Goal: Task Accomplishment & Management: Use online tool/utility

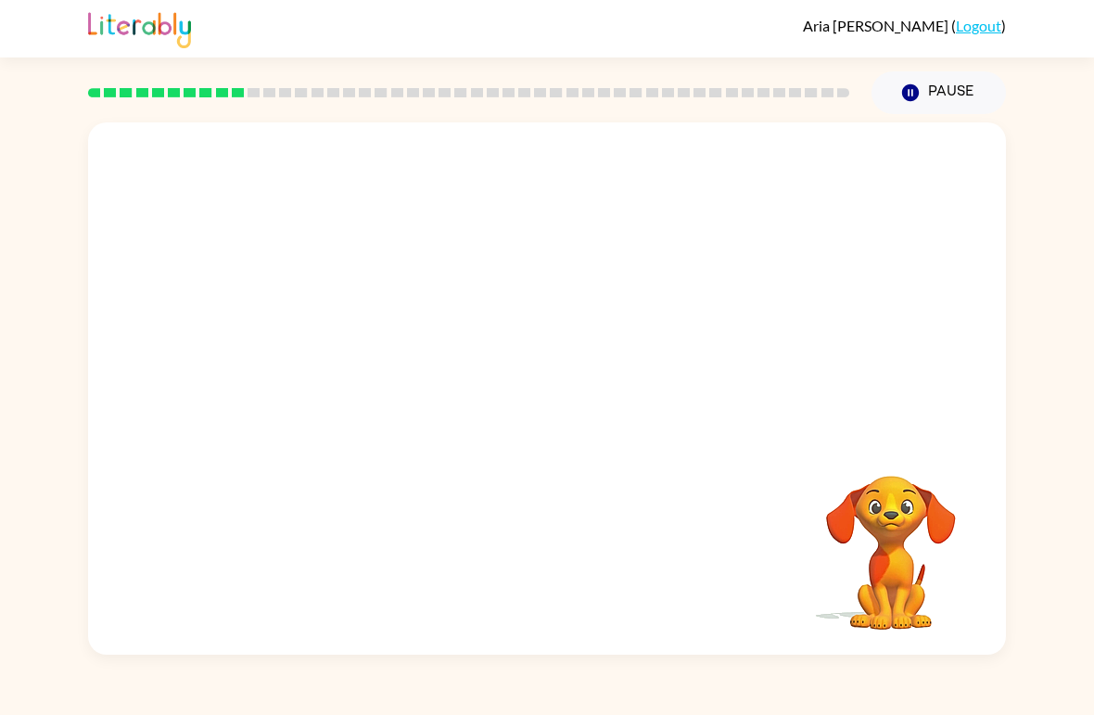
click at [918, 90] on icon "button" at bounding box center [910, 92] width 17 height 17
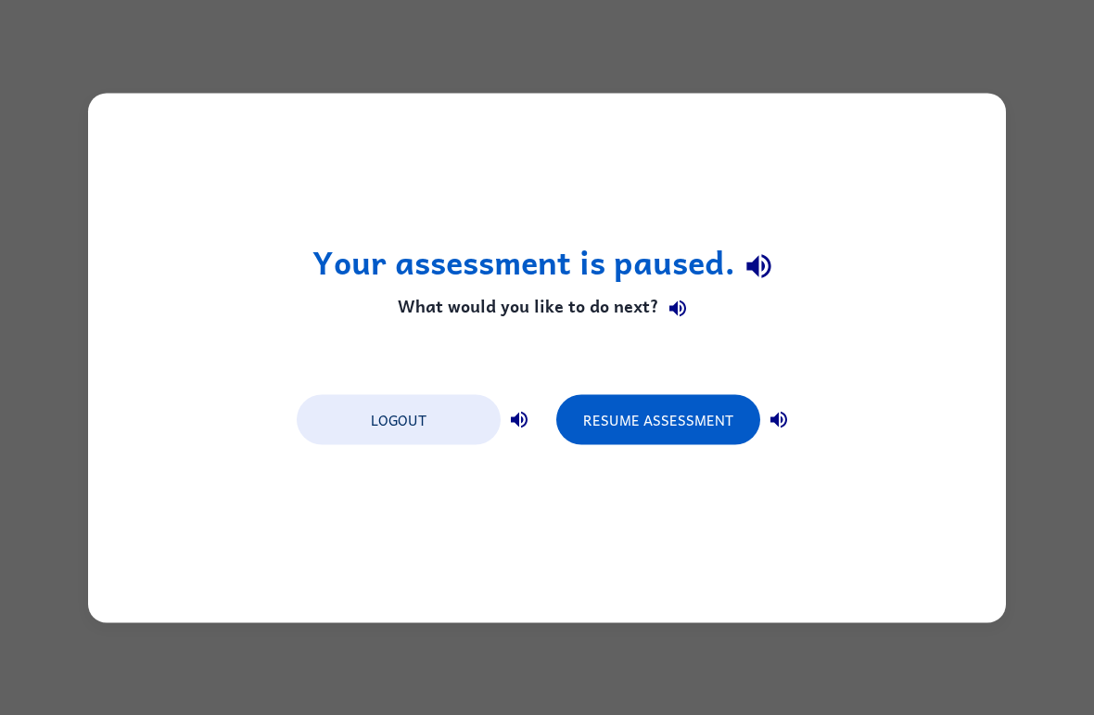
click at [1067, 210] on div "Your assessment is paused. What would you like to do next? Logout Resume Assess…" at bounding box center [547, 357] width 1094 height 715
click at [557, 650] on div "Your assessment is paused. What would you like to do next? Logout Resume Assess…" at bounding box center [547, 357] width 1094 height 715
click at [707, 413] on button "Resume Assessment" at bounding box center [658, 419] width 204 height 50
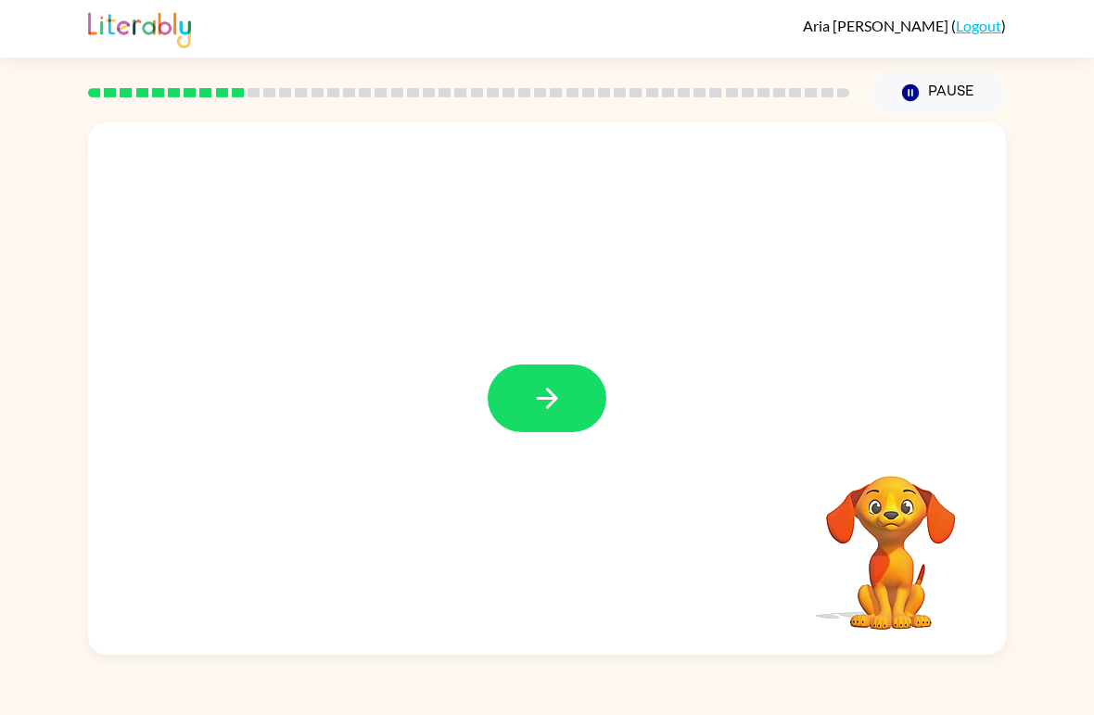
click at [533, 412] on icon "button" at bounding box center [547, 398] width 32 height 32
click at [892, 586] on video "Your browser must support playing .mp4 files to use Literably. Please try using…" at bounding box center [890, 539] width 185 height 185
click at [901, 501] on video "Your browser must support playing .mp4 files to use Literably. Please try using…" at bounding box center [890, 539] width 185 height 185
click at [485, 392] on div at bounding box center [547, 279] width 918 height 314
click at [485, 391] on div at bounding box center [547, 279] width 918 height 314
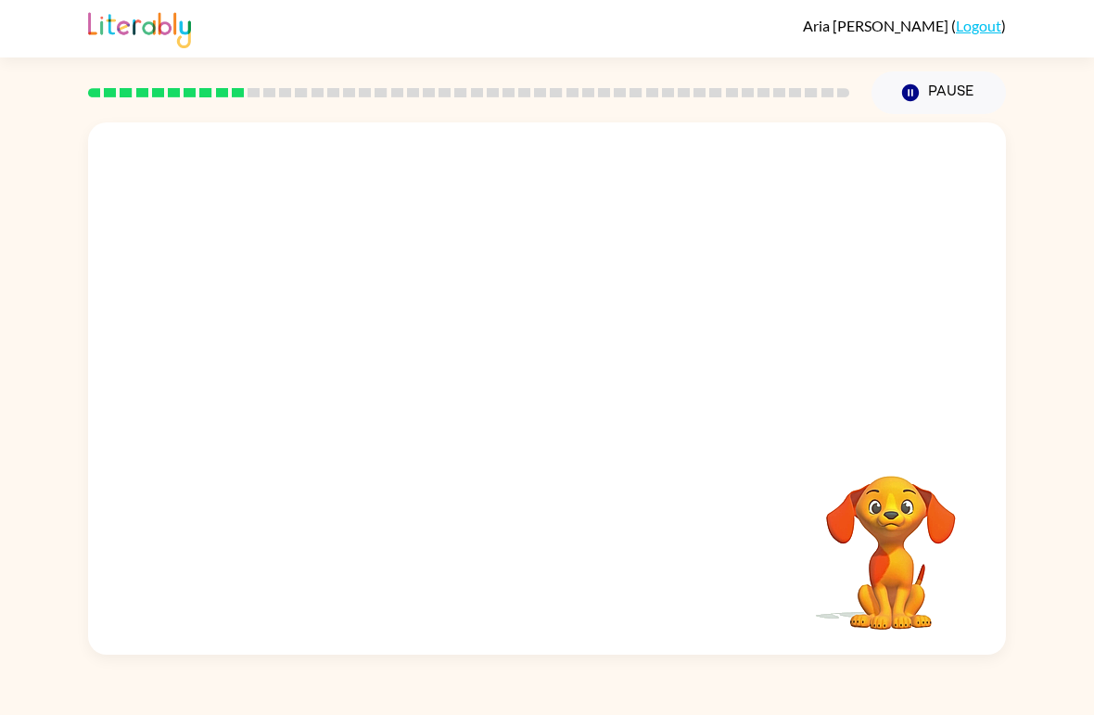
click at [554, 383] on div at bounding box center [547, 279] width 918 height 314
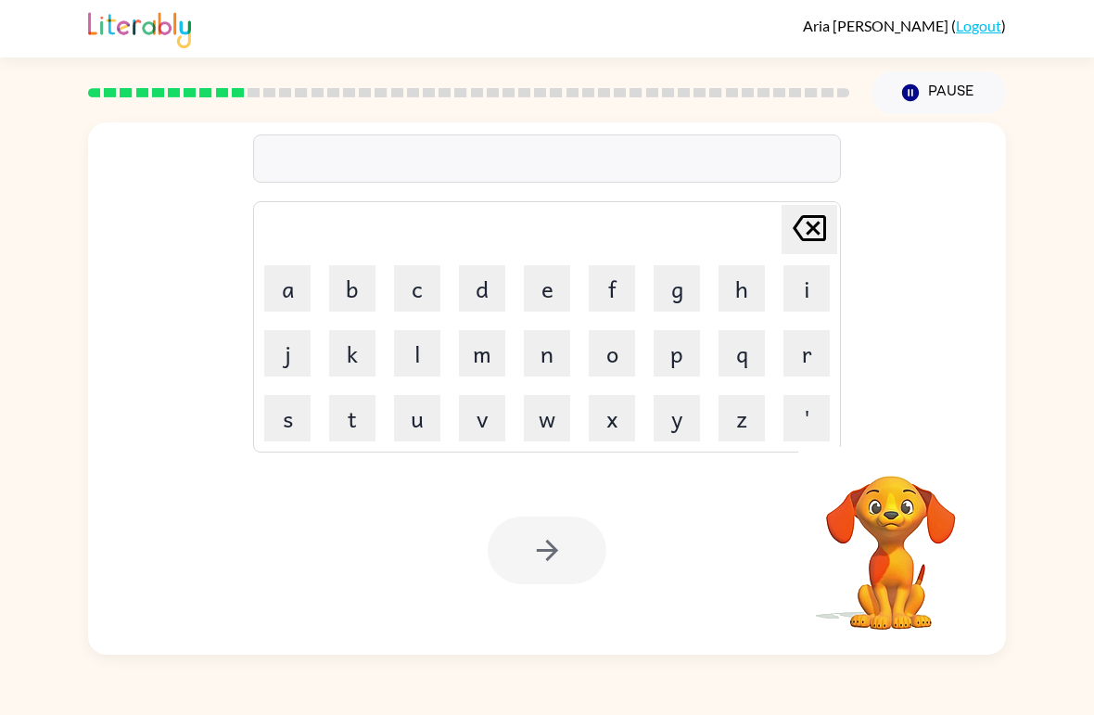
click at [296, 416] on button "s" at bounding box center [287, 418] width 46 height 46
click at [424, 287] on button "c" at bounding box center [417, 288] width 46 height 46
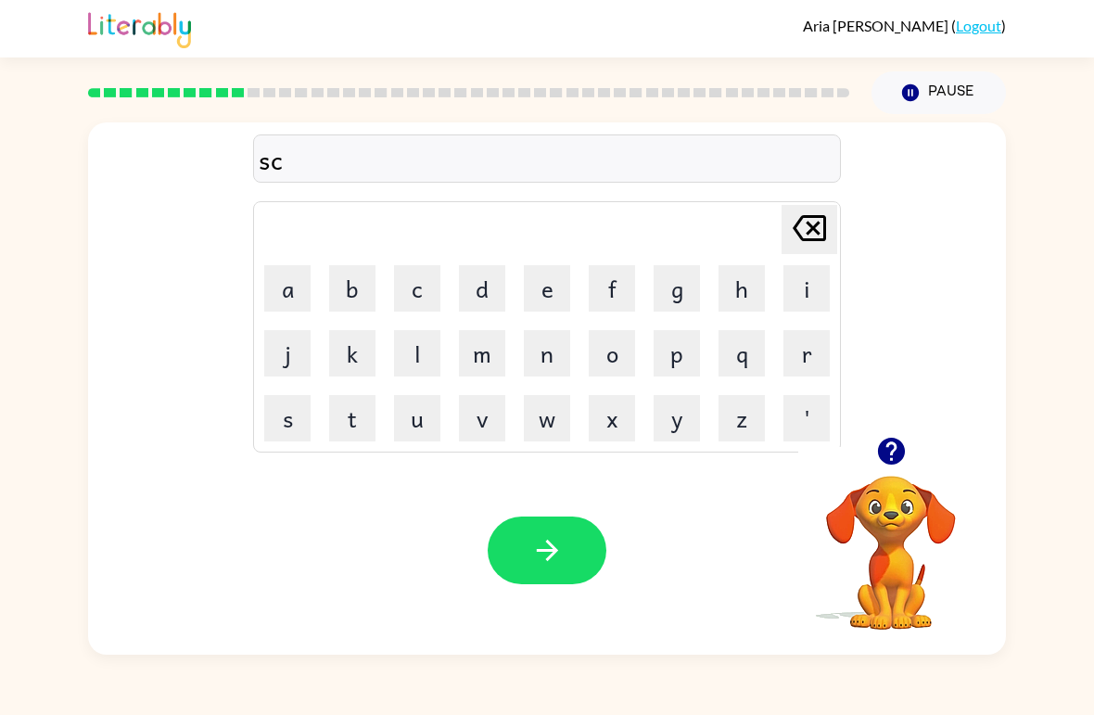
click at [805, 351] on button "r" at bounding box center [807, 353] width 46 height 46
click at [285, 300] on button "a" at bounding box center [287, 288] width 46 height 46
click at [424, 364] on button "l" at bounding box center [417, 353] width 46 height 46
click at [554, 556] on icon "button" at bounding box center [547, 550] width 32 height 32
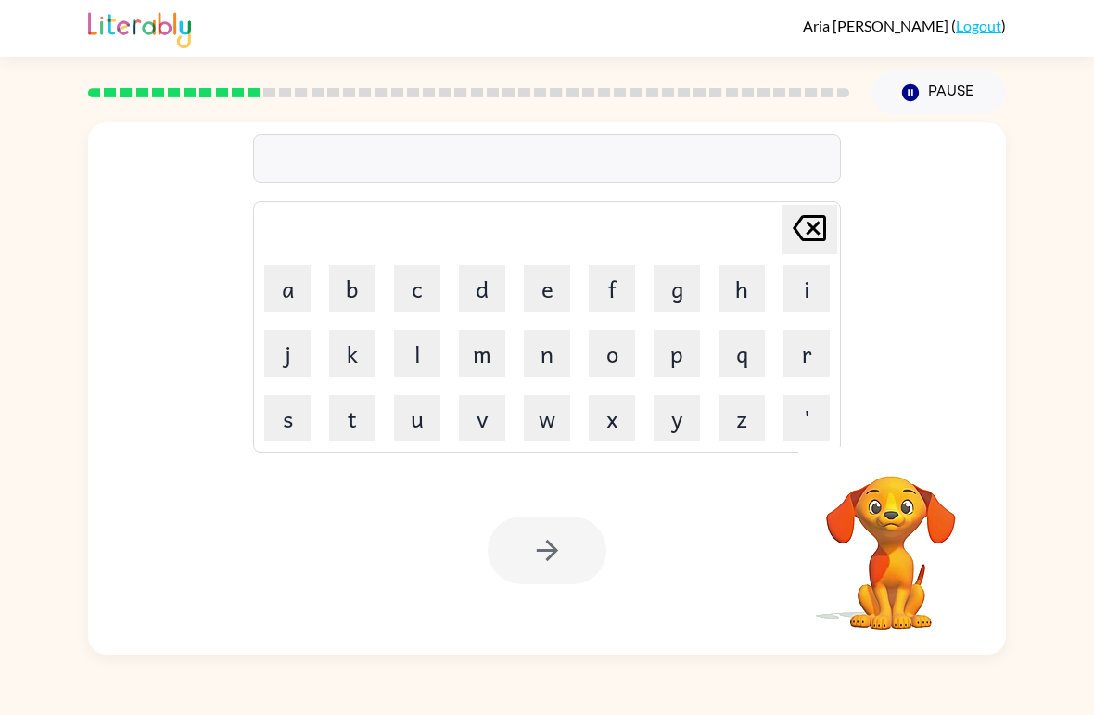
click at [288, 418] on button "s" at bounding box center [287, 418] width 46 height 46
click at [547, 439] on button "w" at bounding box center [547, 418] width 46 height 46
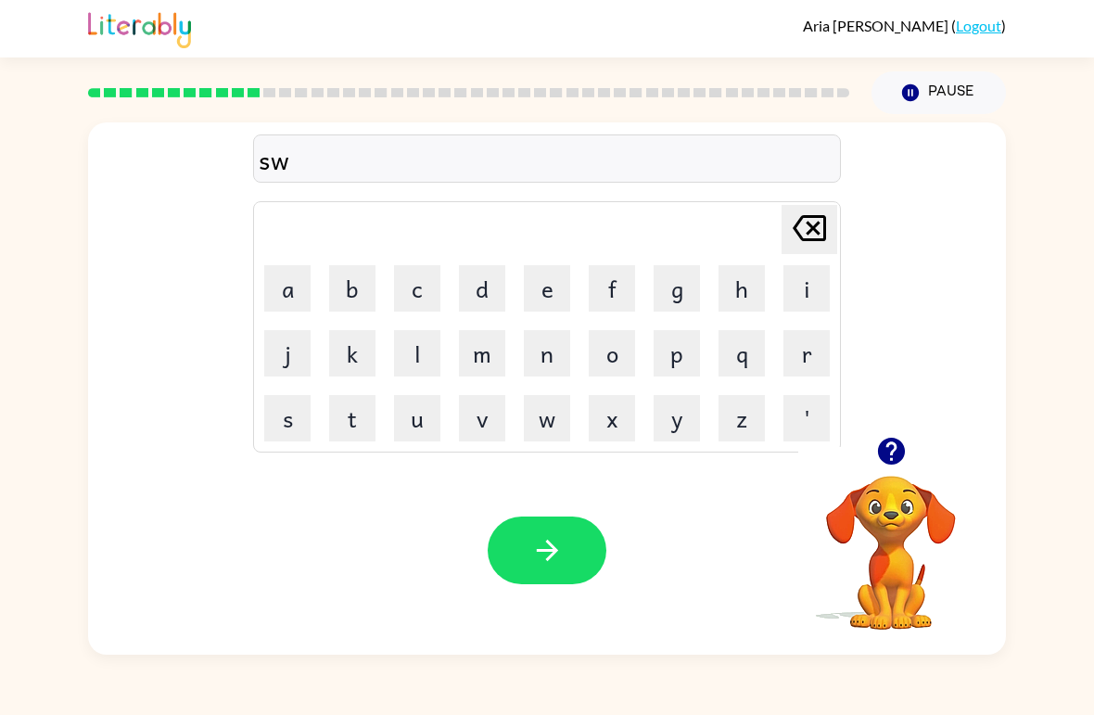
click at [551, 296] on button "e" at bounding box center [547, 288] width 46 height 46
click at [554, 294] on button "e" at bounding box center [547, 288] width 46 height 46
click at [345, 432] on button "t" at bounding box center [352, 418] width 46 height 46
click at [551, 364] on button "n" at bounding box center [547, 353] width 46 height 46
click at [541, 293] on button "e" at bounding box center [547, 288] width 46 height 46
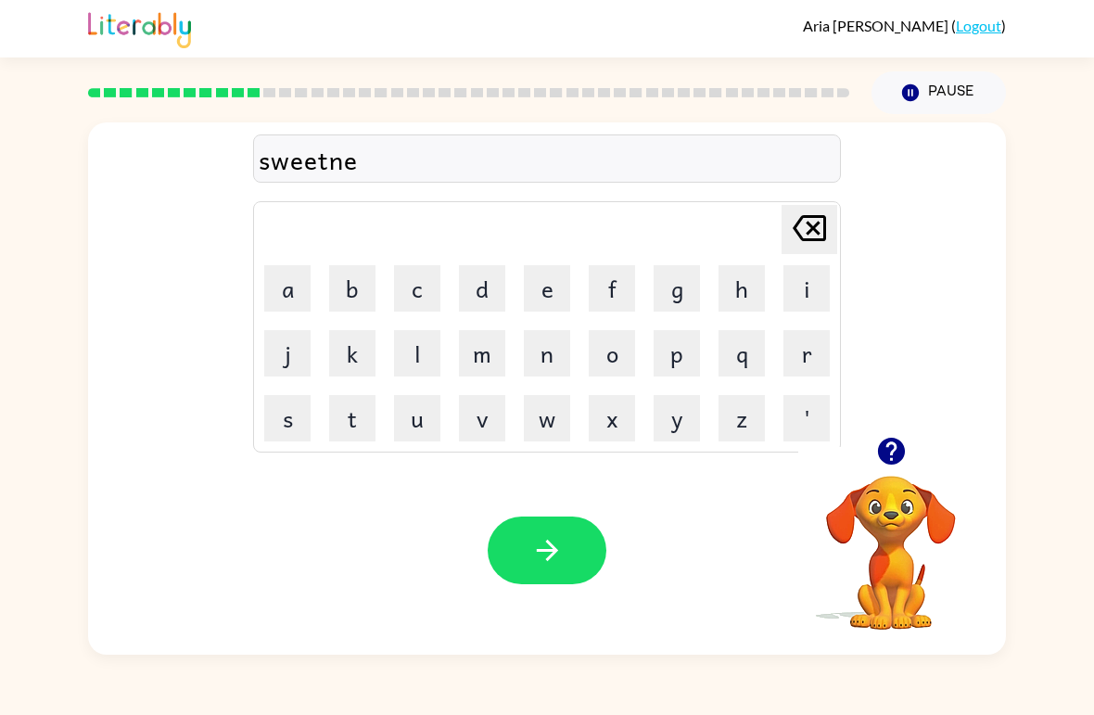
click at [296, 421] on button "s" at bounding box center [287, 418] width 46 height 46
click at [529, 555] on button "button" at bounding box center [547, 550] width 119 height 68
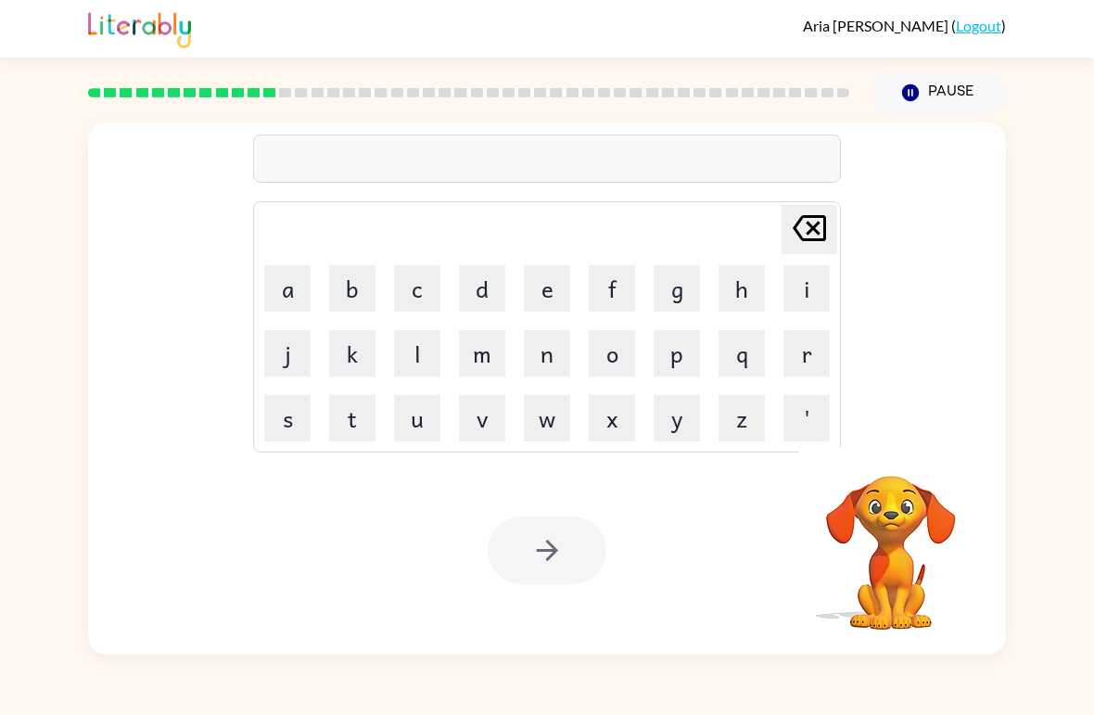
click at [355, 282] on button "b" at bounding box center [352, 288] width 46 height 46
click at [799, 288] on button "i" at bounding box center [807, 288] width 46 height 46
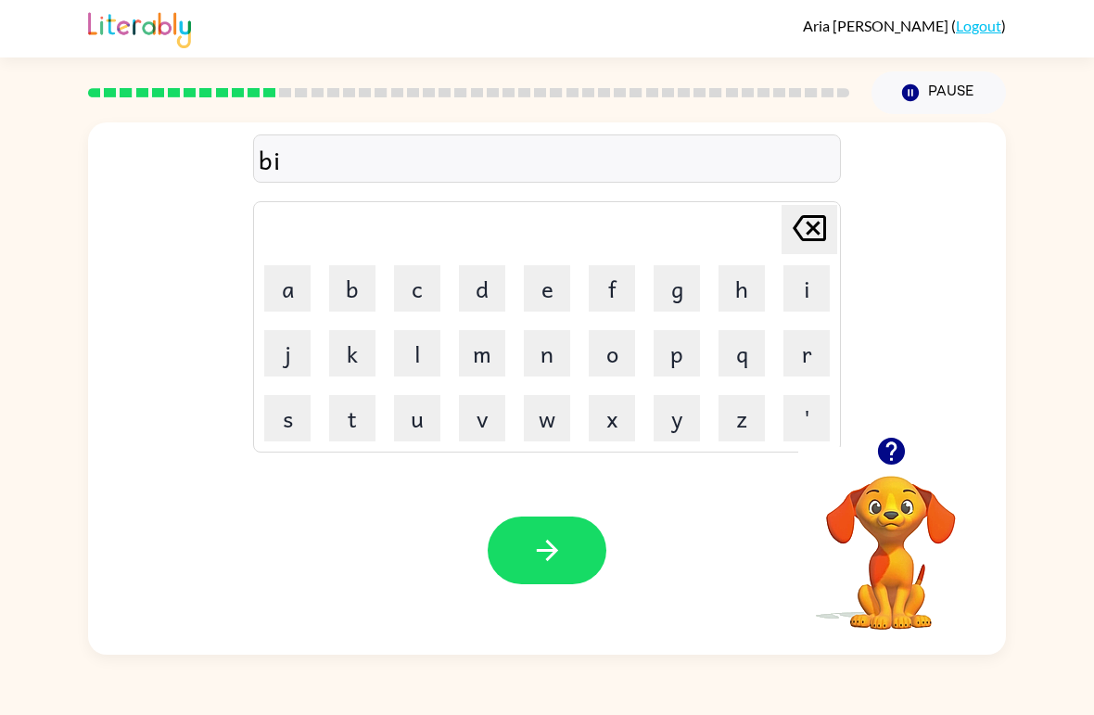
click at [478, 288] on button "d" at bounding box center [482, 288] width 46 height 46
click at [290, 418] on button "s" at bounding box center [287, 418] width 46 height 46
click at [567, 565] on button "button" at bounding box center [547, 550] width 119 height 68
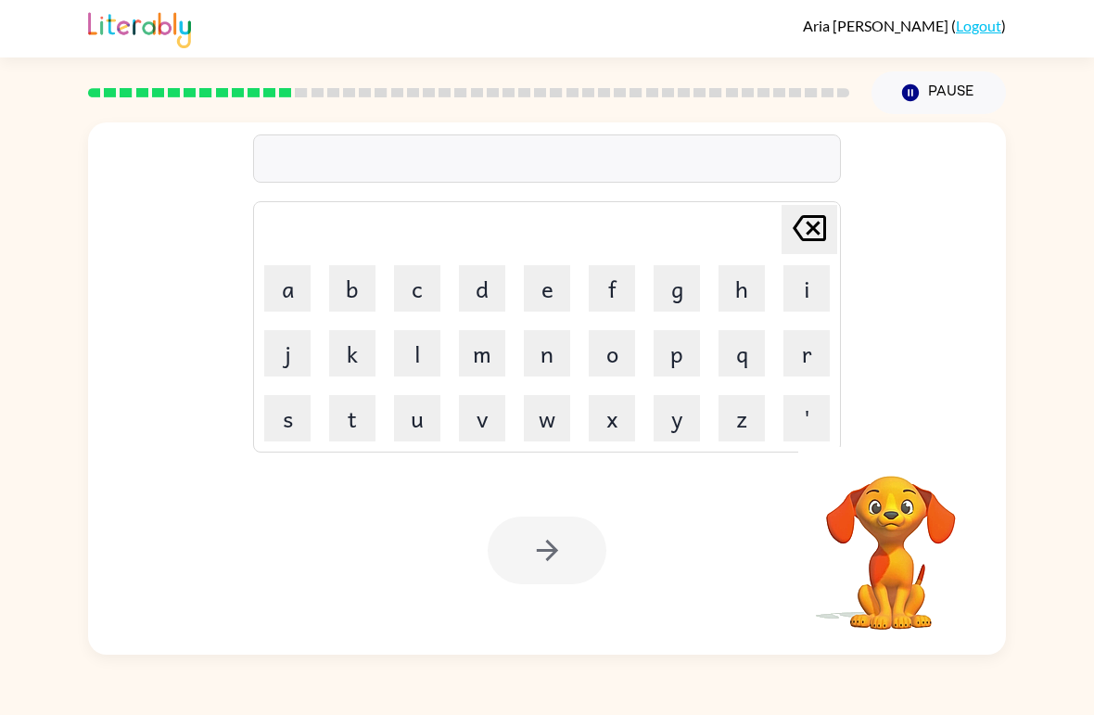
click at [414, 282] on button "c" at bounding box center [417, 288] width 46 height 46
click at [606, 354] on button "o" at bounding box center [612, 353] width 46 height 46
click at [803, 361] on button "r" at bounding box center [807, 353] width 46 height 46
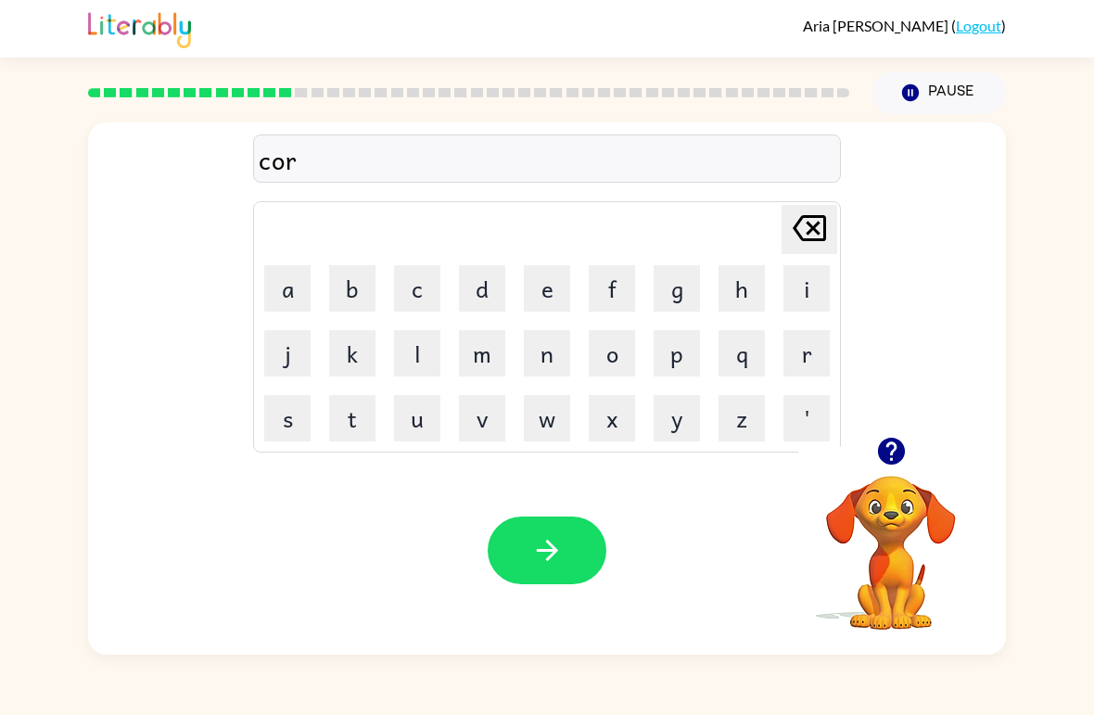
click at [542, 361] on button "n" at bounding box center [547, 353] width 46 height 46
click at [530, 293] on button "e" at bounding box center [547, 288] width 46 height 46
click at [804, 357] on button "r" at bounding box center [807, 353] width 46 height 46
click at [568, 558] on button "button" at bounding box center [547, 550] width 119 height 68
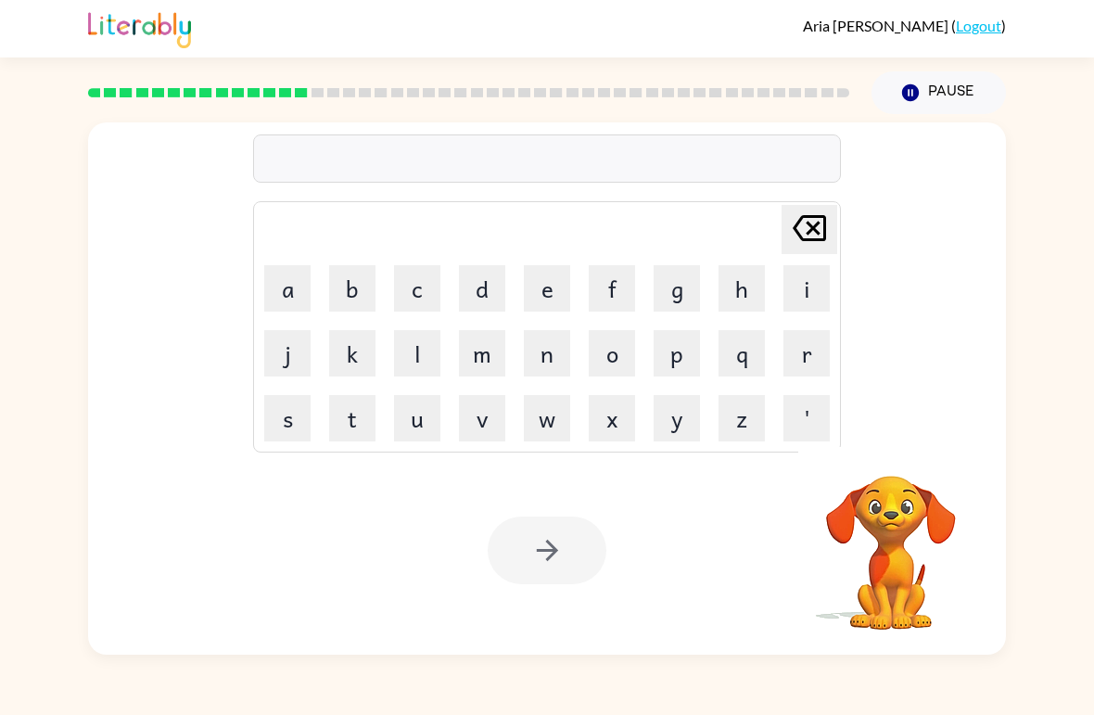
click at [420, 296] on button "c" at bounding box center [417, 288] width 46 height 46
click at [281, 297] on button "a" at bounding box center [287, 288] width 46 height 46
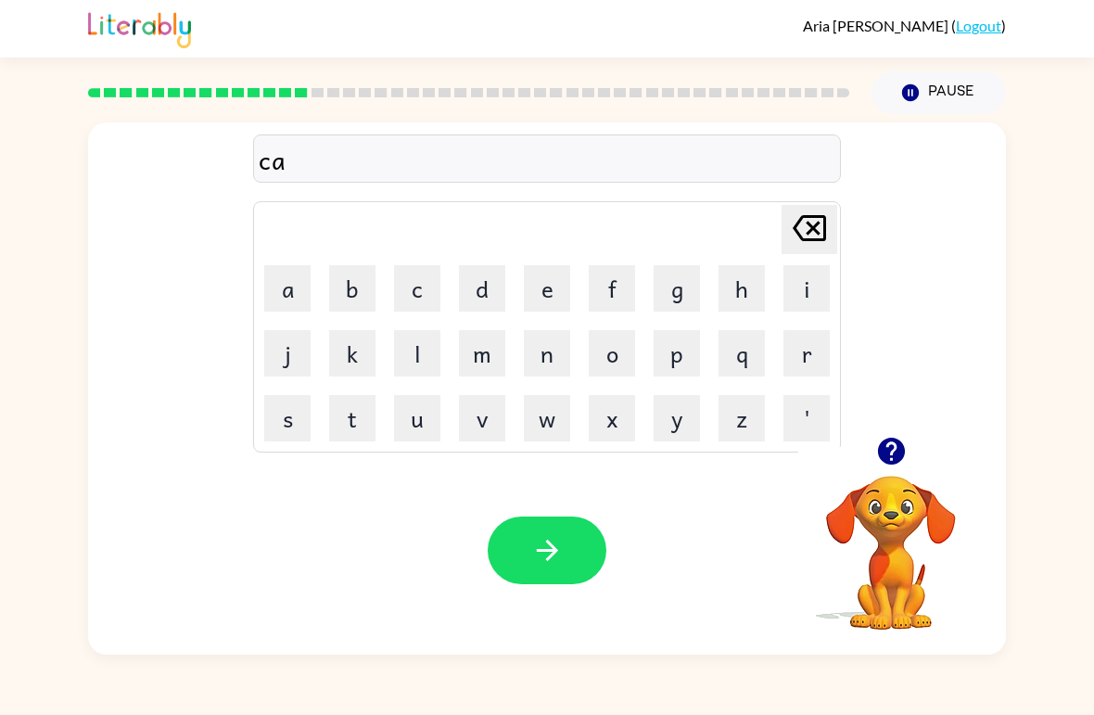
click at [342, 301] on button "b" at bounding box center [352, 288] width 46 height 46
click at [812, 296] on button "i" at bounding box center [807, 288] width 46 height 46
click at [554, 356] on button "n" at bounding box center [547, 353] width 46 height 46
click at [794, 290] on button "i" at bounding box center [807, 288] width 46 height 46
click at [552, 357] on button "n" at bounding box center [547, 353] width 46 height 46
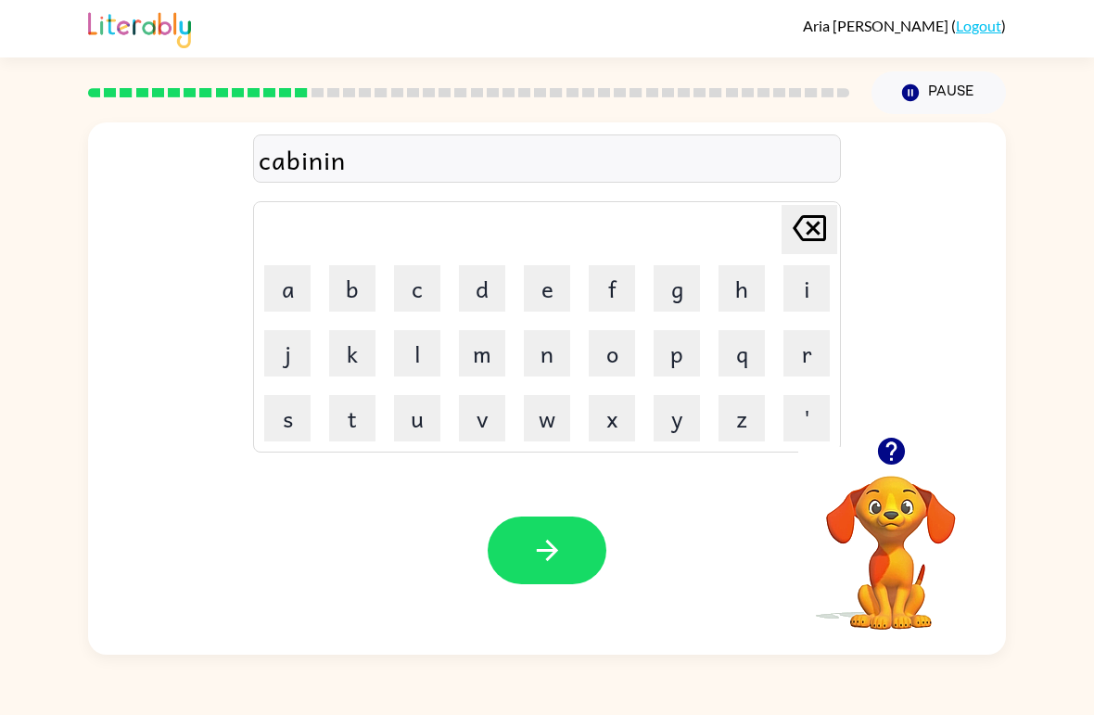
click at [654, 298] on button "g" at bounding box center [677, 288] width 46 height 46
click at [509, 589] on div "Your browser must support playing .mp4 files to use Literably. Please try using…" at bounding box center [547, 550] width 918 height 209
click at [568, 568] on button "button" at bounding box center [547, 550] width 119 height 68
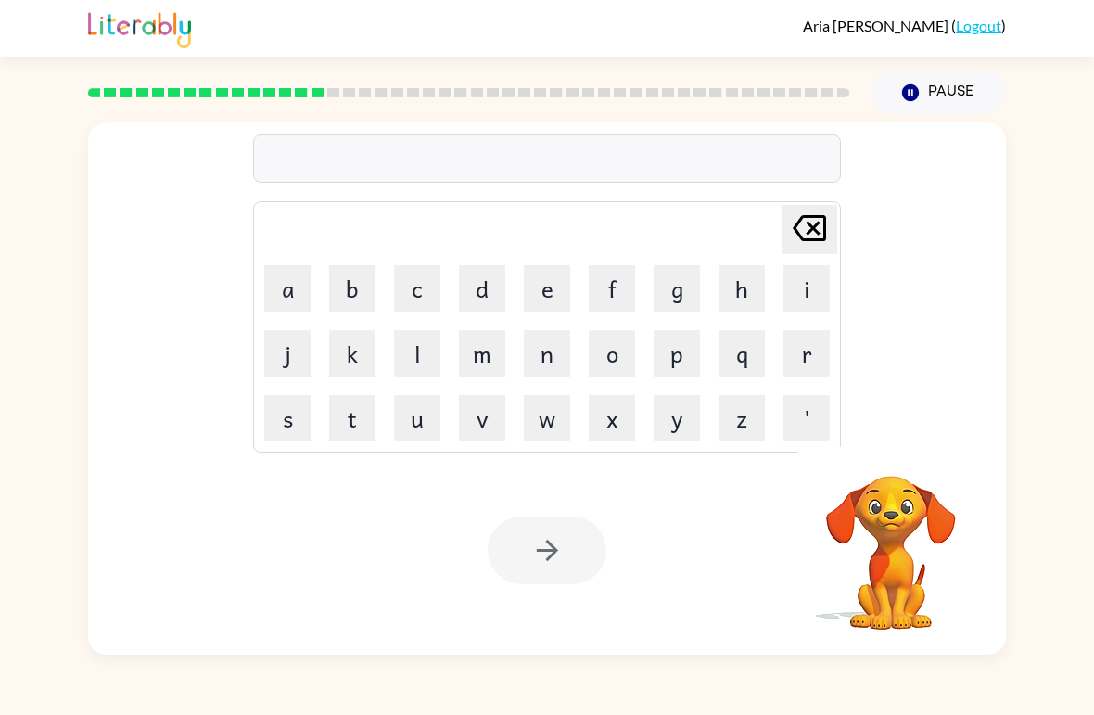
click at [430, 293] on button "c" at bounding box center [417, 288] width 46 height 46
click at [426, 421] on button "u" at bounding box center [417, 418] width 46 height 46
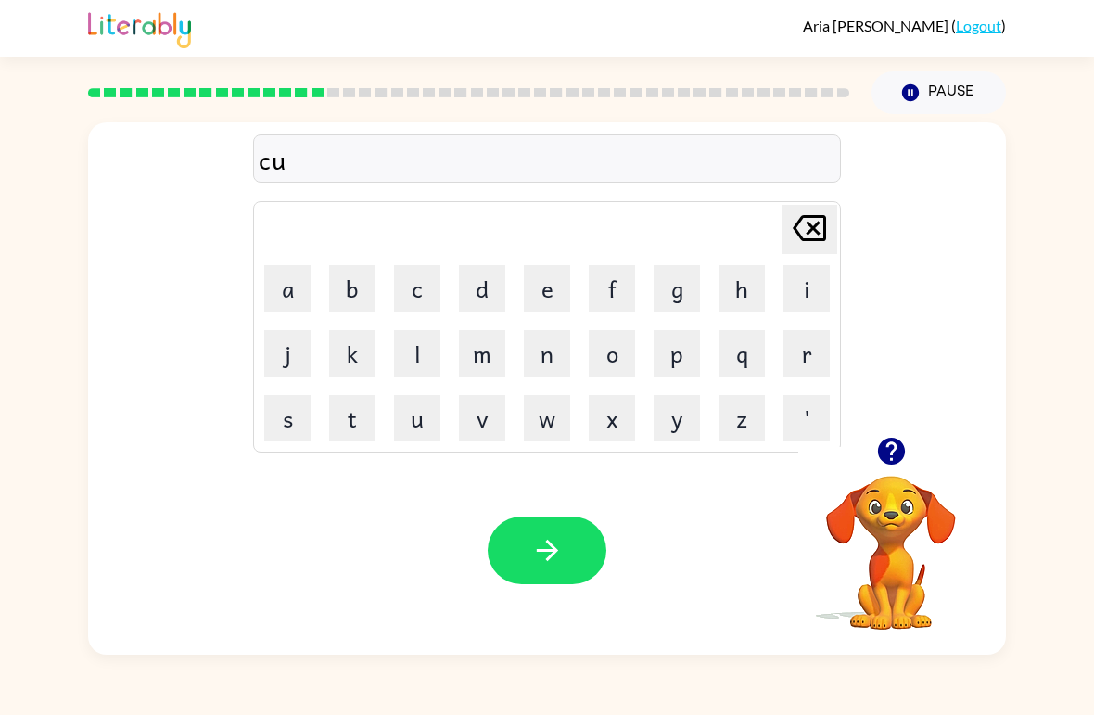
click at [673, 348] on button "p" at bounding box center [677, 353] width 46 height 46
click at [593, 555] on button "button" at bounding box center [547, 550] width 119 height 68
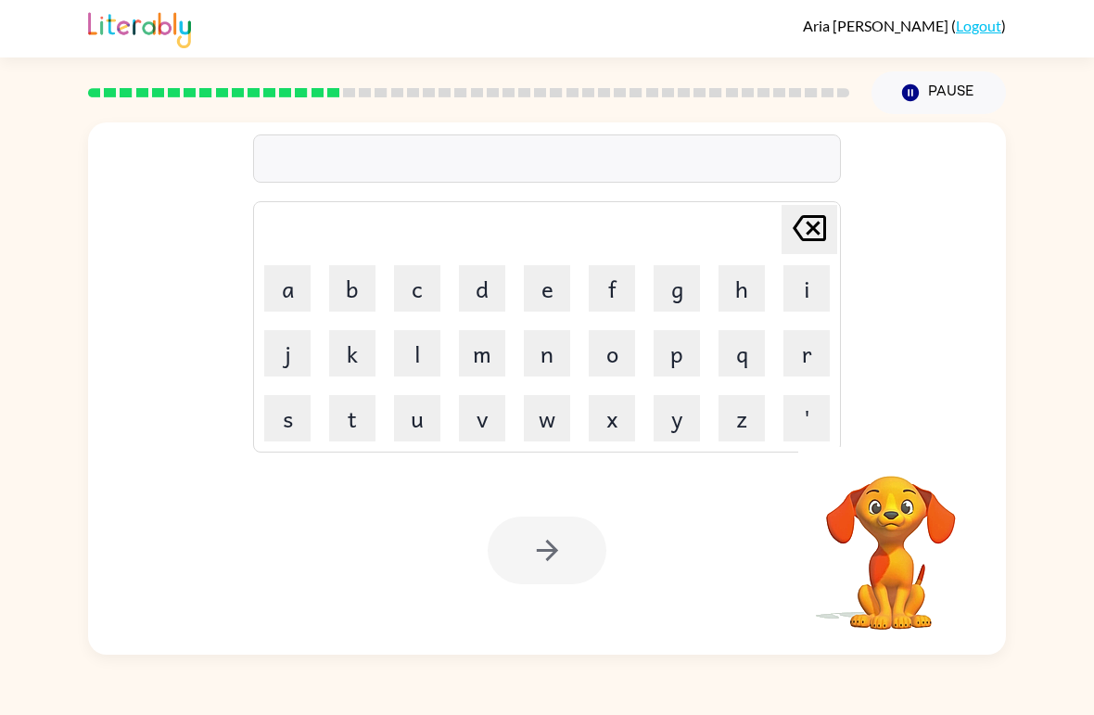
click at [491, 295] on button "d" at bounding box center [482, 288] width 46 height 46
click at [540, 285] on button "e" at bounding box center [547, 288] width 46 height 46
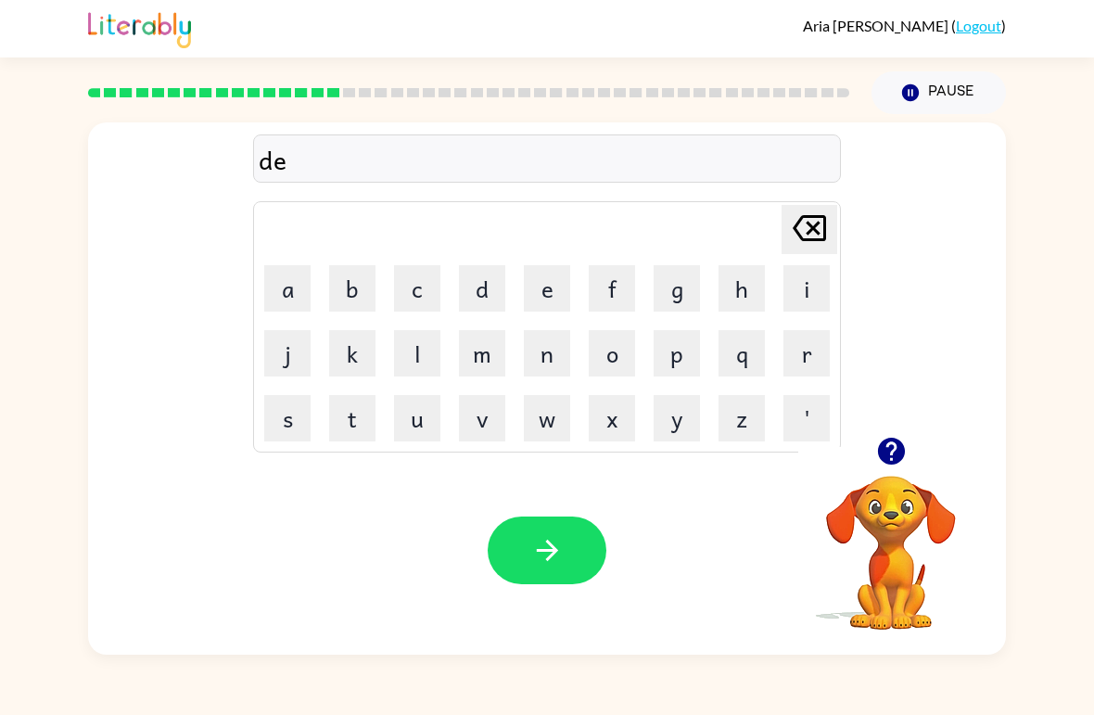
click at [802, 355] on button "r" at bounding box center [807, 353] width 46 height 46
click at [354, 428] on button "t" at bounding box center [352, 418] width 46 height 46
click at [665, 423] on button "y" at bounding box center [677, 418] width 46 height 46
click at [561, 552] on icon "button" at bounding box center [547, 550] width 32 height 32
click at [1076, 640] on div "Delete Delete last character input a b c d e f g h i j k l m n o p q r s t u v …" at bounding box center [547, 384] width 1094 height 541
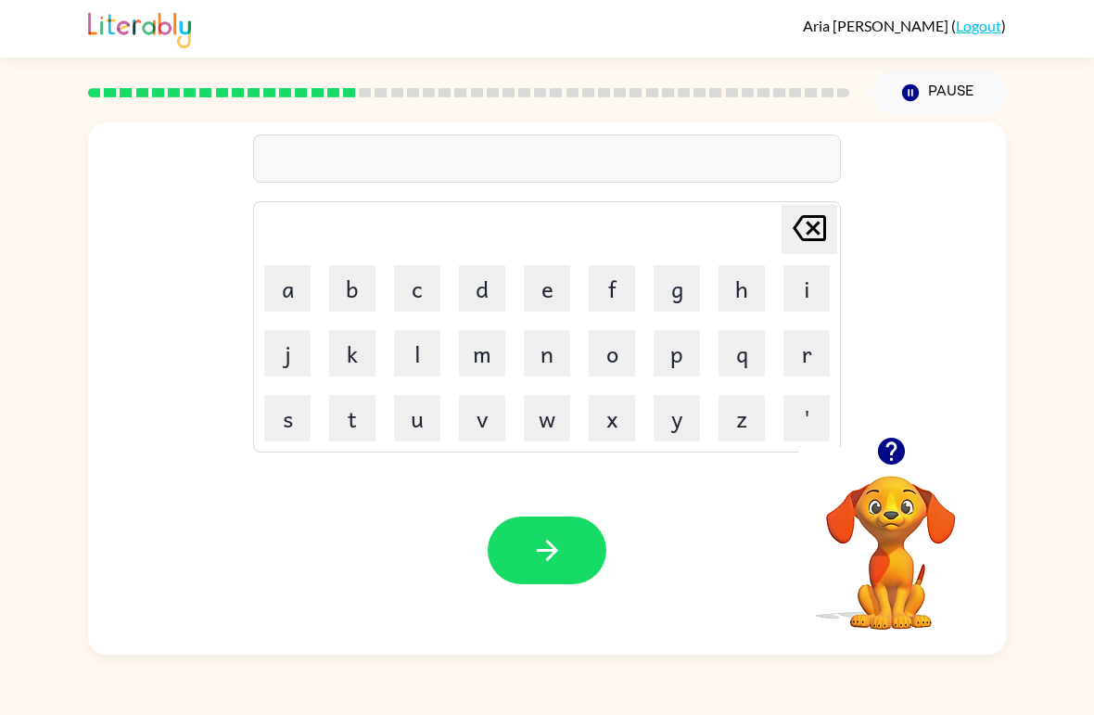
click at [669, 285] on button "g" at bounding box center [677, 288] width 46 height 46
click at [278, 292] on button "a" at bounding box center [287, 288] width 46 height 46
click at [679, 358] on button "p" at bounding box center [677, 353] width 46 height 46
click at [568, 553] on button "button" at bounding box center [547, 550] width 119 height 68
click at [682, 296] on button "g" at bounding box center [677, 288] width 46 height 46
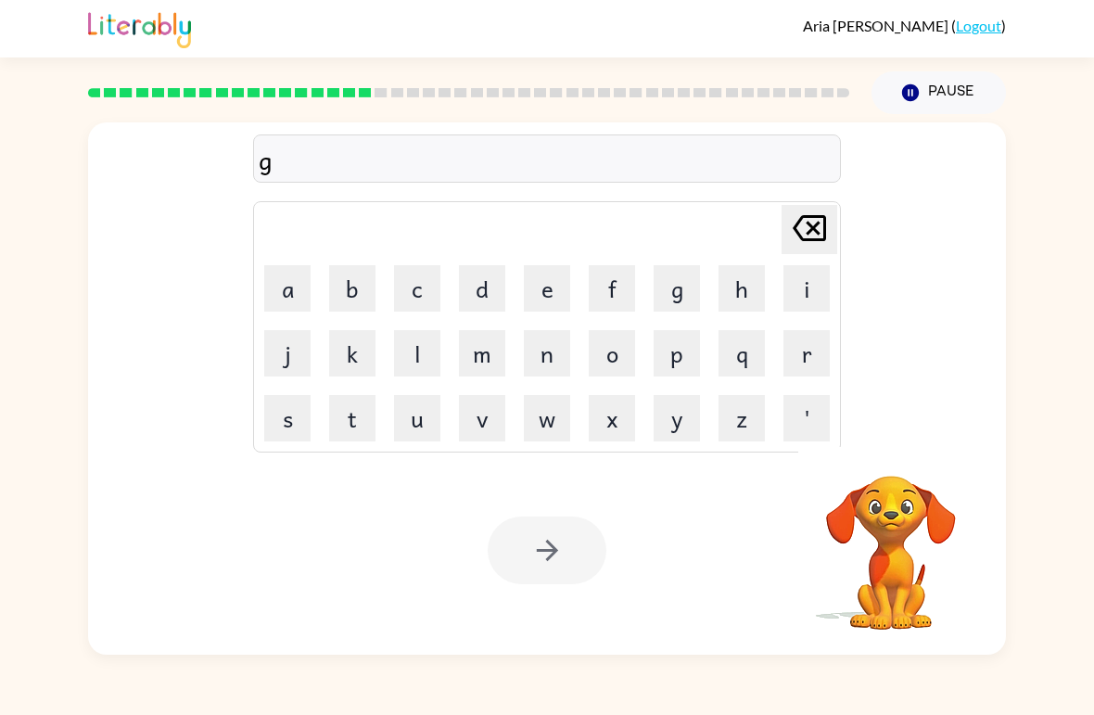
click at [301, 295] on button "a" at bounding box center [287, 288] width 46 height 46
click at [814, 357] on button "r" at bounding box center [807, 353] width 46 height 46
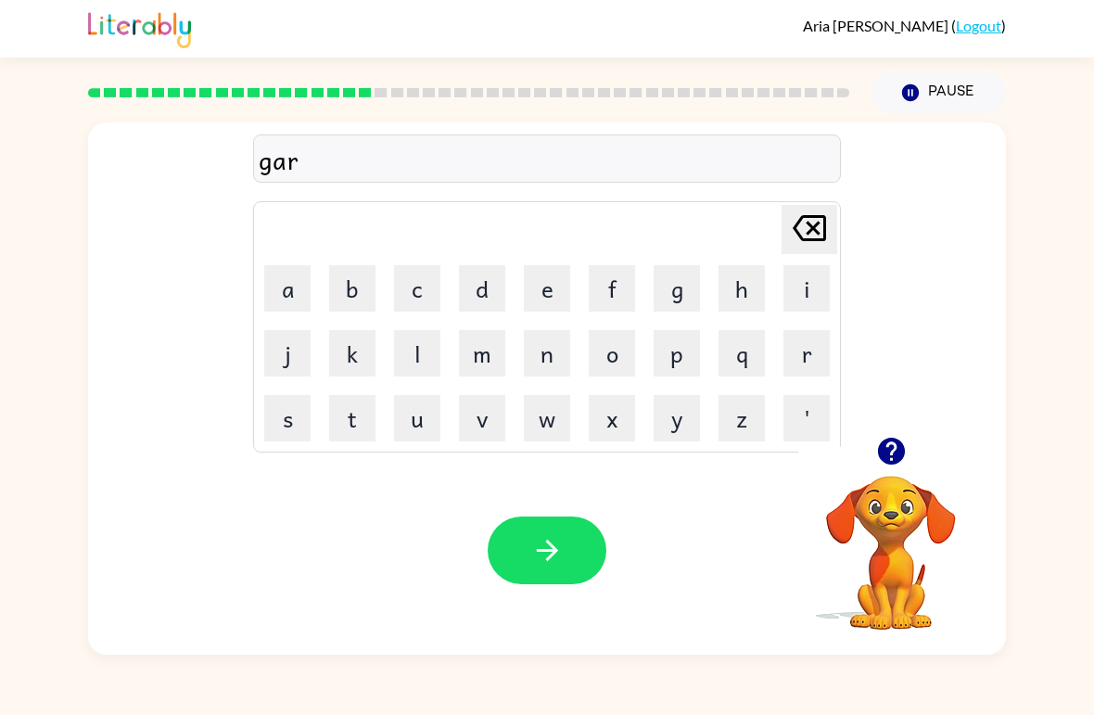
click at [408, 363] on button "l" at bounding box center [417, 353] width 46 height 46
click at [567, 279] on button "e" at bounding box center [547, 288] width 46 height 46
click at [410, 294] on button "c" at bounding box center [417, 288] width 46 height 46
click at [525, 528] on button "button" at bounding box center [547, 550] width 119 height 68
click at [736, 287] on button "h" at bounding box center [742, 288] width 46 height 46
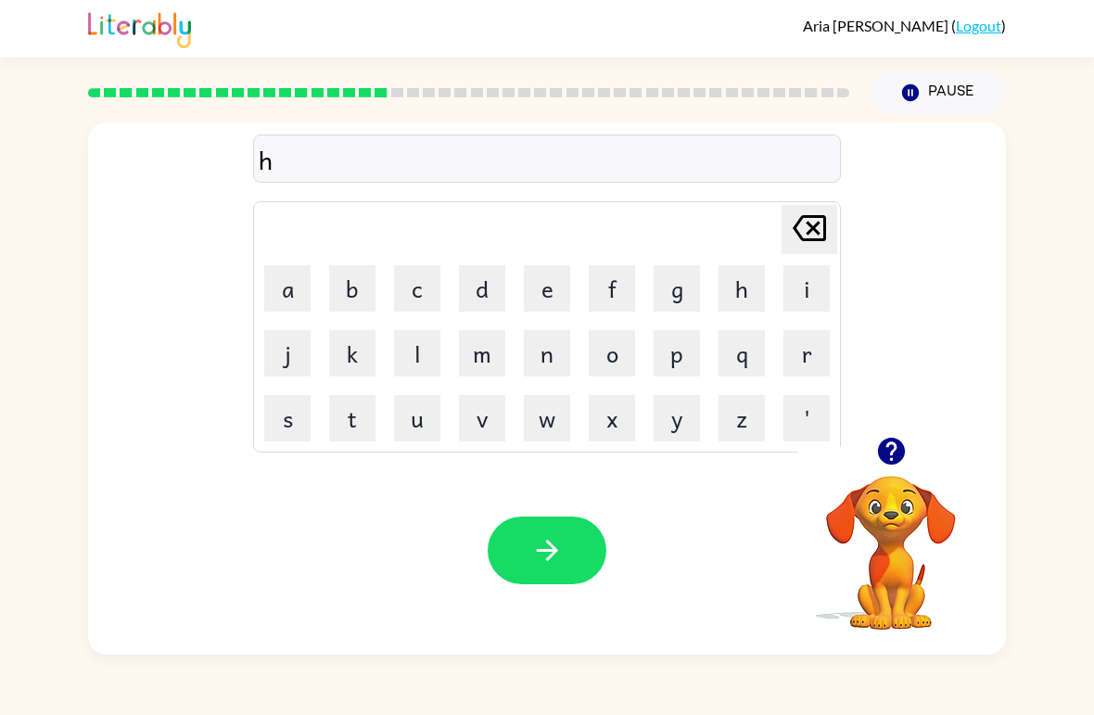
click at [606, 359] on button "o" at bounding box center [612, 353] width 46 height 46
click at [285, 424] on button "s" at bounding box center [287, 418] width 46 height 46
click at [529, 296] on button "e" at bounding box center [547, 288] width 46 height 46
click at [277, 419] on button "s" at bounding box center [287, 418] width 46 height 46
click at [549, 545] on icon "button" at bounding box center [546, 550] width 21 height 21
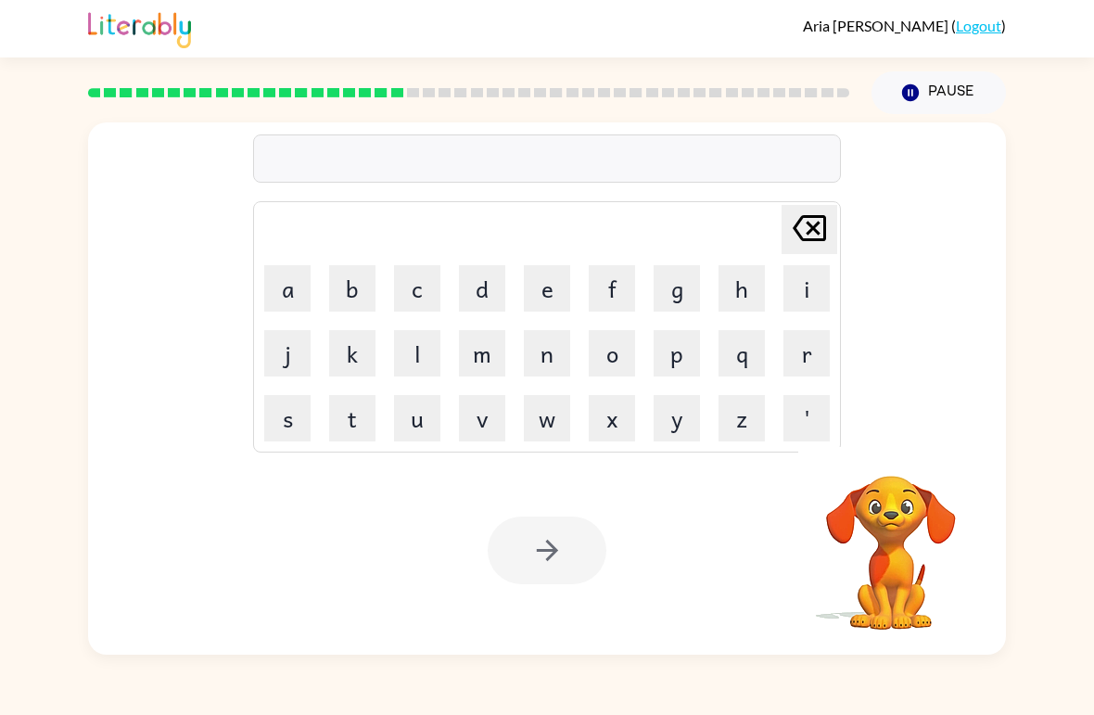
click at [748, 286] on button "h" at bounding box center [742, 288] width 46 height 46
click at [796, 290] on button "i" at bounding box center [807, 288] width 46 height 46
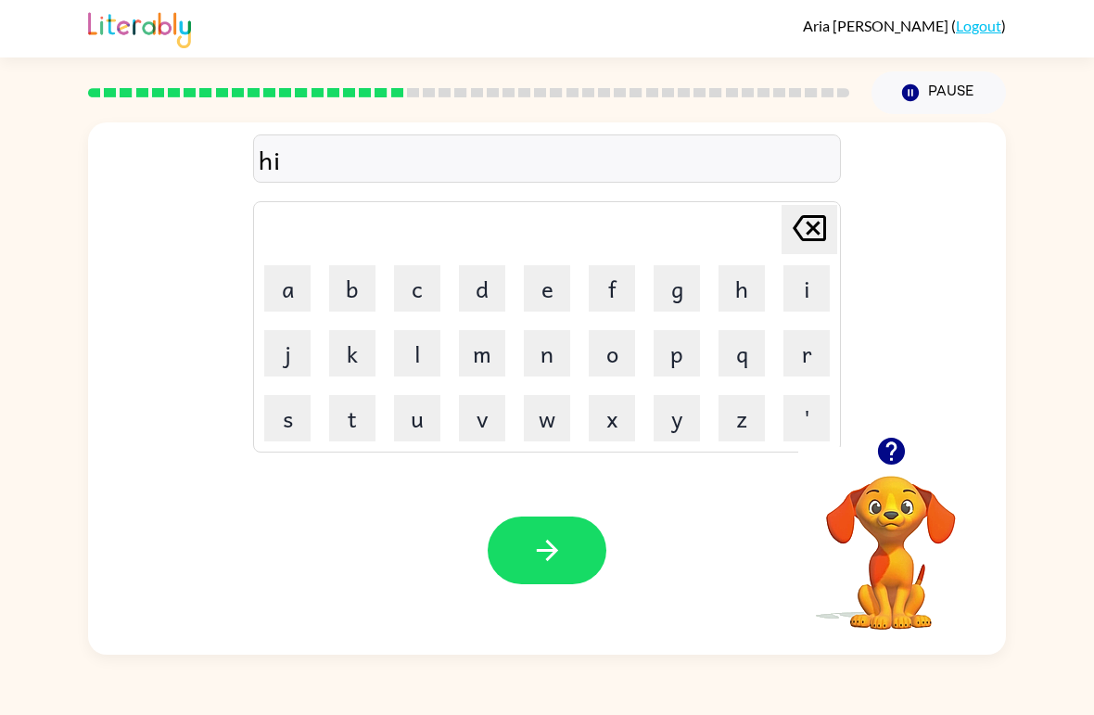
click at [677, 363] on button "p" at bounding box center [677, 353] width 46 height 46
click at [604, 363] on button "o" at bounding box center [612, 353] width 46 height 46
click at [523, 542] on button "button" at bounding box center [547, 550] width 119 height 68
click at [358, 363] on button "k" at bounding box center [352, 353] width 46 height 46
click at [802, 279] on button "i" at bounding box center [807, 288] width 46 height 46
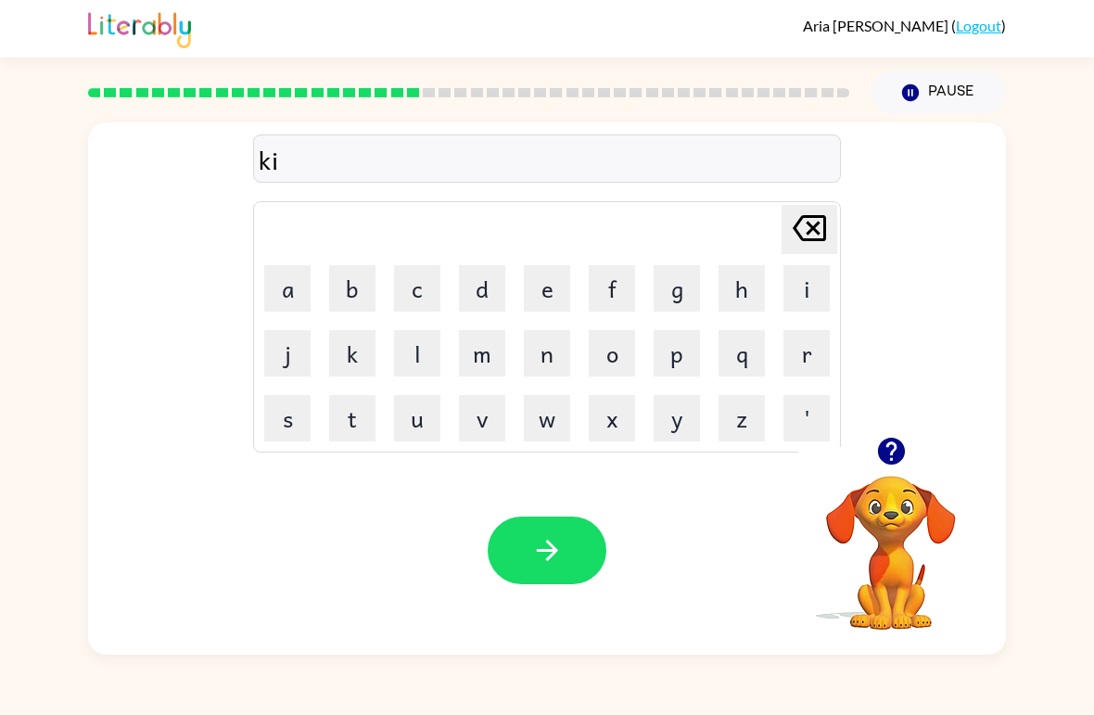
click at [415, 288] on button "c" at bounding box center [417, 288] width 46 height 46
click at [744, 288] on button "h" at bounding box center [742, 288] width 46 height 46
click at [797, 295] on button "i" at bounding box center [807, 288] width 46 height 46
click at [539, 357] on button "n" at bounding box center [547, 353] width 46 height 46
click at [561, 552] on icon "button" at bounding box center [547, 550] width 32 height 32
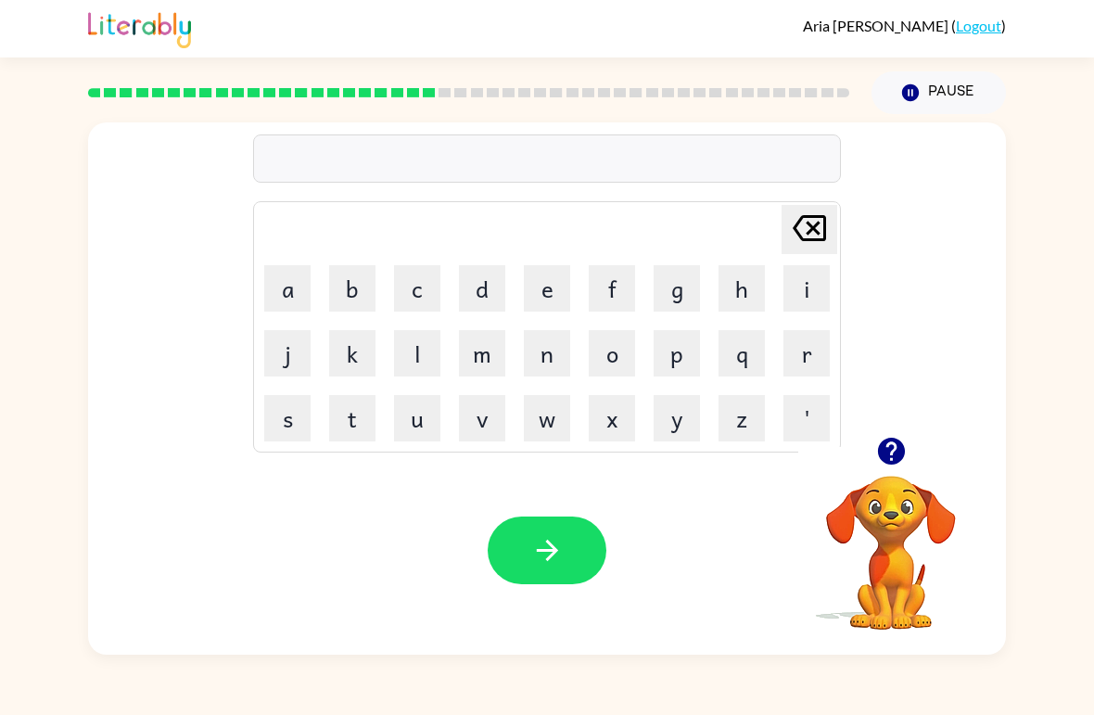
click at [886, 456] on icon "button" at bounding box center [890, 451] width 27 height 27
click at [421, 354] on button "l" at bounding box center [417, 353] width 46 height 46
click at [287, 284] on button "a" at bounding box center [287, 288] width 46 height 46
click at [486, 357] on button "m" at bounding box center [482, 353] width 46 height 46
click at [351, 277] on button "b" at bounding box center [352, 288] width 46 height 46
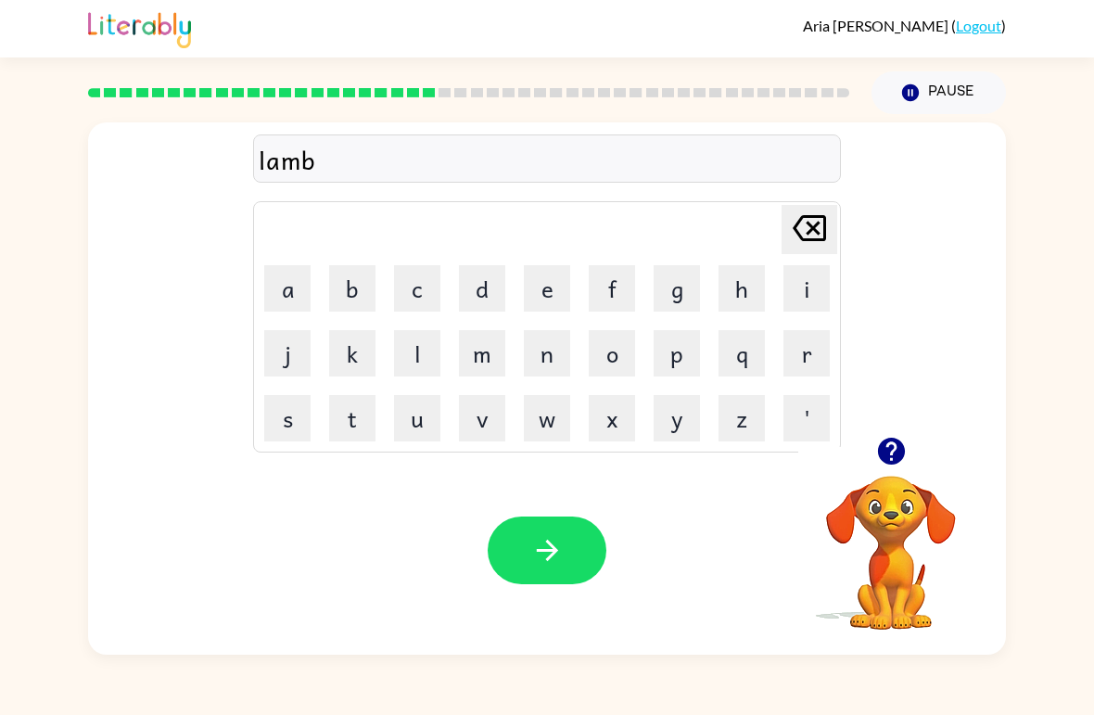
click at [808, 357] on button "r" at bounding box center [807, 353] width 46 height 46
click at [544, 281] on button "e" at bounding box center [547, 288] width 46 height 46
click at [798, 363] on button "r" at bounding box center [807, 353] width 46 height 46
click at [546, 567] on button "button" at bounding box center [547, 550] width 119 height 68
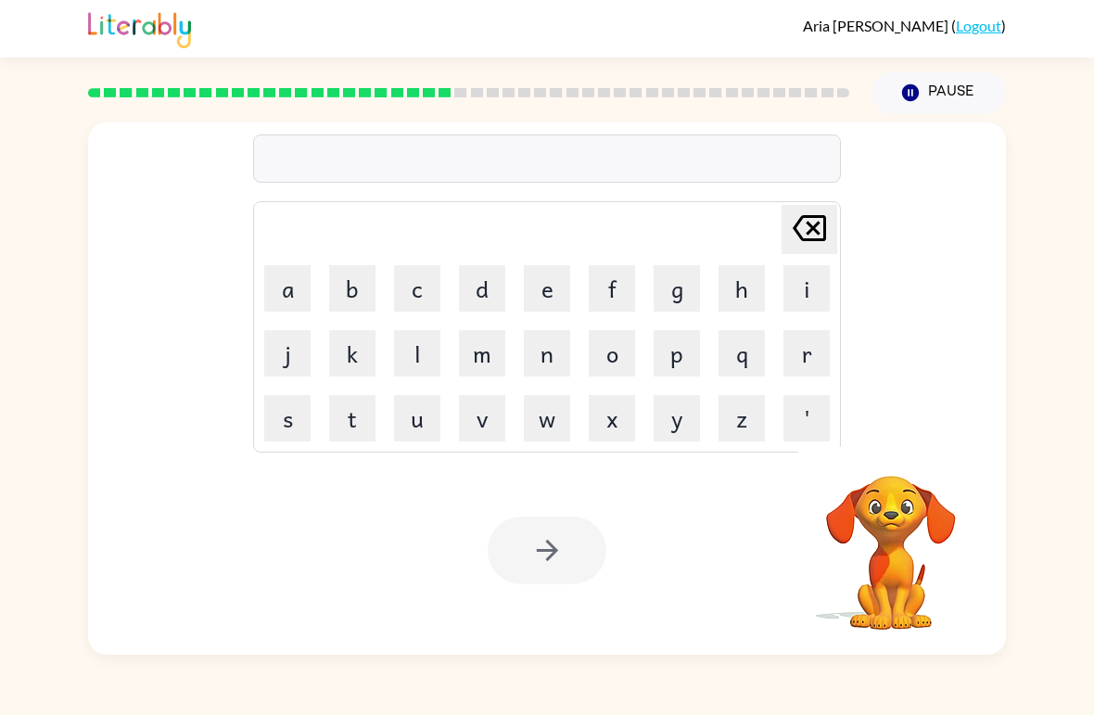
click at [396, 365] on button "l" at bounding box center [417, 353] width 46 height 46
click at [419, 423] on button "u" at bounding box center [417, 418] width 46 height 46
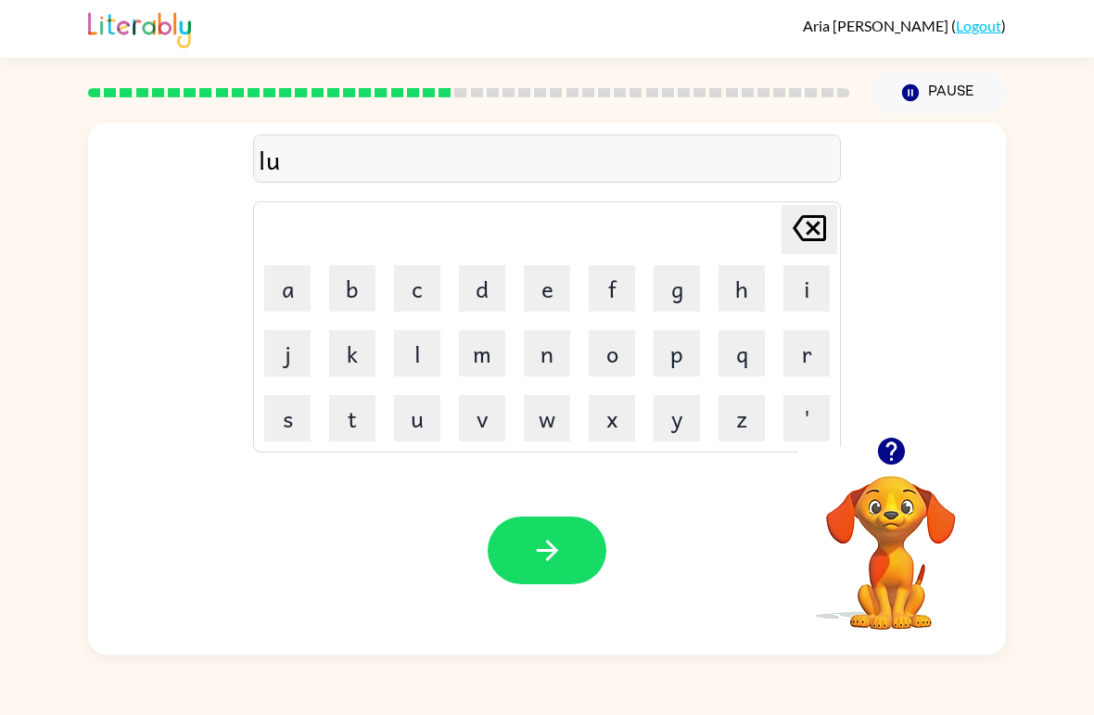
click at [462, 356] on button "m" at bounding box center [482, 353] width 46 height 46
click at [349, 293] on button "b" at bounding box center [352, 288] width 46 height 46
click at [544, 283] on button "e" at bounding box center [547, 288] width 46 height 46
click at [792, 359] on button "r" at bounding box center [807, 353] width 46 height 46
click at [286, 369] on button "j" at bounding box center [287, 353] width 46 height 46
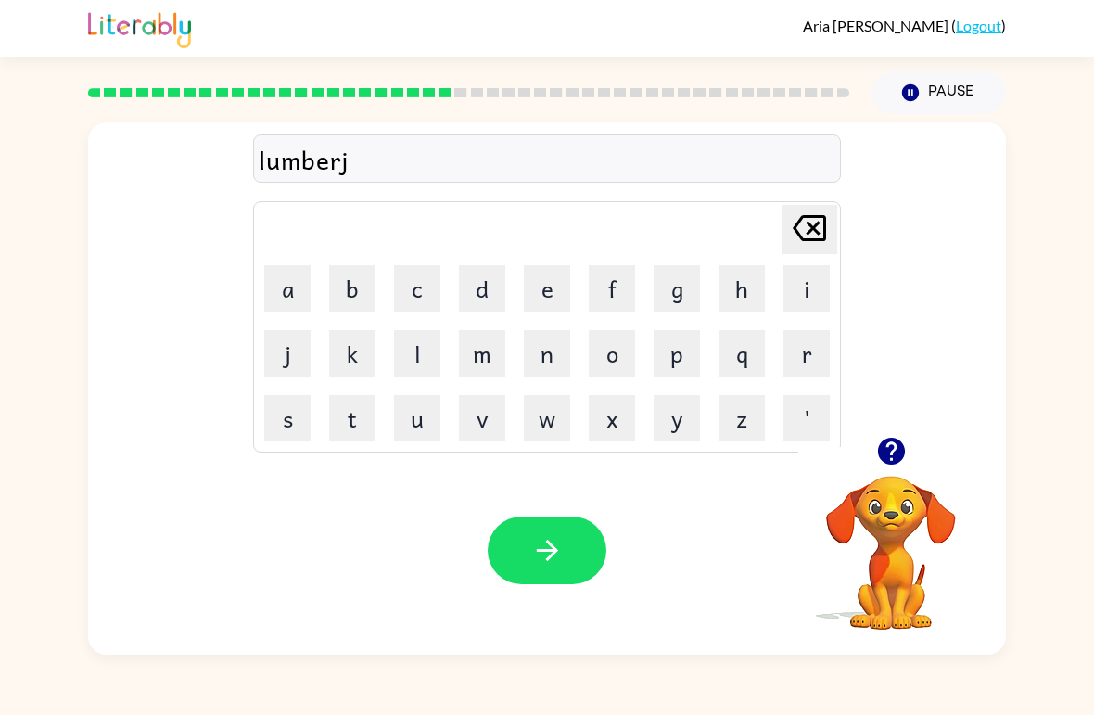
click at [283, 281] on button "a" at bounding box center [287, 288] width 46 height 46
click at [414, 293] on button "c" at bounding box center [417, 288] width 46 height 46
click at [361, 372] on button "k" at bounding box center [352, 353] width 46 height 46
click at [554, 572] on button "button" at bounding box center [547, 550] width 119 height 68
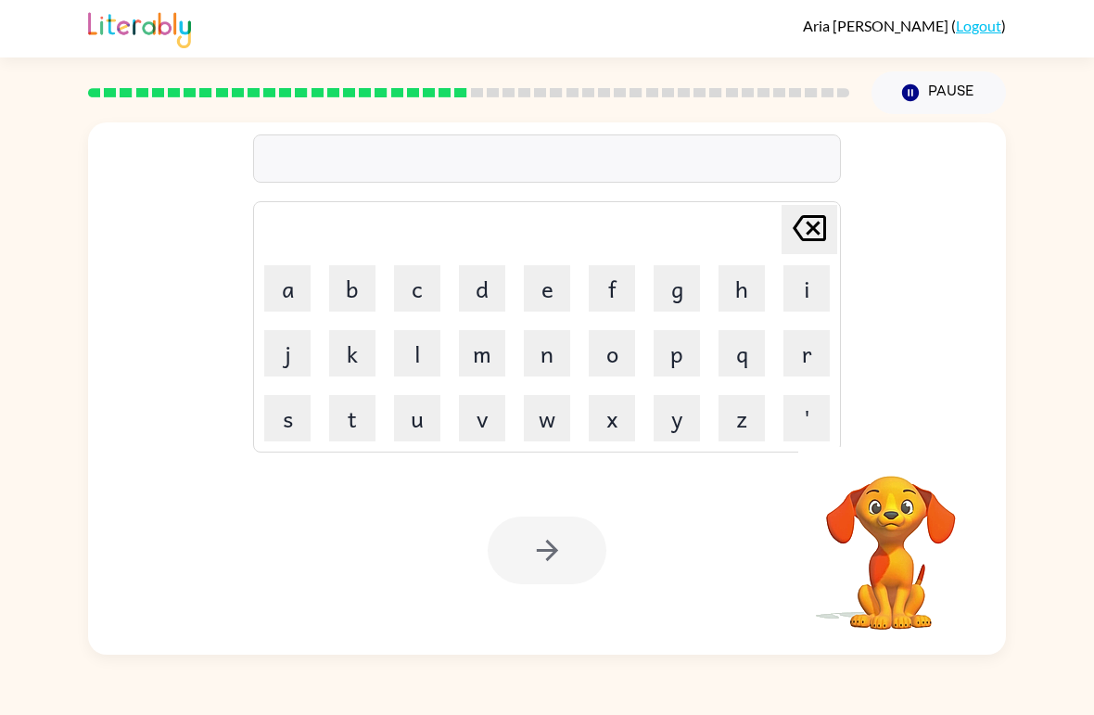
click at [494, 357] on button "m" at bounding box center [482, 353] width 46 height 46
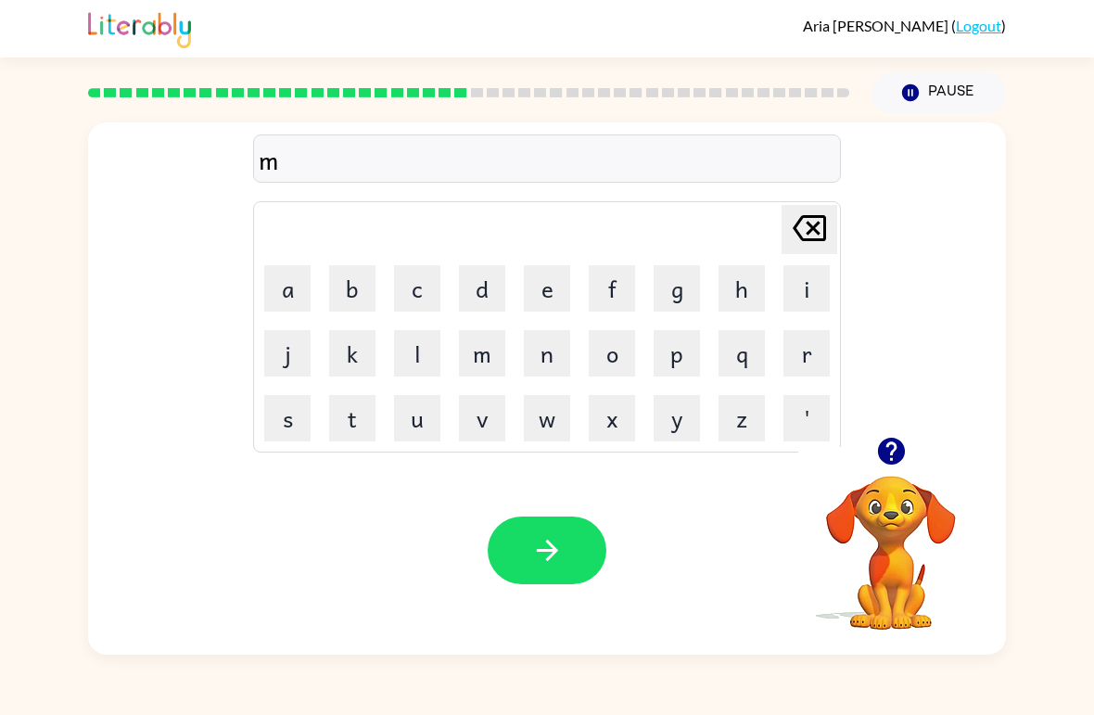
click at [551, 291] on button "e" at bounding box center [547, 288] width 46 height 46
click at [360, 419] on button "t" at bounding box center [352, 418] width 46 height 46
click at [426, 358] on button "l" at bounding box center [417, 353] width 46 height 46
click at [607, 355] on button "o" at bounding box center [612, 353] width 46 height 46
click at [610, 279] on button "f" at bounding box center [612, 288] width 46 height 46
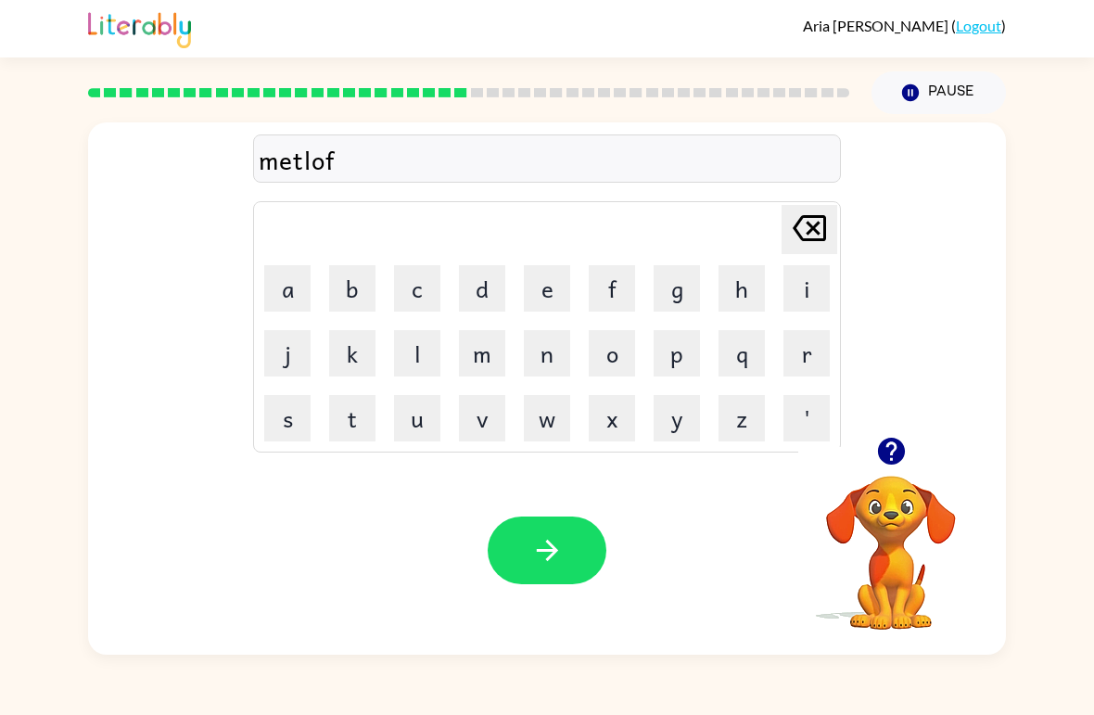
click at [533, 574] on button "button" at bounding box center [547, 550] width 119 height 68
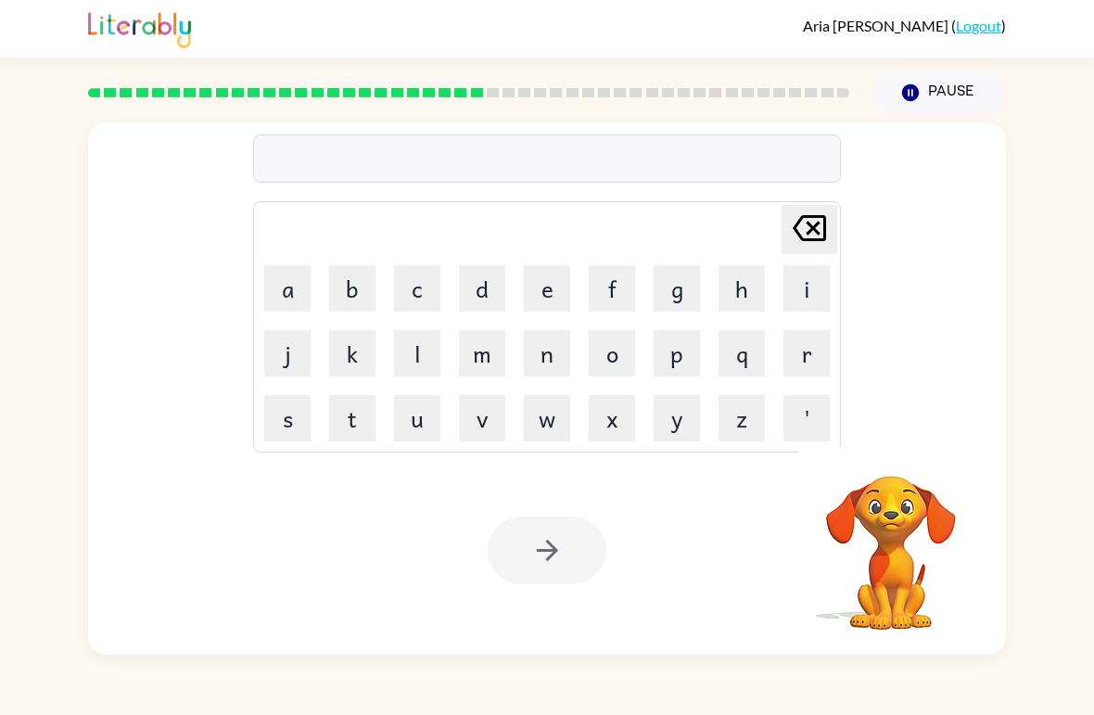
click at [494, 366] on button "m" at bounding box center [482, 353] width 46 height 46
click at [287, 293] on button "a" at bounding box center [287, 288] width 46 height 46
click at [495, 289] on button "d" at bounding box center [482, 288] width 46 height 46
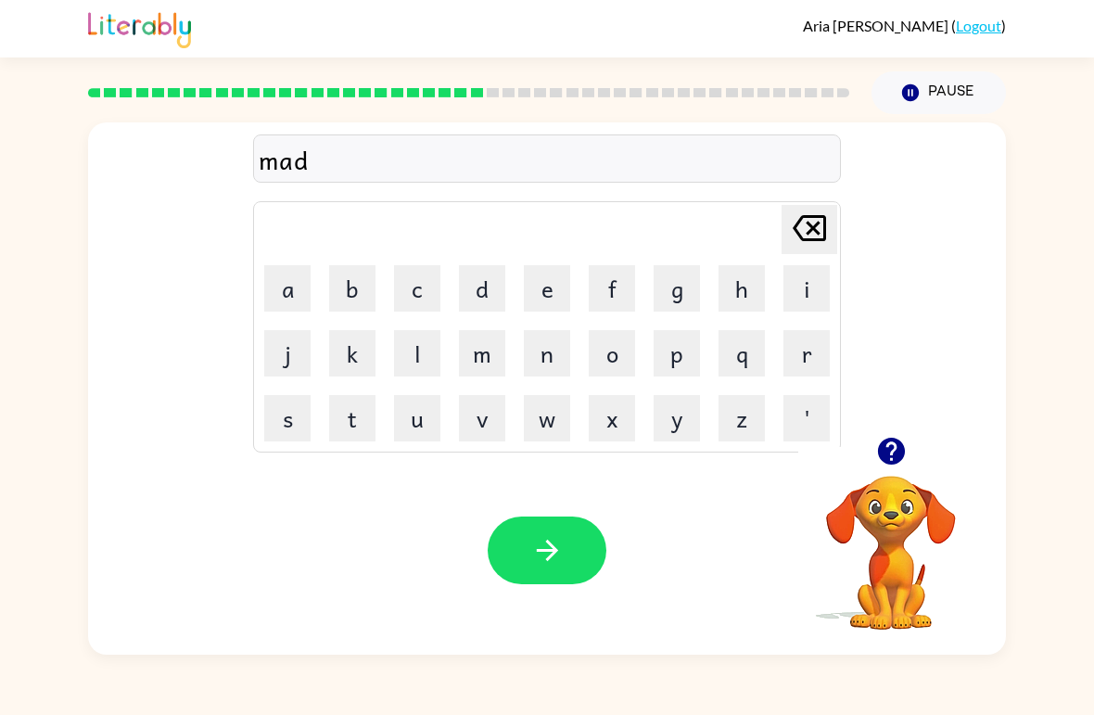
click at [553, 295] on button "e" at bounding box center [547, 288] width 46 height 46
click at [289, 431] on button "s" at bounding box center [287, 418] width 46 height 46
click at [289, 430] on button "s" at bounding box center [287, 418] width 46 height 46
click at [573, 546] on button "button" at bounding box center [547, 550] width 119 height 68
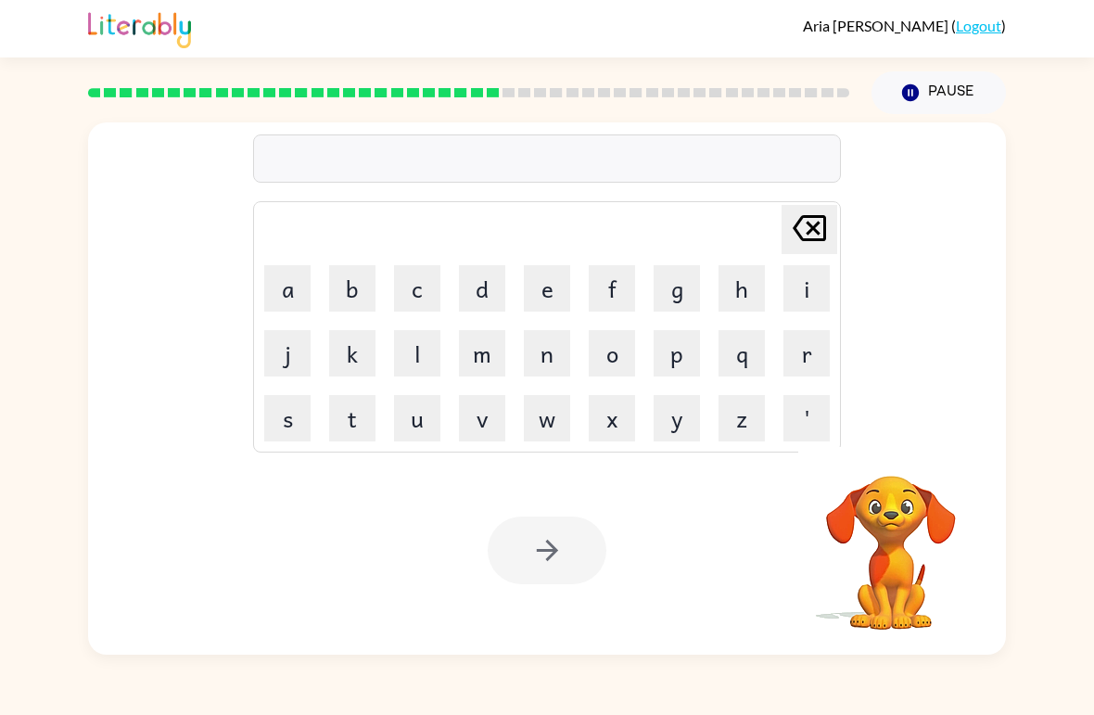
click at [547, 346] on button "n" at bounding box center [547, 353] width 46 height 46
click at [558, 282] on button "e" at bounding box center [547, 288] width 46 height 46
click at [370, 407] on button "t" at bounding box center [352, 418] width 46 height 46
click at [553, 553] on div at bounding box center [547, 550] width 119 height 68
click at [541, 582] on div at bounding box center [547, 550] width 119 height 68
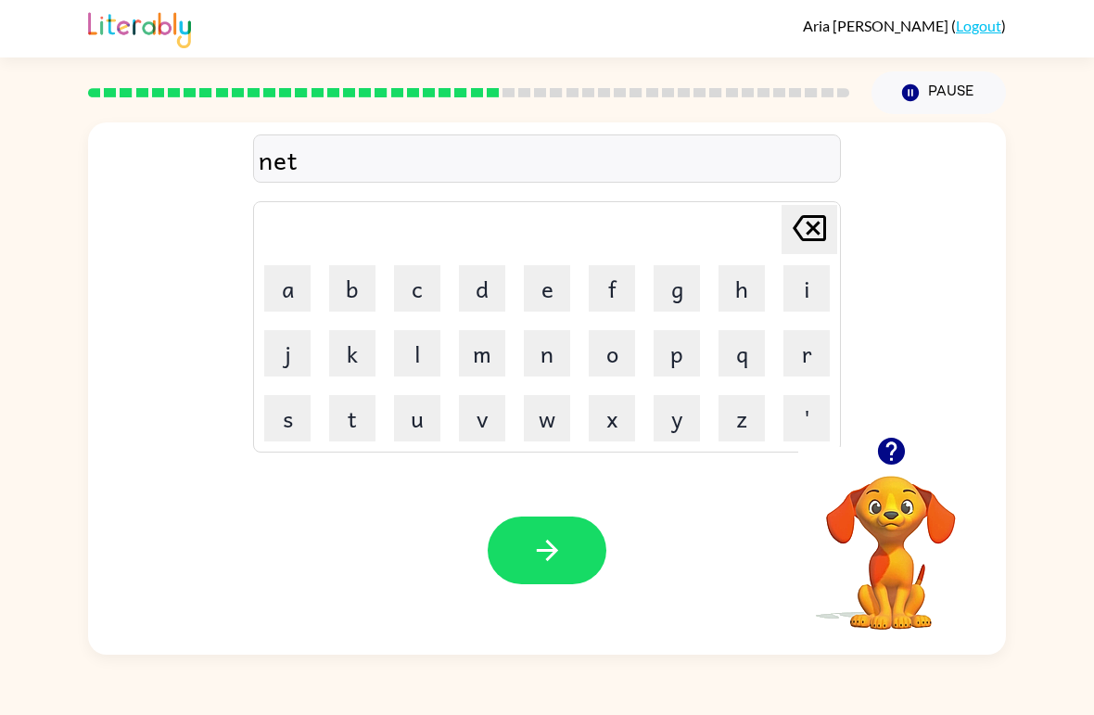
click at [588, 559] on button "button" at bounding box center [547, 550] width 119 height 68
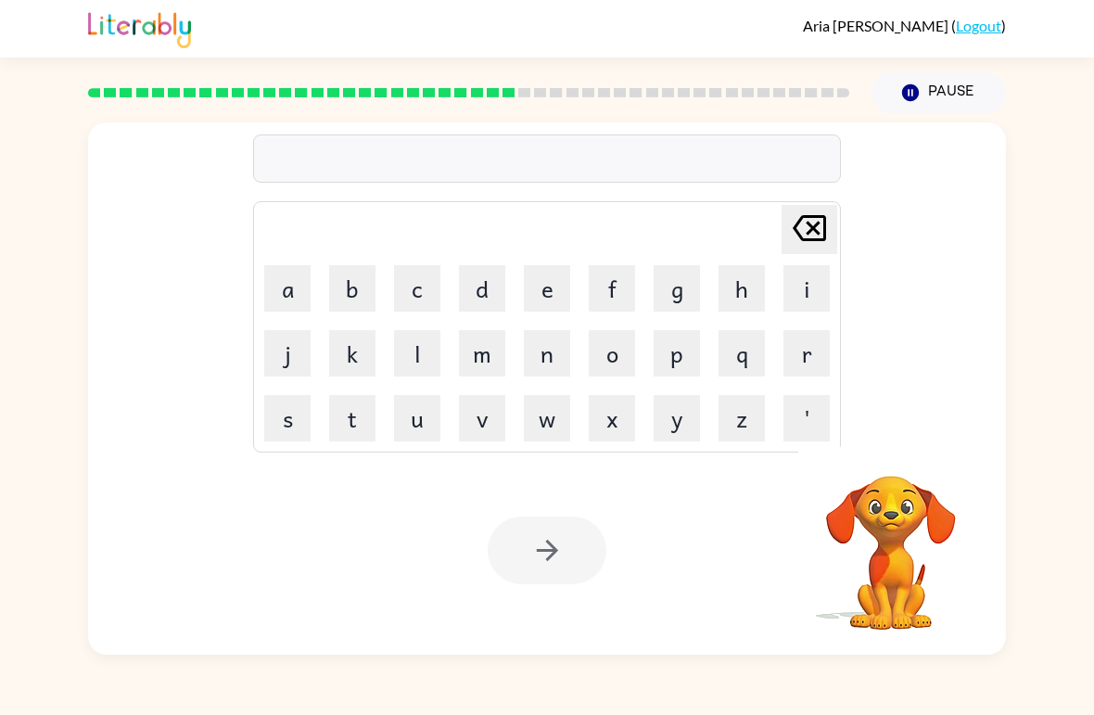
click at [677, 360] on button "p" at bounding box center [677, 353] width 46 height 46
click at [615, 356] on button "o" at bounding box center [612, 353] width 46 height 46
click at [554, 294] on button "e" at bounding box center [547, 288] width 46 height 46
click at [363, 418] on button "t" at bounding box center [352, 418] width 46 height 46
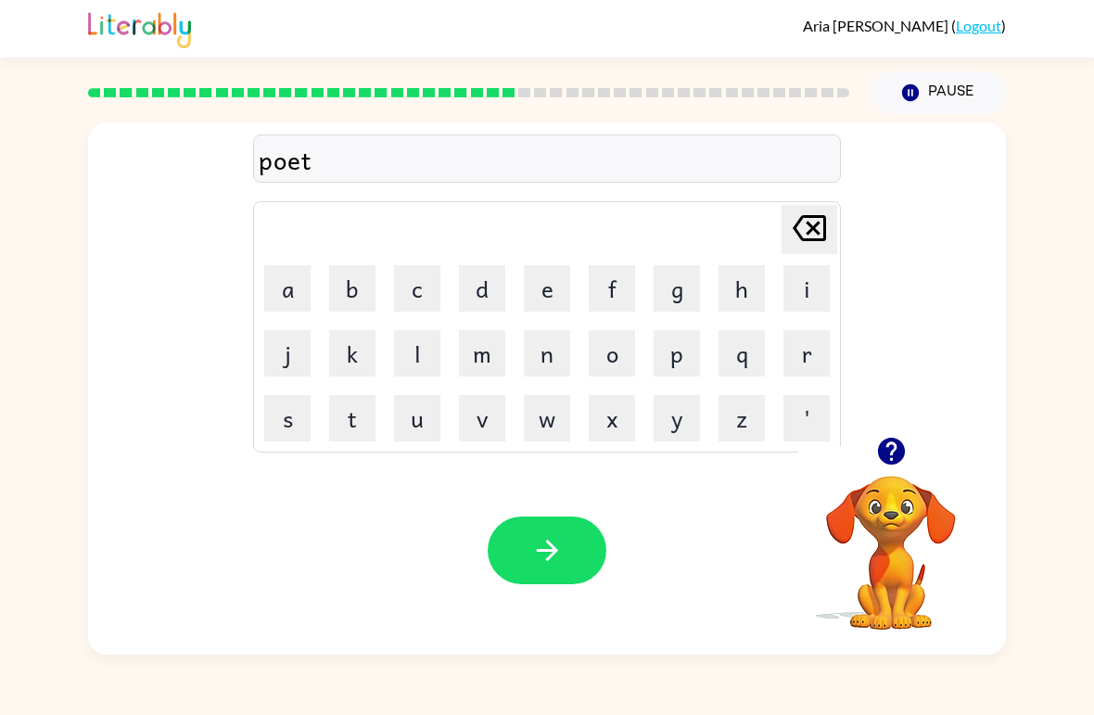
click at [535, 572] on button "button" at bounding box center [547, 550] width 119 height 68
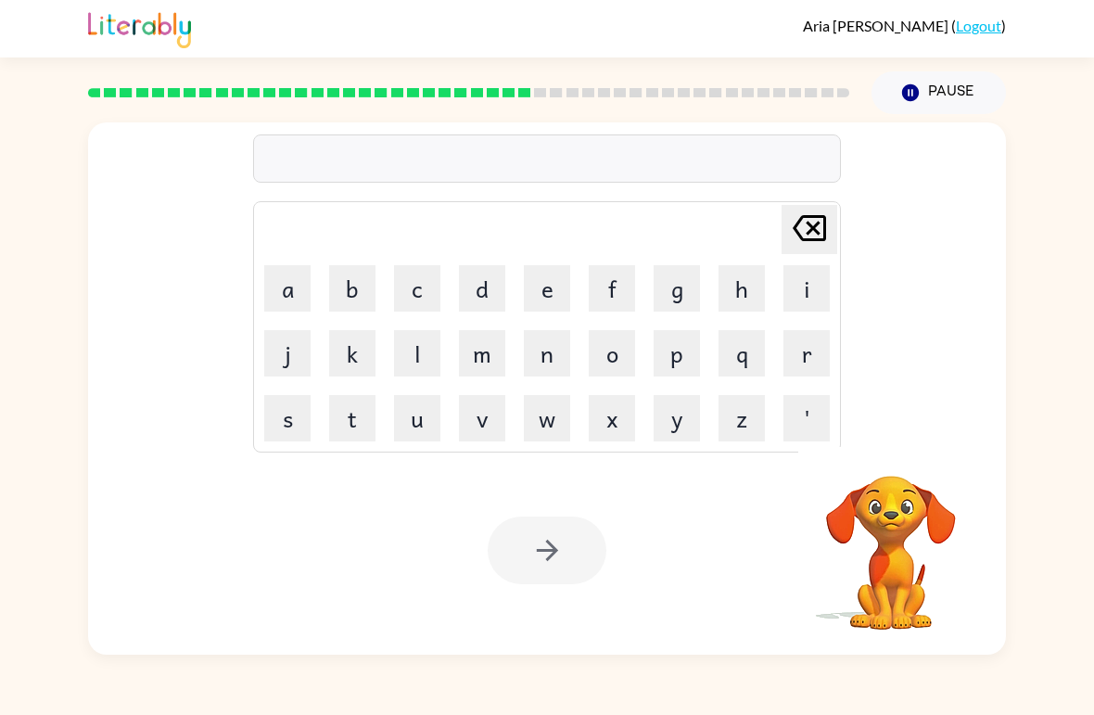
click at [666, 353] on button "p" at bounding box center [677, 353] width 46 height 46
click at [618, 358] on button "o" at bounding box center [612, 353] width 46 height 46
click at [806, 363] on button "r" at bounding box center [807, 353] width 46 height 46
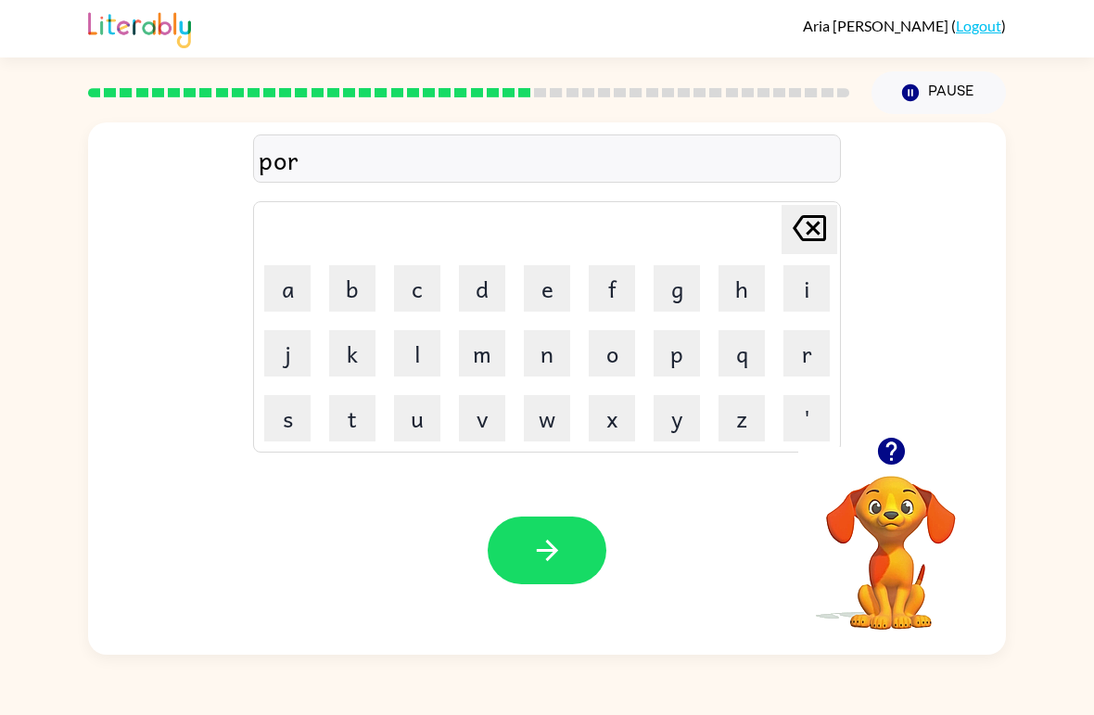
click at [421, 287] on button "c" at bounding box center [417, 288] width 46 height 46
click at [727, 301] on button "h" at bounding box center [742, 288] width 46 height 46
click at [551, 286] on button "e" at bounding box center [547, 288] width 46 height 46
click at [290, 420] on button "s" at bounding box center [287, 418] width 46 height 46
click at [541, 552] on icon "button" at bounding box center [546, 550] width 21 height 21
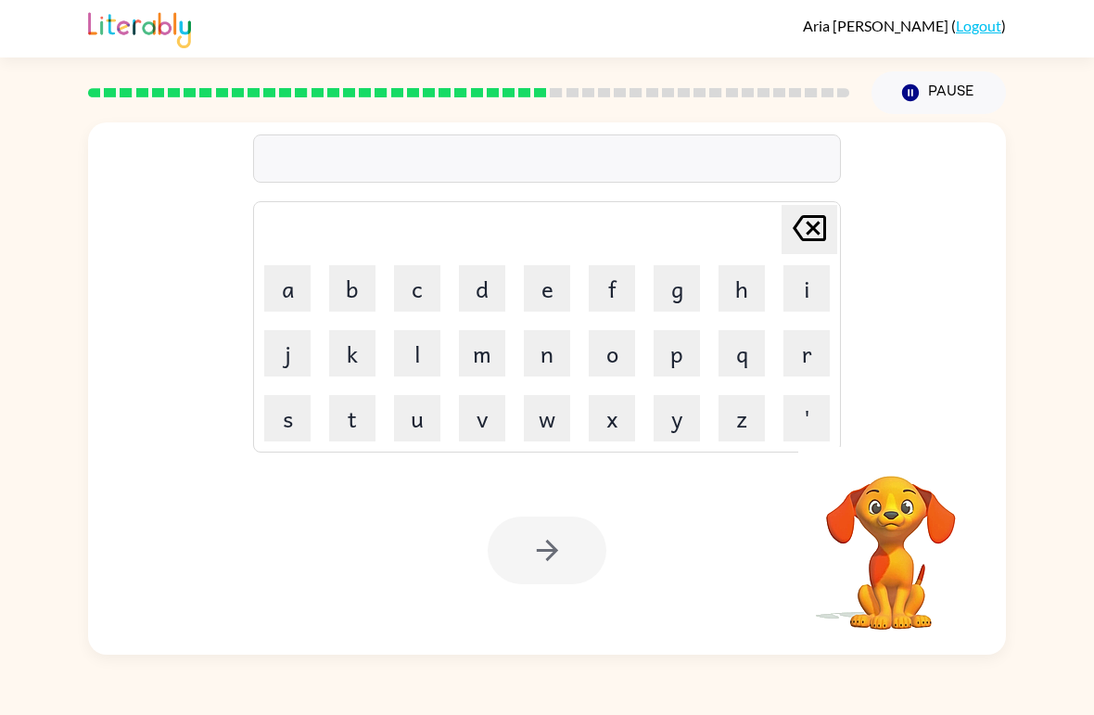
click at [670, 364] on button "p" at bounding box center [677, 353] width 46 height 46
click at [615, 362] on button "o" at bounding box center [612, 353] width 46 height 46
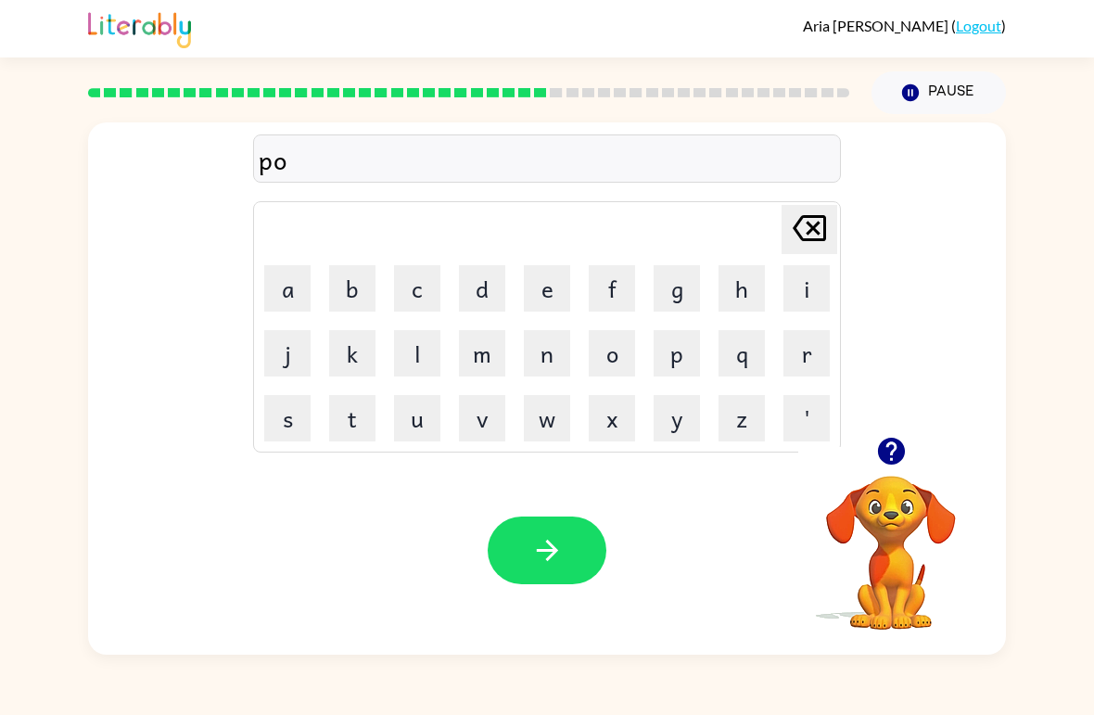
click at [482, 298] on button "d" at bounding box center [482, 288] width 46 height 46
click at [293, 422] on button "s" at bounding box center [287, 418] width 46 height 46
click at [567, 560] on button "button" at bounding box center [547, 550] width 119 height 68
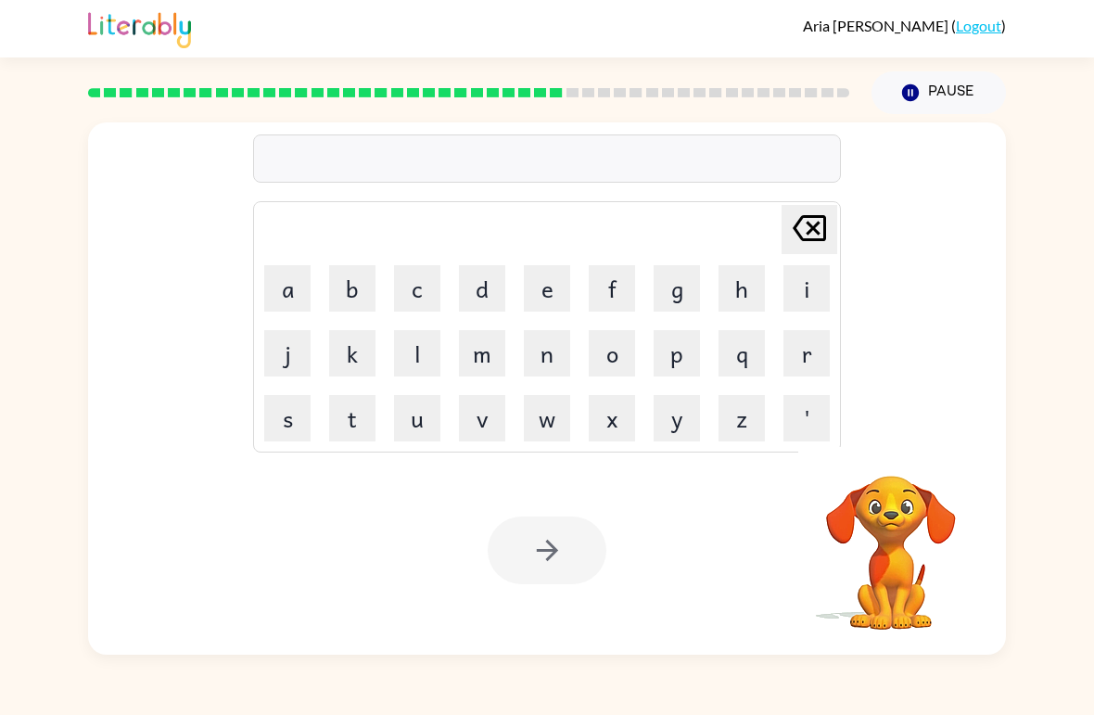
click at [686, 361] on button "p" at bounding box center [677, 353] width 46 height 46
click at [278, 301] on button "a" at bounding box center [287, 288] width 46 height 46
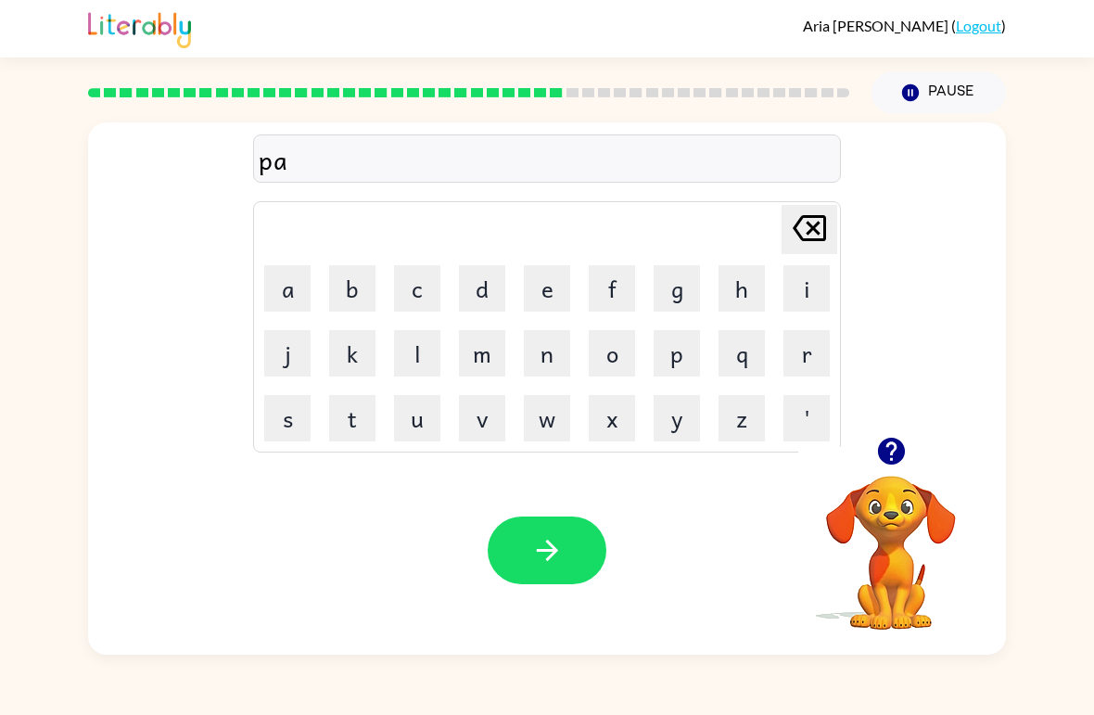
click at [611, 296] on button "f" at bounding box center [612, 288] width 46 height 46
click at [621, 358] on button "o" at bounding box center [612, 353] width 46 height 46
click at [806, 357] on button "r" at bounding box center [807, 353] width 46 height 46
click at [466, 372] on button "m" at bounding box center [482, 353] width 46 height 46
click at [538, 543] on icon "button" at bounding box center [547, 550] width 32 height 32
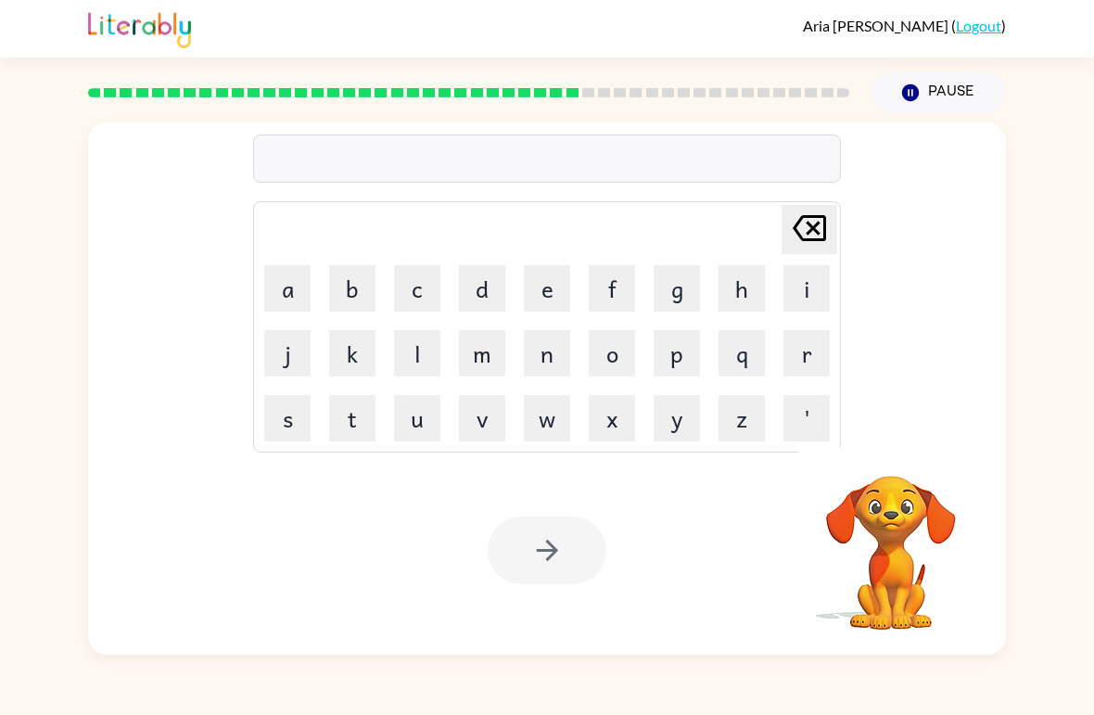
click at [801, 362] on button "r" at bounding box center [807, 353] width 46 height 46
click at [621, 360] on button "o" at bounding box center [612, 353] width 46 height 46
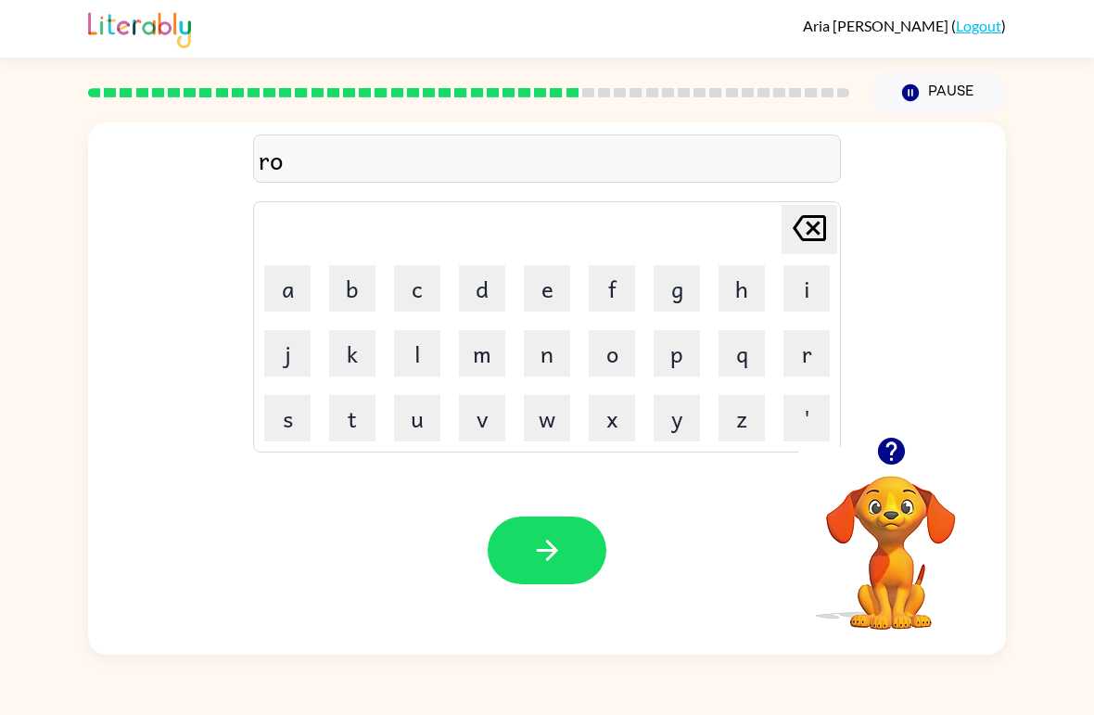
click at [891, 454] on icon "button" at bounding box center [891, 451] width 32 height 32
click at [423, 425] on button "u" at bounding box center [417, 418] width 46 height 46
click at [485, 292] on button "d" at bounding box center [482, 288] width 46 height 46
click at [535, 552] on icon "button" at bounding box center [547, 550] width 32 height 32
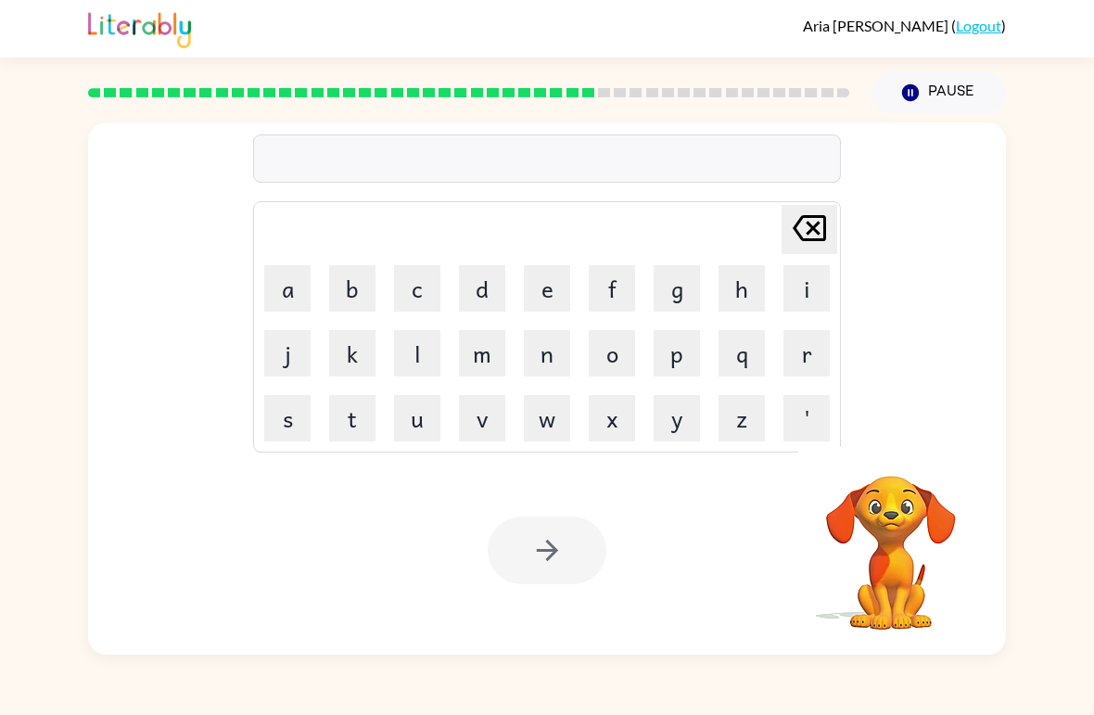
click at [810, 354] on button "r" at bounding box center [807, 353] width 46 height 46
click at [618, 351] on button "o" at bounding box center [612, 353] width 46 height 46
click at [426, 431] on button "u" at bounding box center [417, 418] width 46 height 46
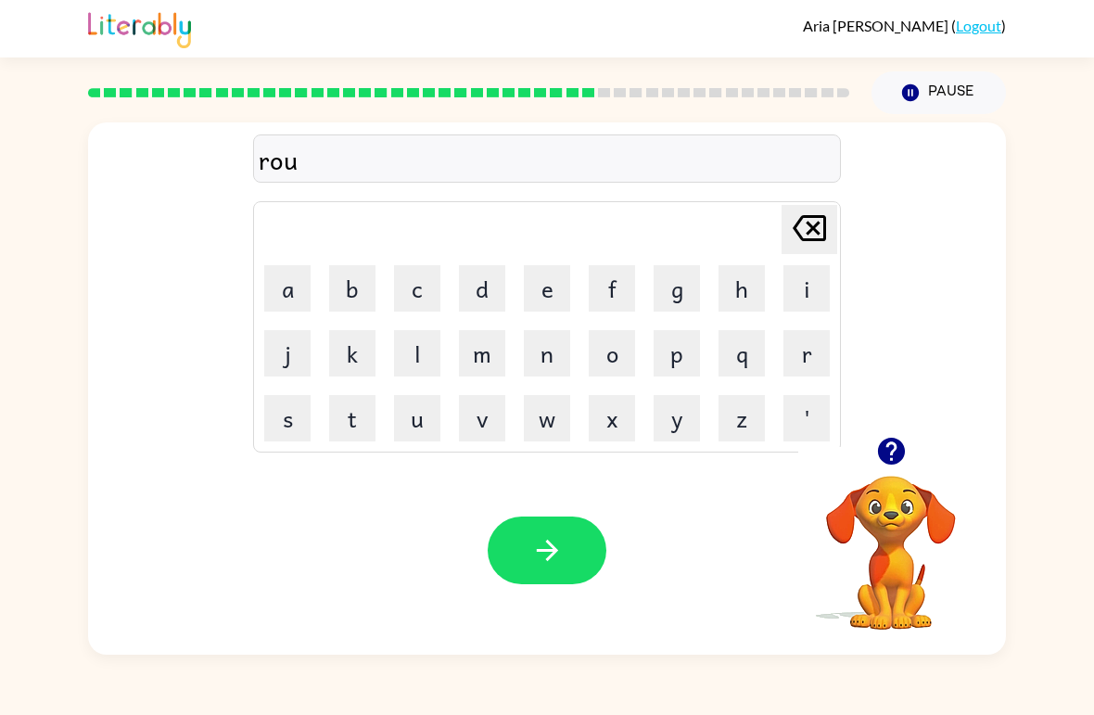
click at [488, 295] on button "d" at bounding box center [482, 288] width 46 height 46
click at [554, 354] on button "n" at bounding box center [547, 353] width 46 height 46
click at [545, 281] on button "e" at bounding box center [547, 288] width 46 height 46
click at [292, 419] on button "s" at bounding box center [287, 418] width 46 height 46
click at [552, 531] on button "button" at bounding box center [547, 550] width 119 height 68
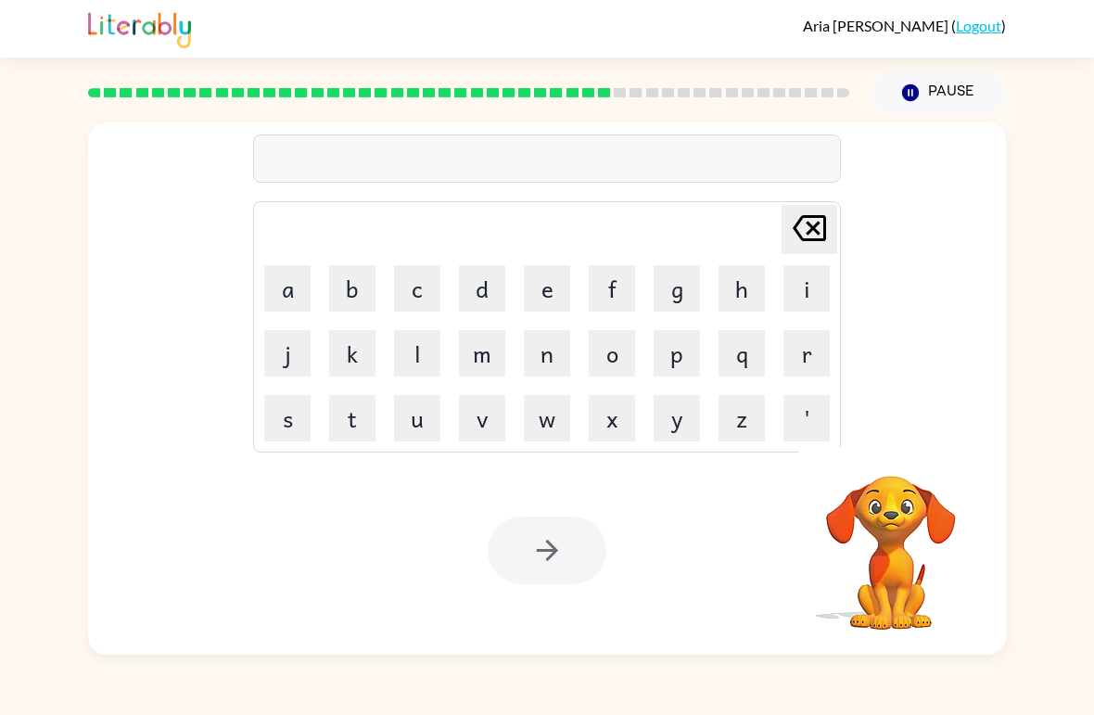
click at [288, 423] on button "s" at bounding box center [287, 418] width 46 height 46
click at [603, 353] on button "o" at bounding box center [612, 353] width 46 height 46
click at [539, 366] on button "n" at bounding box center [547, 353] width 46 height 46
click at [290, 311] on button "a" at bounding box center [287, 288] width 46 height 46
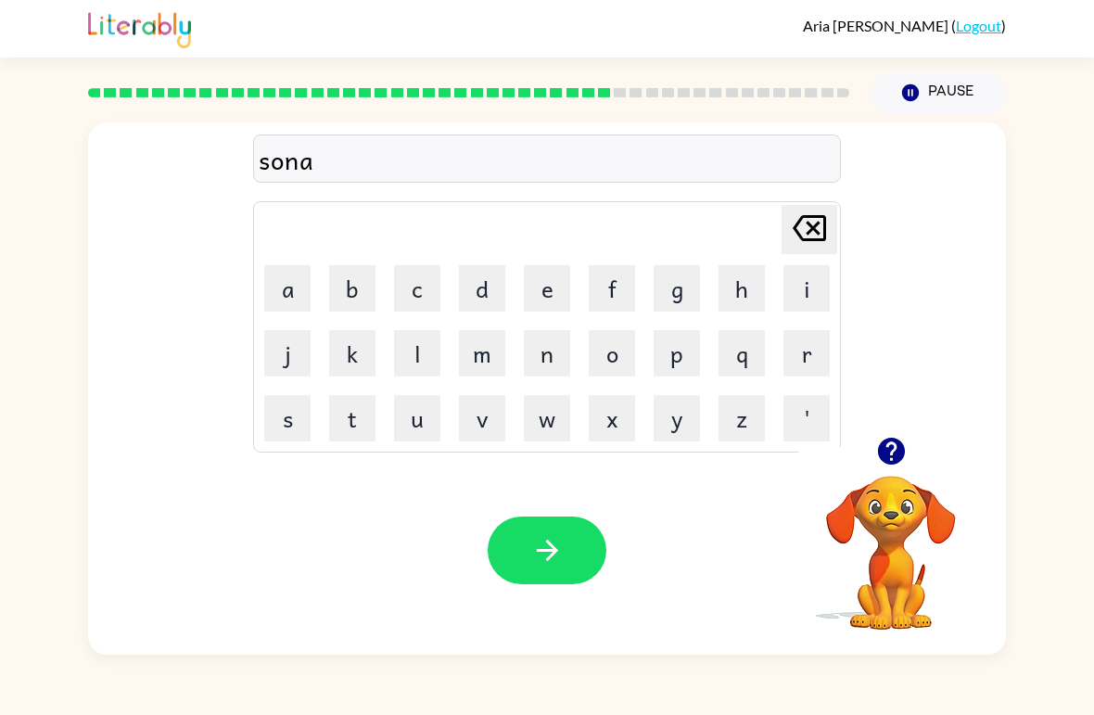
click at [807, 361] on button "r" at bounding box center [807, 353] width 46 height 46
click at [560, 580] on button "button" at bounding box center [547, 550] width 119 height 68
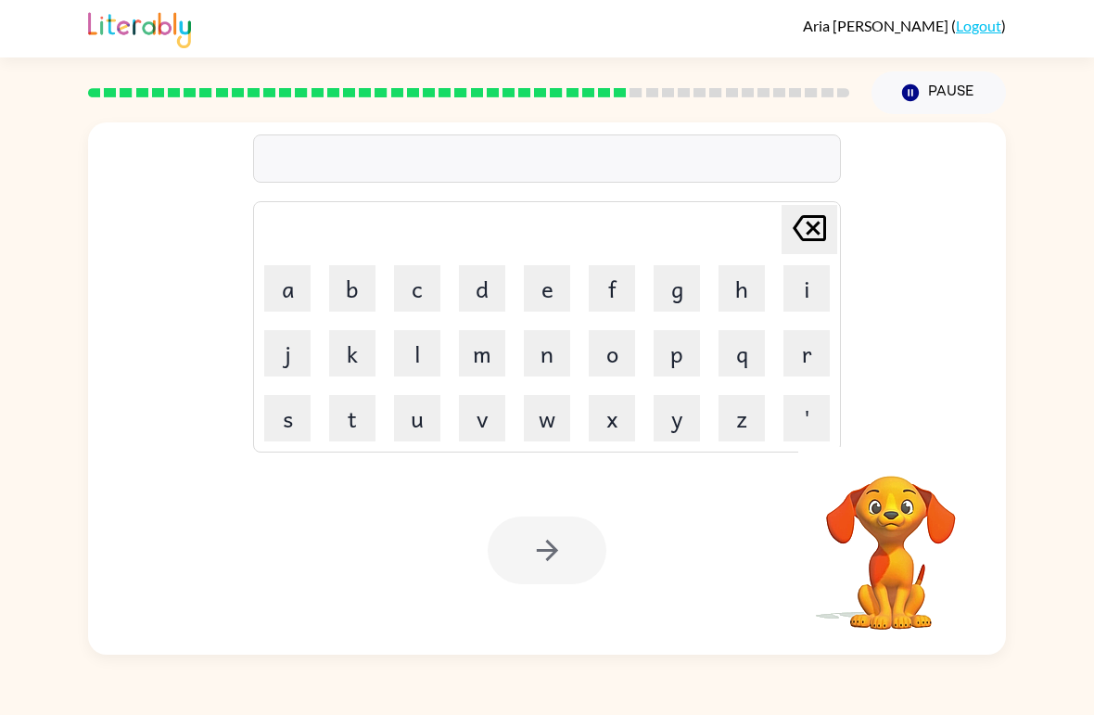
click at [292, 426] on button "s" at bounding box center [287, 418] width 46 height 46
click at [425, 420] on button "u" at bounding box center [417, 418] width 46 height 46
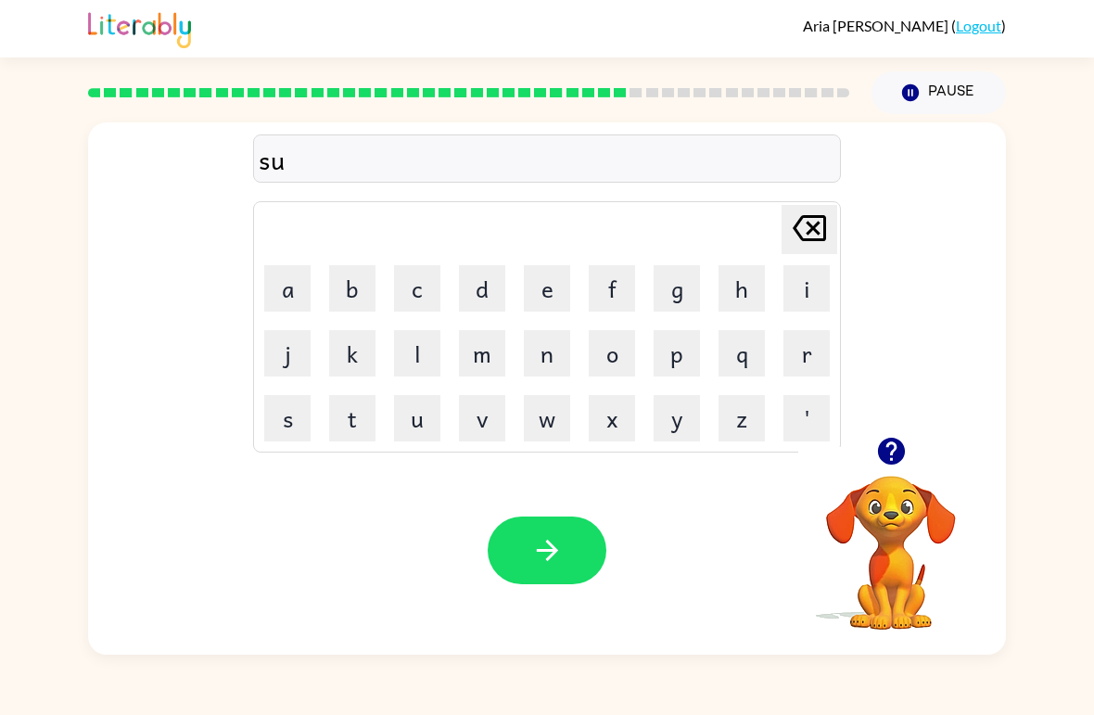
click at [411, 285] on button "c" at bounding box center [417, 288] width 46 height 46
click at [290, 287] on button "a" at bounding box center [287, 288] width 46 height 46
click at [295, 430] on button "s" at bounding box center [287, 418] width 46 height 46
click at [555, 520] on button "button" at bounding box center [547, 550] width 119 height 68
click at [554, 428] on button "w" at bounding box center [547, 418] width 46 height 46
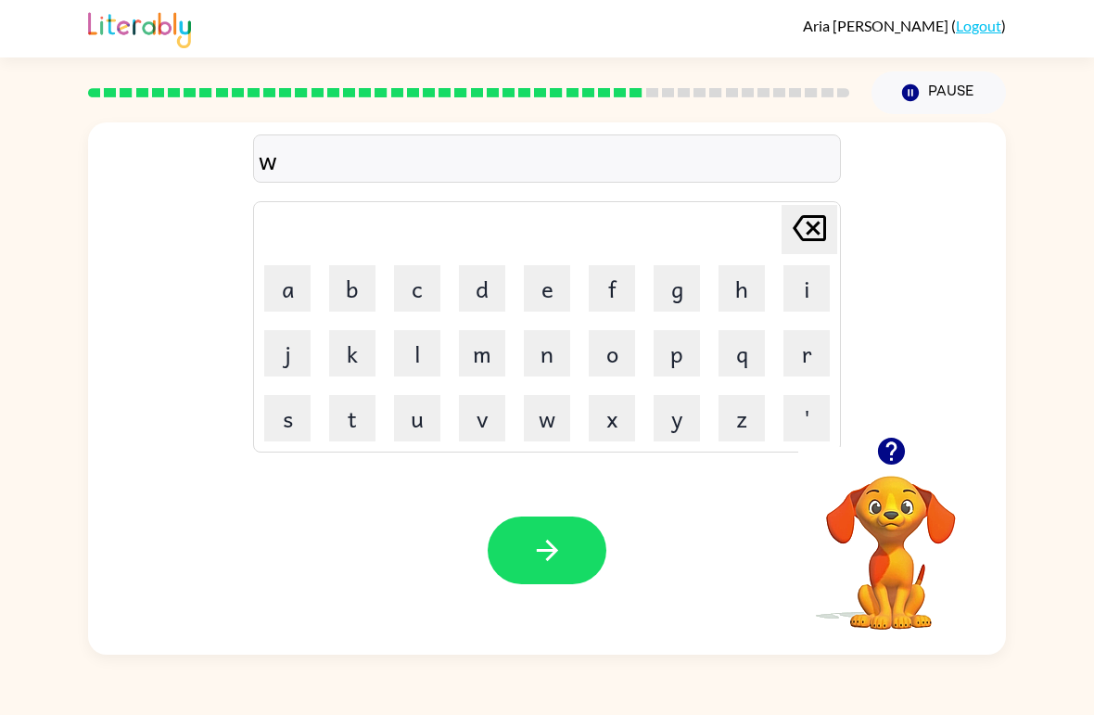
click at [618, 368] on button "o" at bounding box center [612, 353] width 46 height 46
click at [816, 355] on button "r" at bounding box center [807, 353] width 46 height 46
click at [417, 368] on button "l" at bounding box center [417, 353] width 46 height 46
click at [475, 296] on button "d" at bounding box center [482, 288] width 46 height 46
click at [540, 540] on icon "button" at bounding box center [547, 550] width 32 height 32
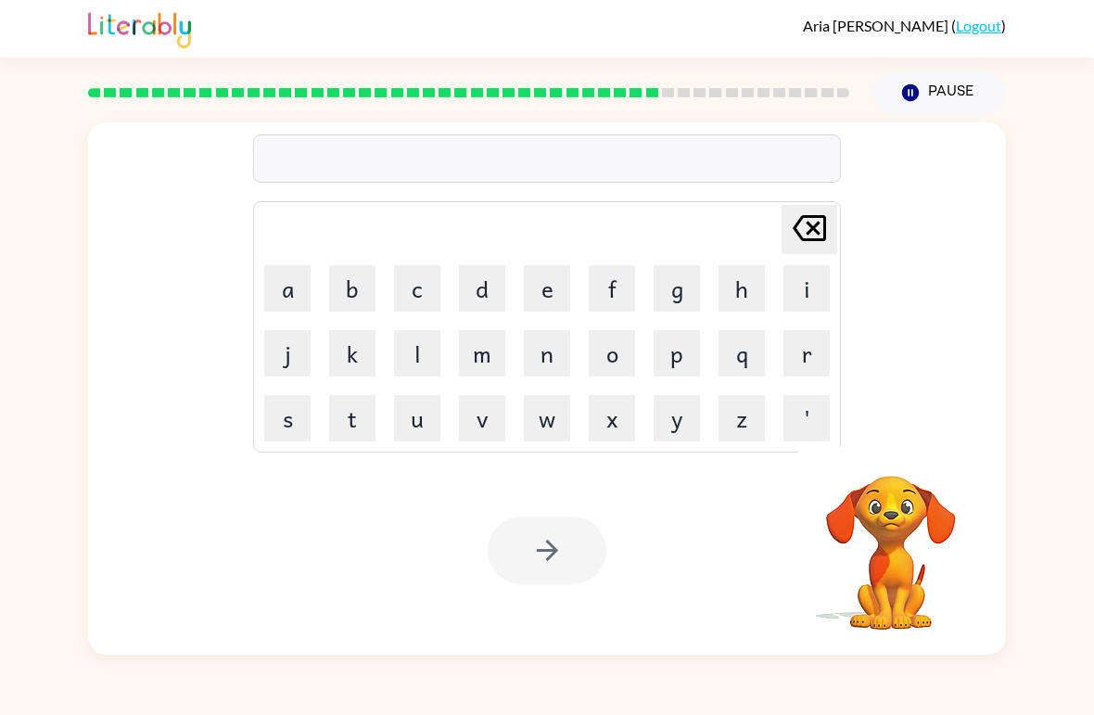
click at [522, 684] on div "Aria Clayton ( Logout ) Pause Pause Delete Delete last character input a b c d …" at bounding box center [547, 357] width 1094 height 715
click at [801, 298] on button "i" at bounding box center [807, 288] width 46 height 46
click at [415, 361] on button "l" at bounding box center [417, 353] width 46 height 46
click at [618, 356] on button "o" at bounding box center [612, 353] width 46 height 46
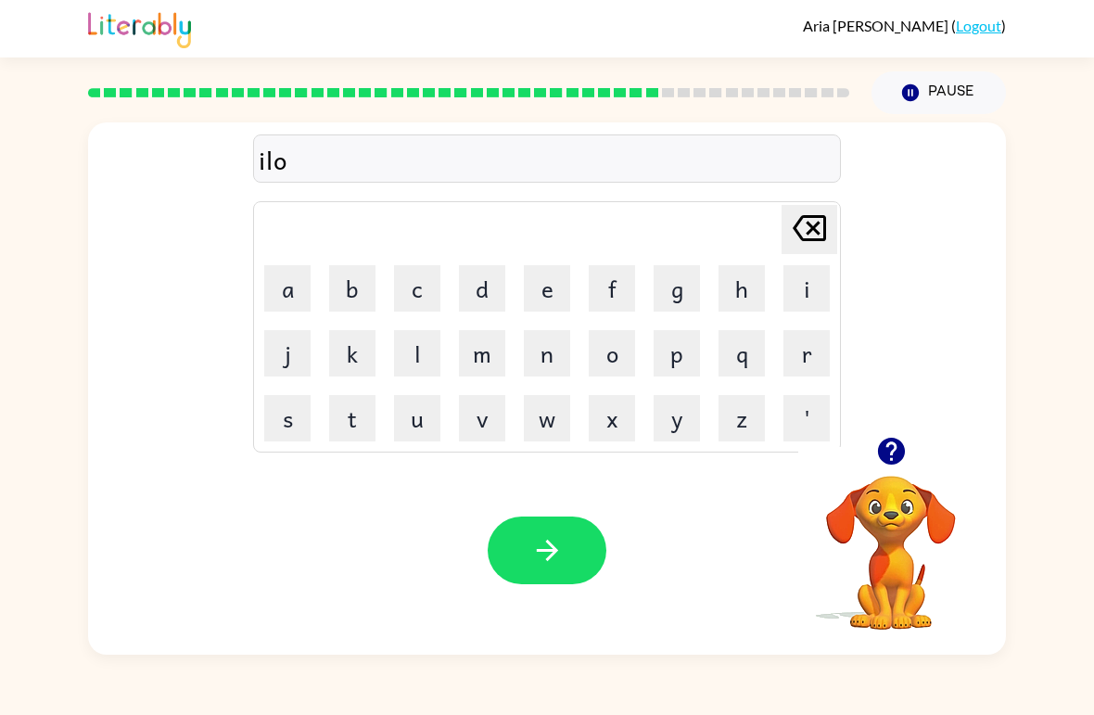
click at [805, 231] on icon "Delete Delete last character input" at bounding box center [809, 228] width 45 height 45
click at [804, 231] on icon "Delete Delete last character input" at bounding box center [809, 228] width 45 height 45
click at [801, 238] on icon at bounding box center [809, 228] width 33 height 26
click at [552, 423] on button "w" at bounding box center [547, 418] width 46 height 46
click at [799, 296] on button "i" at bounding box center [807, 288] width 46 height 46
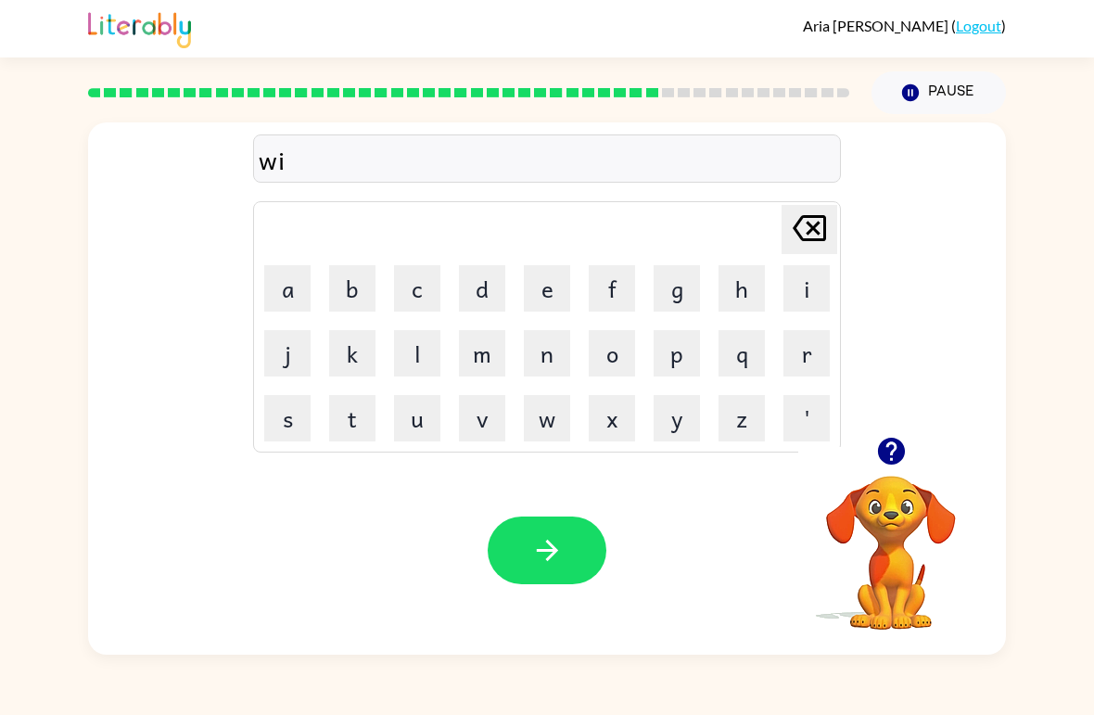
click at [430, 363] on button "l" at bounding box center [417, 353] width 46 height 46
click at [608, 365] on button "o" at bounding box center [612, 353] width 46 height 46
click at [565, 547] on button "button" at bounding box center [547, 550] width 119 height 68
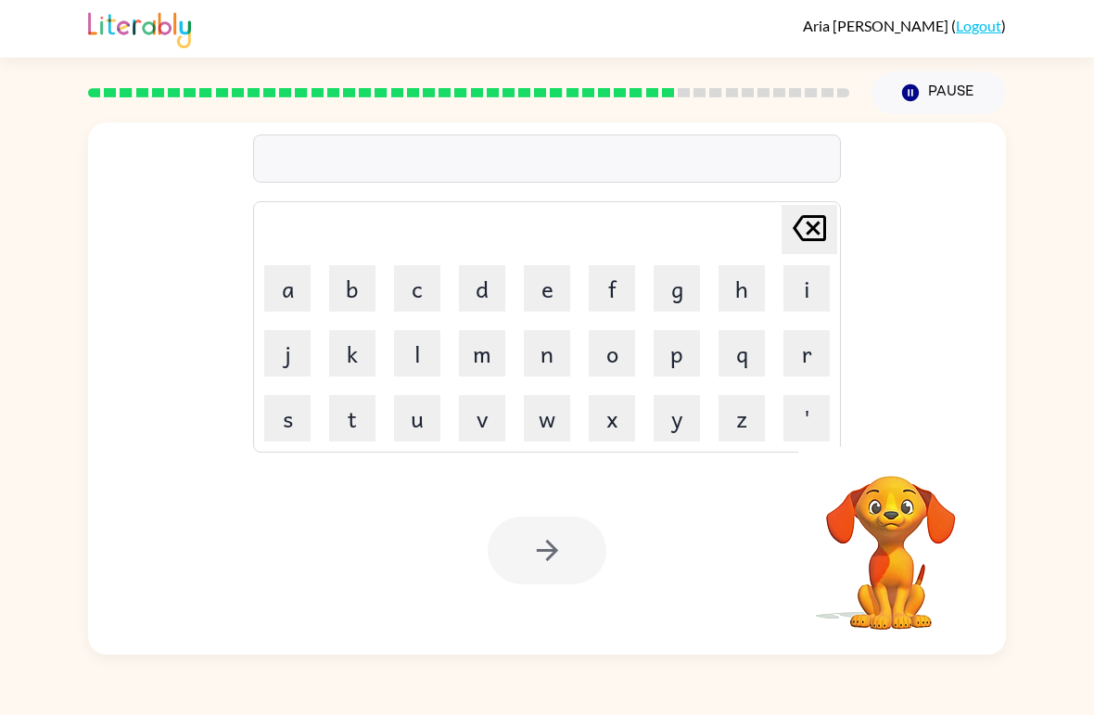
click at [422, 296] on button "c" at bounding box center [417, 288] width 46 height 46
click at [739, 290] on button "h" at bounding box center [742, 288] width 46 height 46
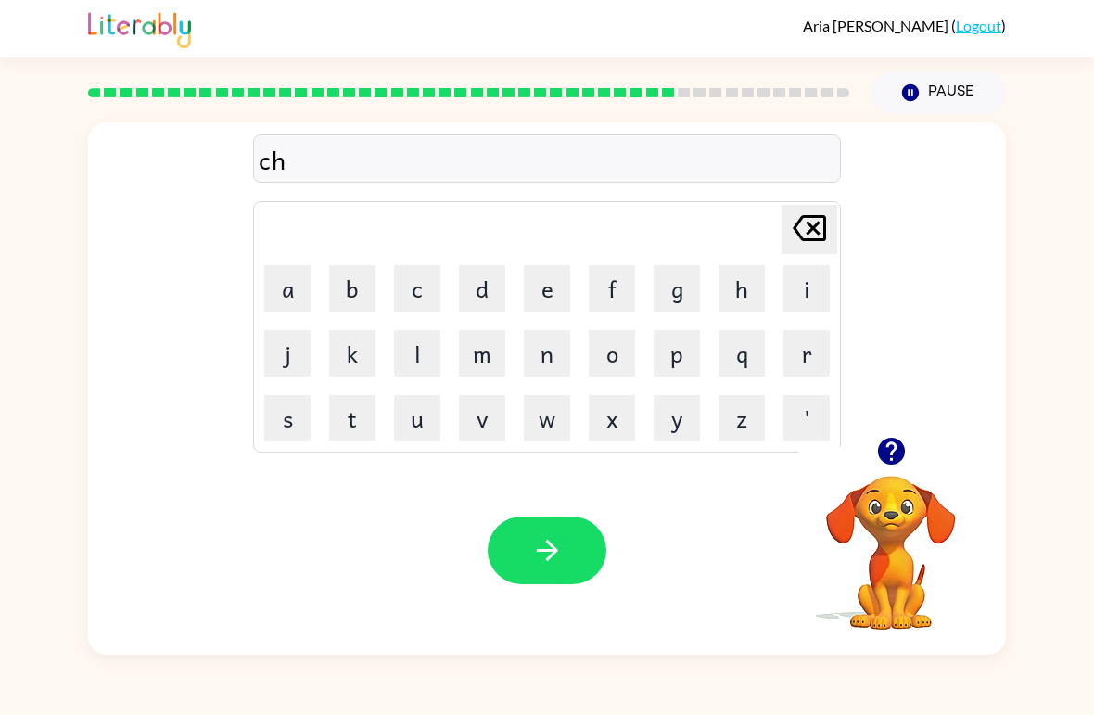
click at [285, 303] on button "a" at bounding box center [287, 288] width 46 height 46
click at [422, 298] on button "c" at bounding box center [417, 288] width 46 height 46
click at [348, 361] on button "k" at bounding box center [352, 353] width 46 height 46
click at [536, 553] on icon "button" at bounding box center [547, 550] width 32 height 32
click at [374, 416] on button "t" at bounding box center [352, 418] width 46 height 46
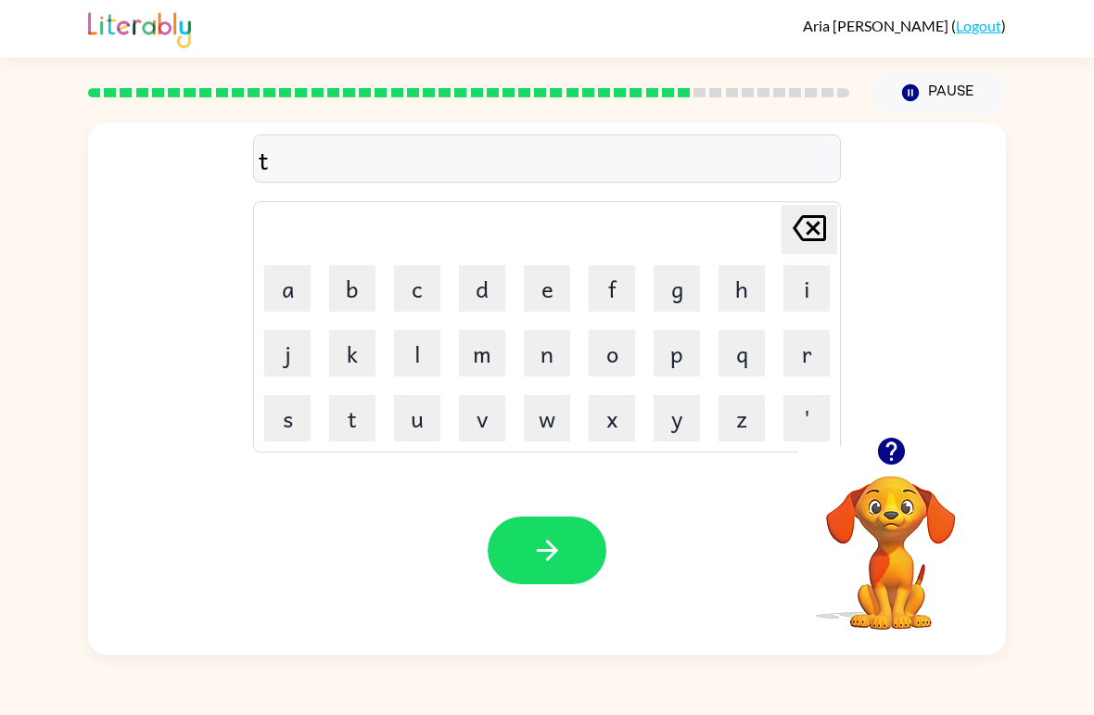
click at [806, 362] on button "r" at bounding box center [807, 353] width 46 height 46
click at [808, 295] on button "i" at bounding box center [807, 288] width 46 height 46
click at [679, 355] on button "p" at bounding box center [677, 353] width 46 height 46
click at [618, 351] on button "o" at bounding box center [612, 353] width 46 height 46
click at [485, 284] on button "d" at bounding box center [482, 288] width 46 height 46
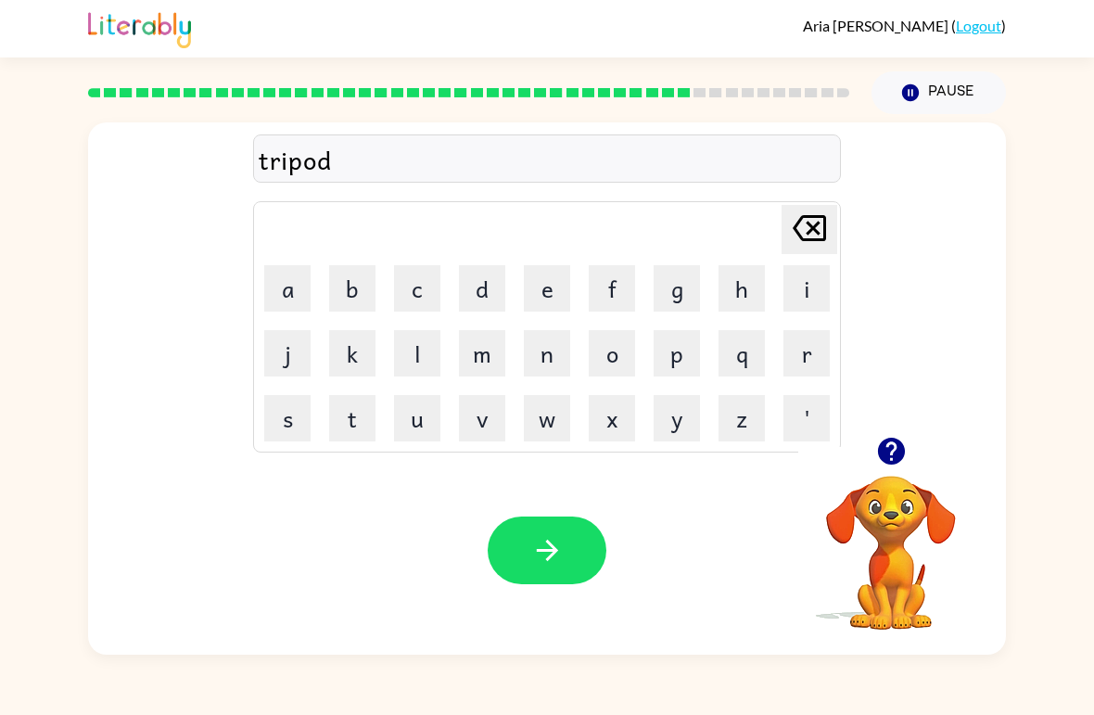
click at [580, 545] on button "button" at bounding box center [547, 550] width 119 height 68
click at [416, 292] on button "c" at bounding box center [417, 288] width 46 height 46
click at [414, 422] on button "u" at bounding box center [417, 418] width 46 height 46
click at [675, 360] on button "p" at bounding box center [677, 353] width 46 height 46
click at [811, 273] on button "i" at bounding box center [807, 288] width 46 height 46
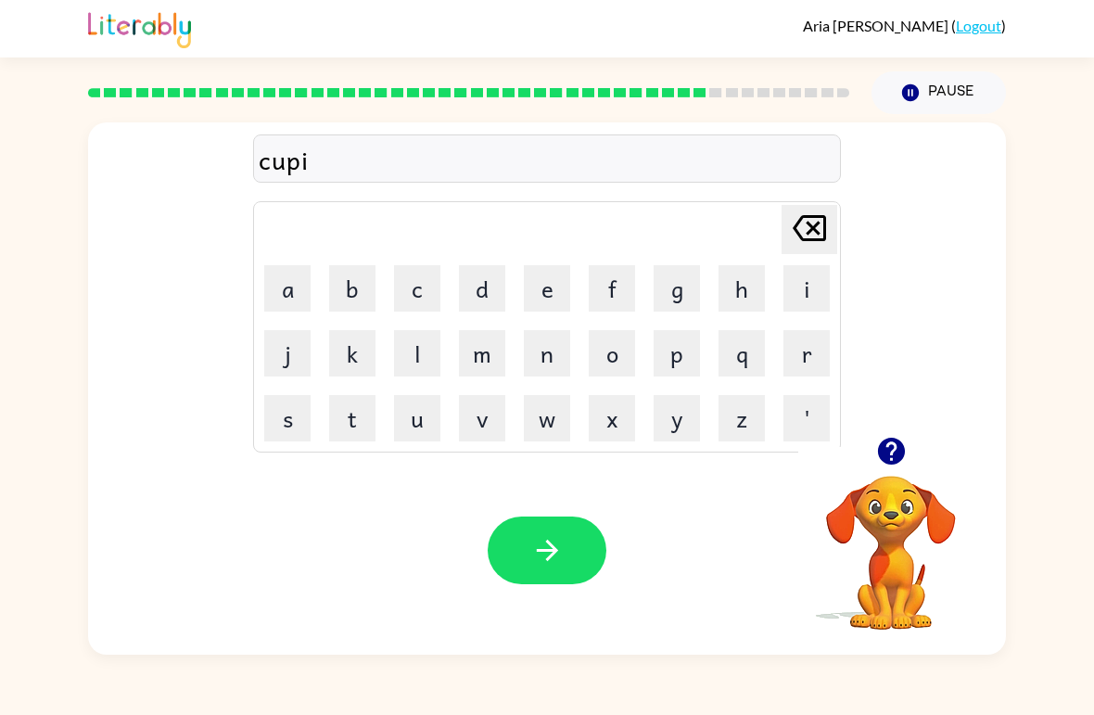
click at [483, 278] on button "d" at bounding box center [482, 288] width 46 height 46
click at [552, 542] on icon "button" at bounding box center [547, 550] width 32 height 32
click at [899, 459] on icon "button" at bounding box center [890, 451] width 27 height 27
click at [360, 286] on button "b" at bounding box center [352, 288] width 46 height 46
click at [899, 446] on icon "button" at bounding box center [890, 451] width 27 height 27
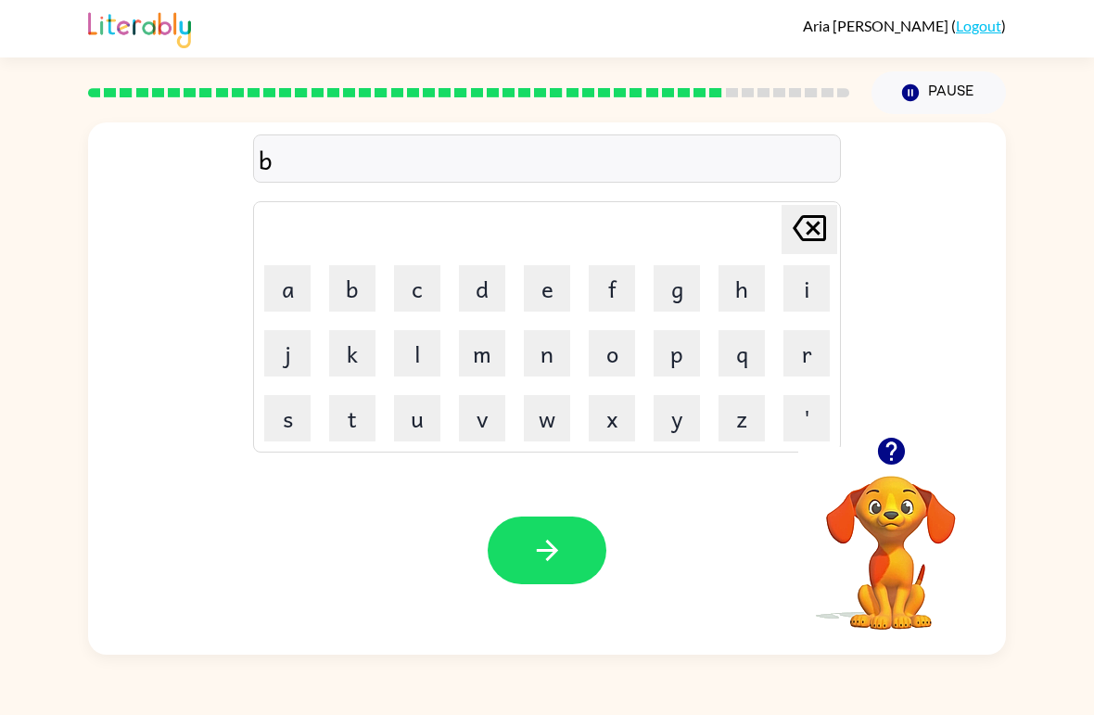
click at [880, 448] on icon "button" at bounding box center [890, 451] width 27 height 27
click at [883, 453] on icon "button" at bounding box center [890, 451] width 27 height 27
click at [539, 291] on button "e" at bounding box center [547, 288] width 46 height 46
click at [291, 415] on button "s" at bounding box center [287, 418] width 46 height 46
click at [564, 293] on button "e" at bounding box center [547, 288] width 46 height 46
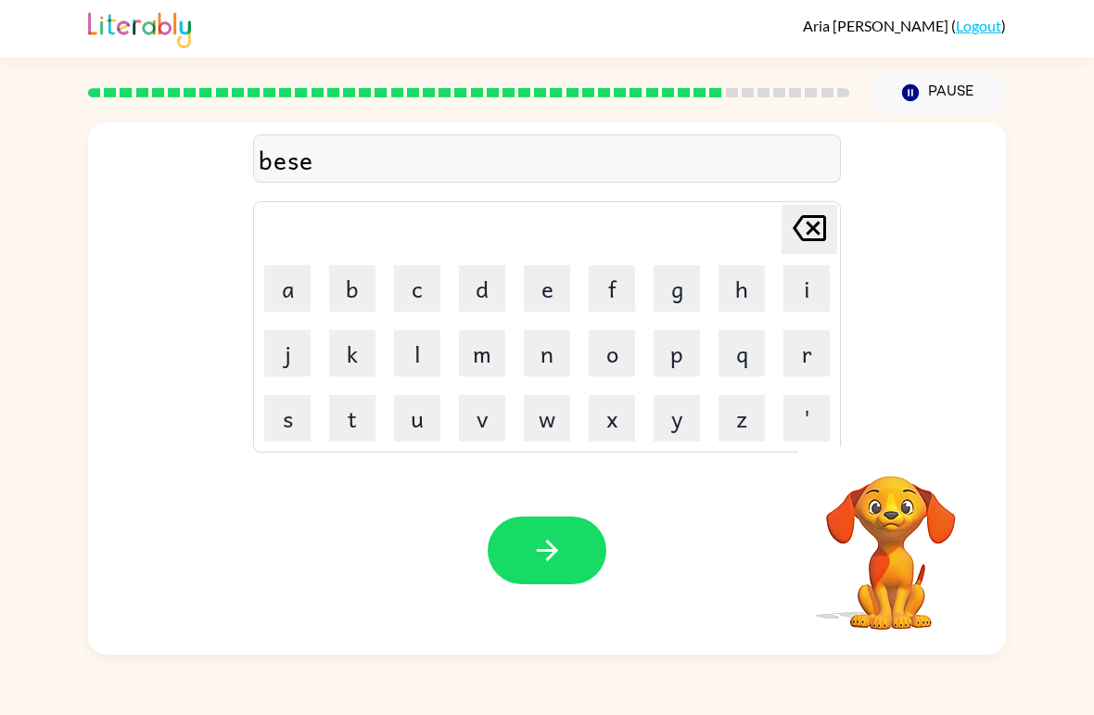
click at [296, 412] on button "s" at bounding box center [287, 418] width 46 height 46
click at [572, 550] on button "button" at bounding box center [547, 550] width 119 height 68
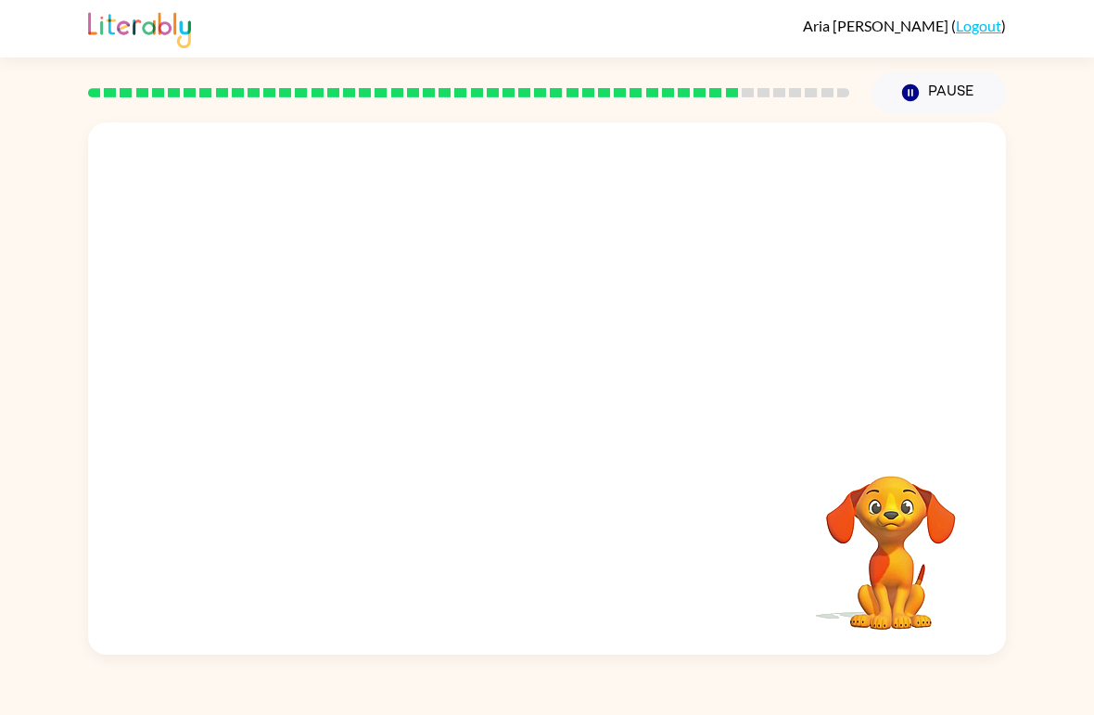
click at [620, 274] on video "Your browser must support playing .mp4 files to use Literably. Please try using…" at bounding box center [547, 279] width 918 height 314
click at [334, 289] on video "Your browser must support playing .mp4 files to use Literably. Please try using…" at bounding box center [547, 279] width 918 height 314
click at [570, 412] on button "button" at bounding box center [547, 398] width 119 height 68
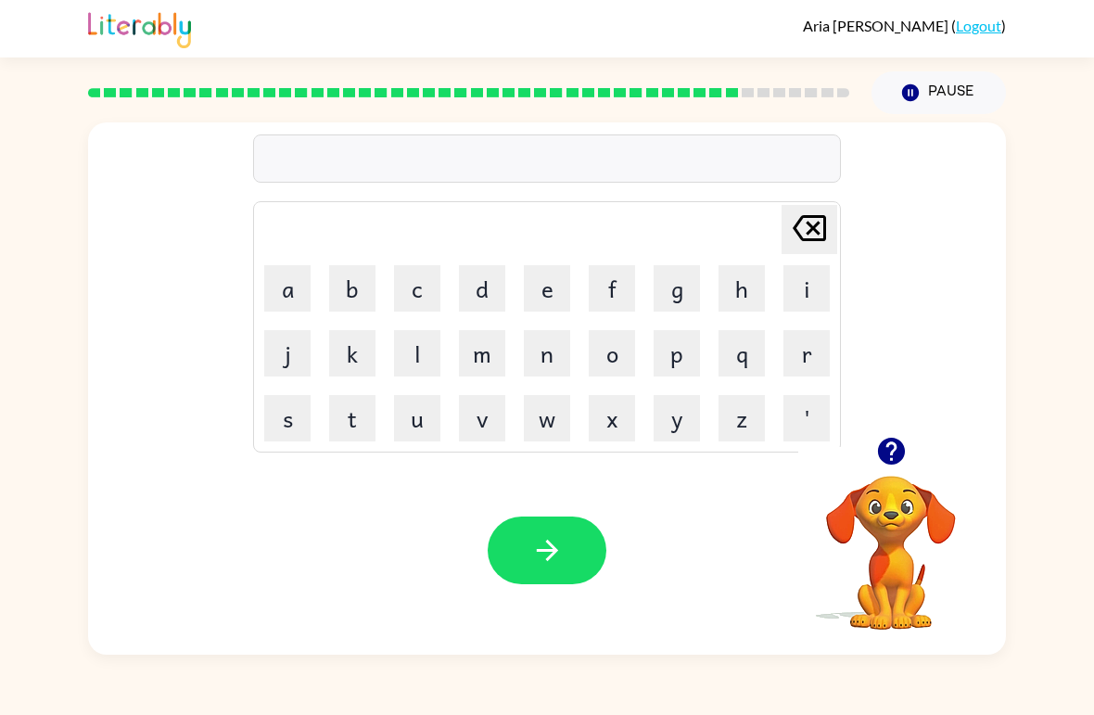
click at [285, 415] on button "s" at bounding box center [287, 418] width 46 height 46
click at [740, 304] on button "h" at bounding box center [742, 288] width 46 height 46
click at [803, 299] on button "i" at bounding box center [807, 288] width 46 height 46
click at [353, 279] on button "b" at bounding box center [352, 288] width 46 height 46
click at [546, 565] on icon "button" at bounding box center [547, 550] width 32 height 32
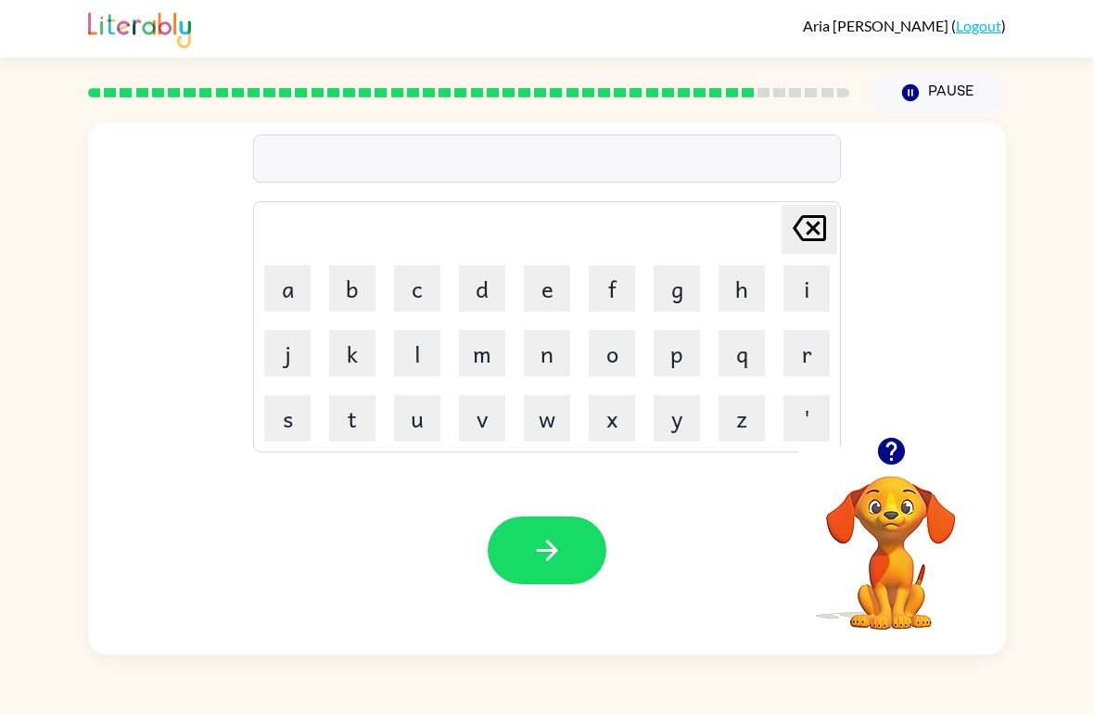
click at [682, 294] on button "g" at bounding box center [677, 288] width 46 height 46
click at [810, 369] on button "r" at bounding box center [807, 353] width 46 height 46
click at [282, 287] on button "a" at bounding box center [287, 288] width 46 height 46
click at [559, 349] on button "n" at bounding box center [547, 353] width 46 height 46
click at [416, 275] on button "c" at bounding box center [417, 288] width 46 height 46
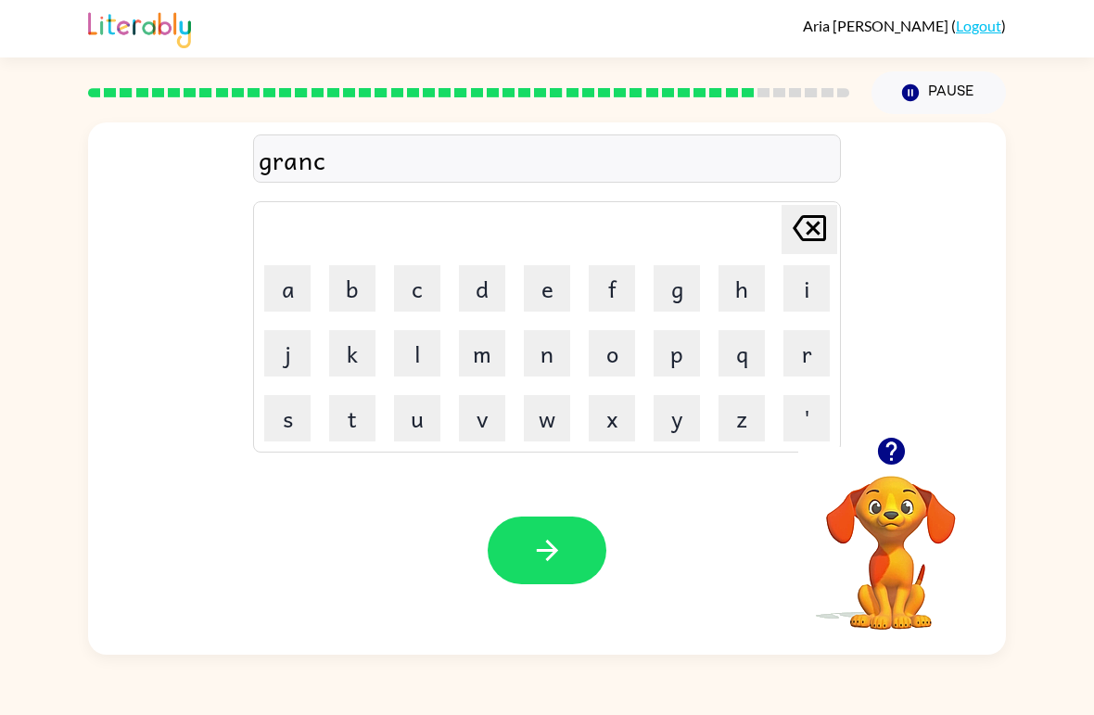
click at [746, 294] on button "h" at bounding box center [742, 288] width 46 height 46
click at [563, 552] on icon "button" at bounding box center [547, 550] width 32 height 32
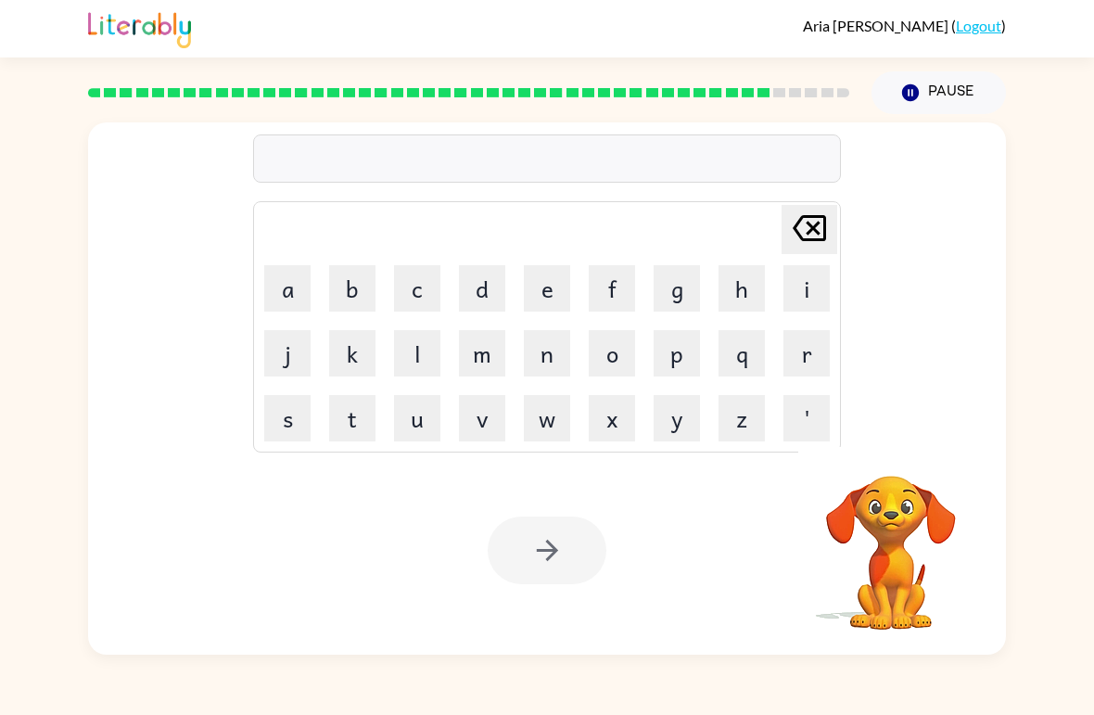
click at [684, 289] on button "g" at bounding box center [677, 288] width 46 height 46
click at [405, 350] on button "l" at bounding box center [417, 353] width 46 height 46
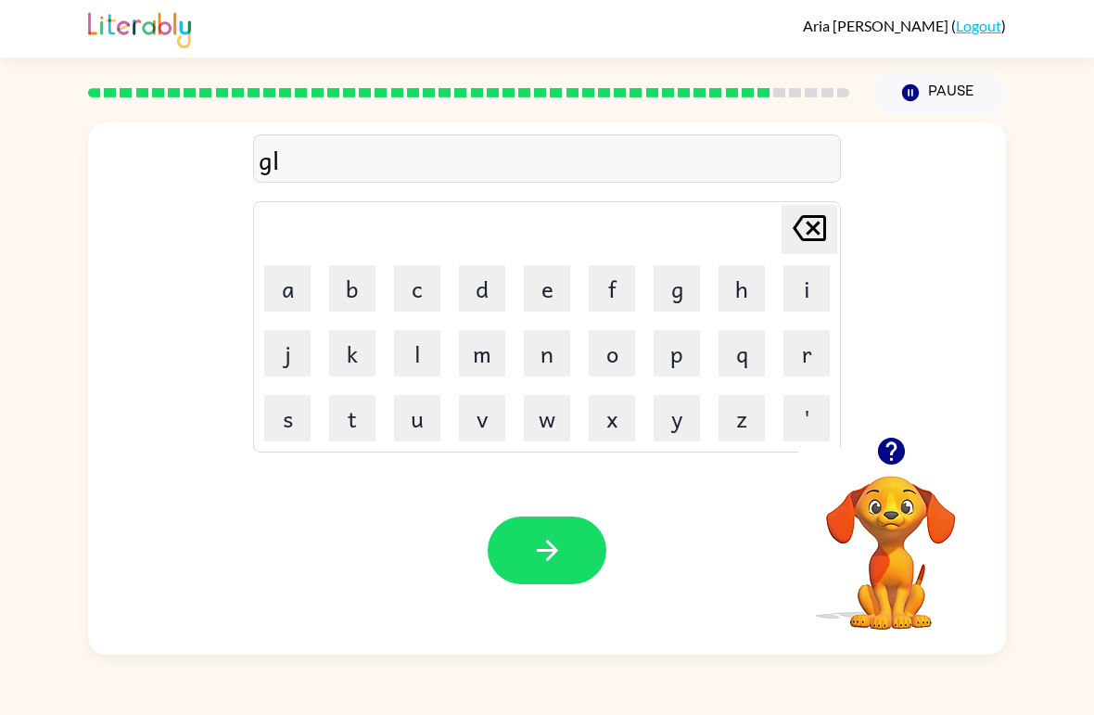
click at [297, 281] on button "a" at bounding box center [287, 288] width 46 height 46
click at [614, 282] on button "f" at bounding box center [612, 288] width 46 height 46
click at [567, 553] on button "button" at bounding box center [547, 550] width 119 height 68
click at [886, 458] on icon "button" at bounding box center [890, 451] width 27 height 27
click at [685, 286] on button "g" at bounding box center [677, 288] width 46 height 46
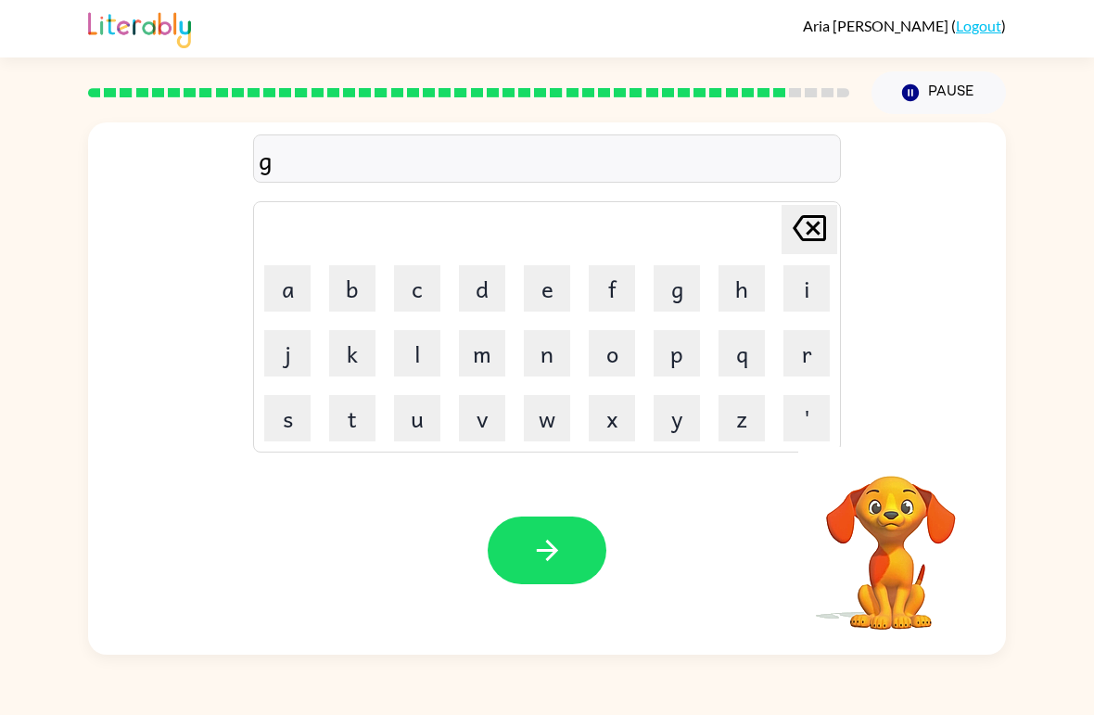
click at [296, 301] on button "a" at bounding box center [287, 288] width 46 height 46
click at [612, 292] on button "f" at bounding box center [612, 288] width 46 height 46
click at [694, 437] on button "y" at bounding box center [677, 418] width 46 height 46
click at [810, 223] on icon "Delete Delete last character input" at bounding box center [809, 228] width 45 height 45
click at [603, 287] on button "f" at bounding box center [612, 288] width 46 height 46
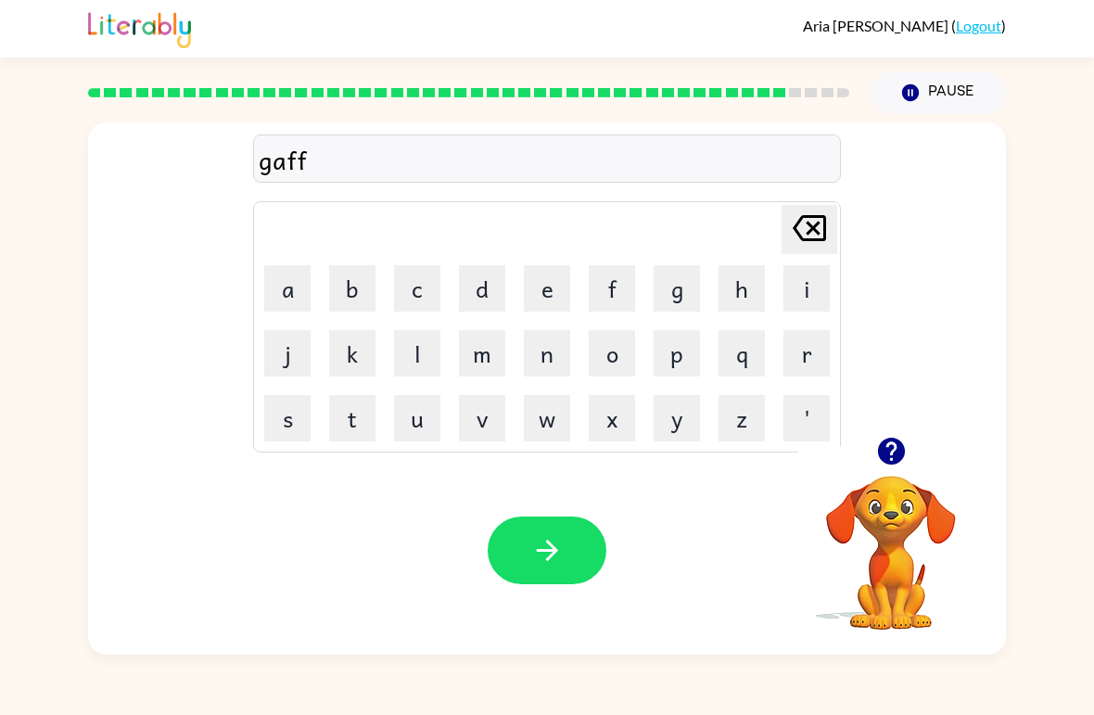
click at [671, 427] on button "y" at bounding box center [677, 418] width 46 height 46
click at [559, 567] on button "button" at bounding box center [547, 550] width 119 height 68
click at [669, 357] on button "p" at bounding box center [677, 353] width 46 height 46
click at [432, 357] on button "l" at bounding box center [417, 353] width 46 height 46
click at [301, 283] on button "a" at bounding box center [287, 288] width 46 height 46
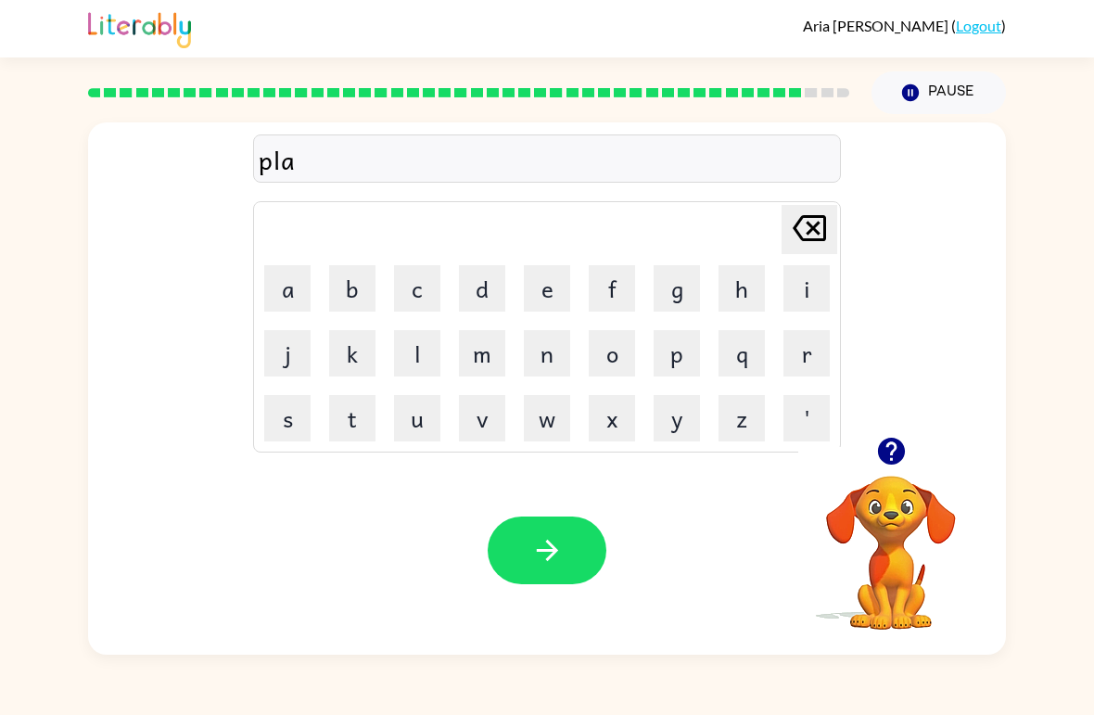
click at [298, 422] on button "s" at bounding box center [287, 418] width 46 height 46
click at [423, 298] on button "c" at bounding box center [417, 288] width 46 height 46
click at [537, 579] on button "button" at bounding box center [547, 550] width 119 height 68
click at [278, 280] on button "a" at bounding box center [287, 288] width 46 height 46
click at [288, 434] on button "s" at bounding box center [287, 418] width 46 height 46
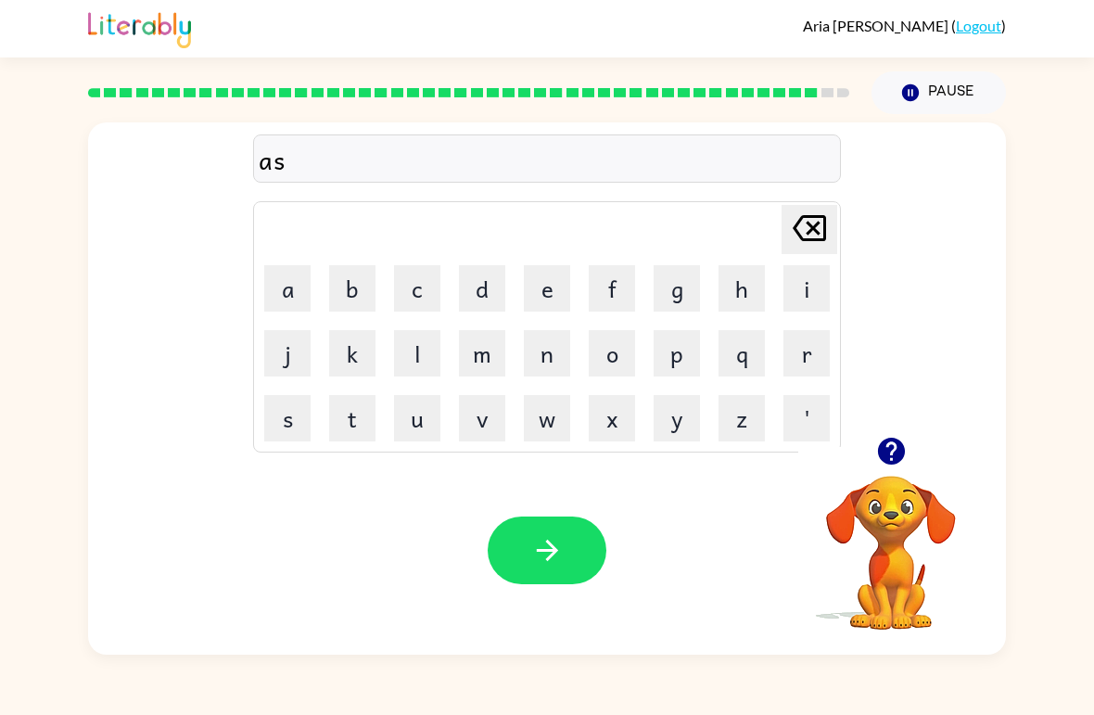
click at [728, 305] on button "h" at bounding box center [742, 288] width 46 height 46
click at [551, 560] on icon "button" at bounding box center [547, 550] width 32 height 32
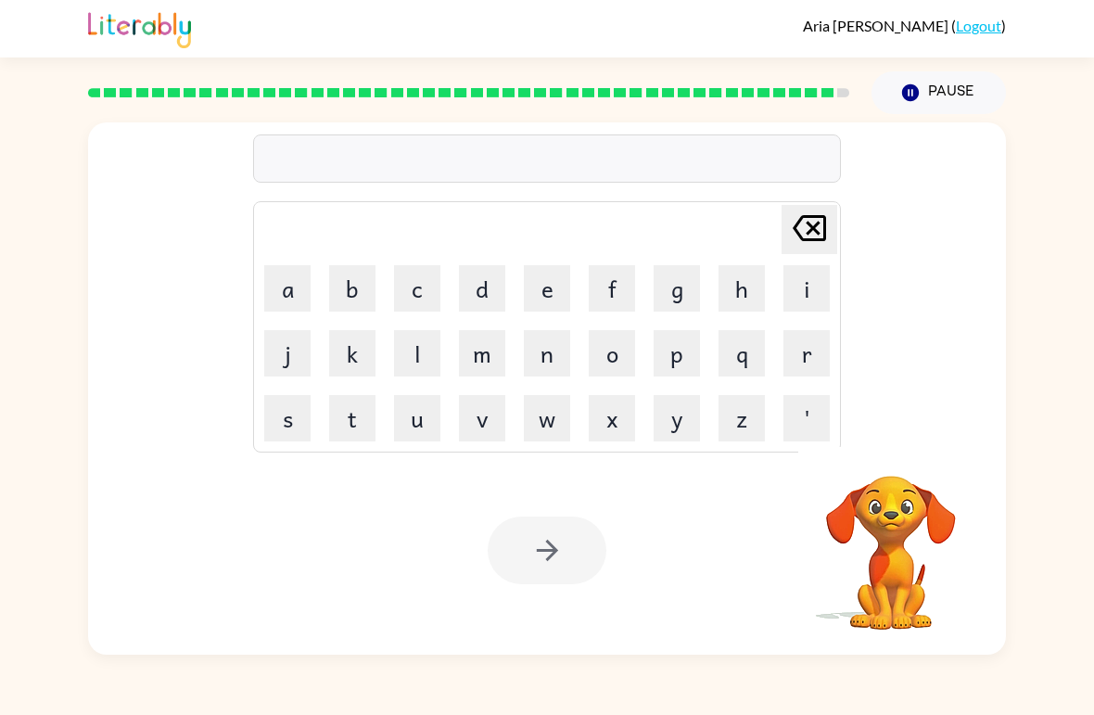
click at [677, 354] on button "p" at bounding box center [677, 353] width 46 height 46
click at [277, 293] on button "a" at bounding box center [287, 288] width 46 height 46
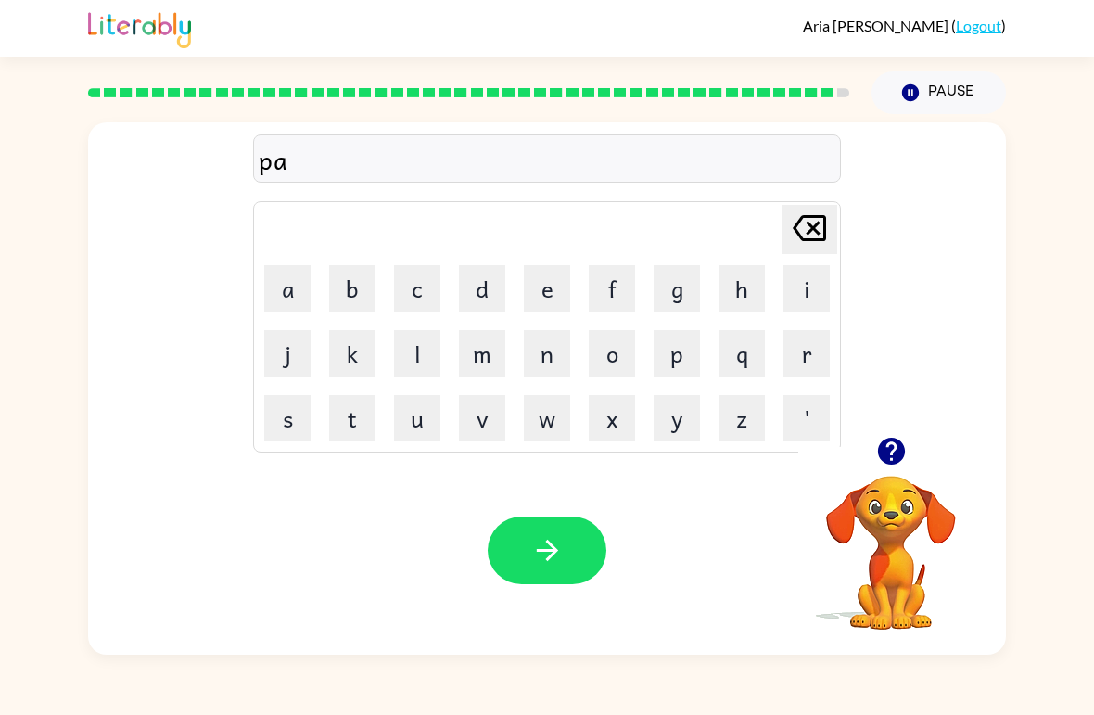
click at [363, 417] on button "t" at bounding box center [352, 418] width 46 height 46
click at [737, 296] on button "h" at bounding box center [742, 288] width 46 height 46
click at [554, 560] on icon "button" at bounding box center [547, 550] width 32 height 32
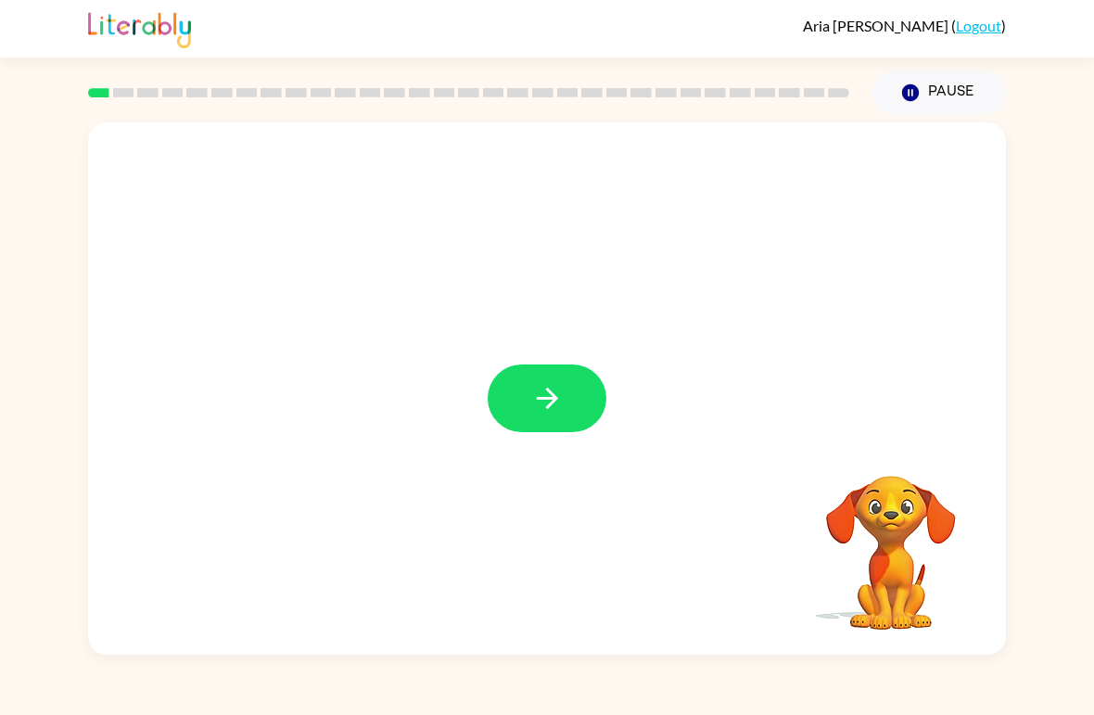
click at [552, 397] on icon "button" at bounding box center [547, 398] width 32 height 32
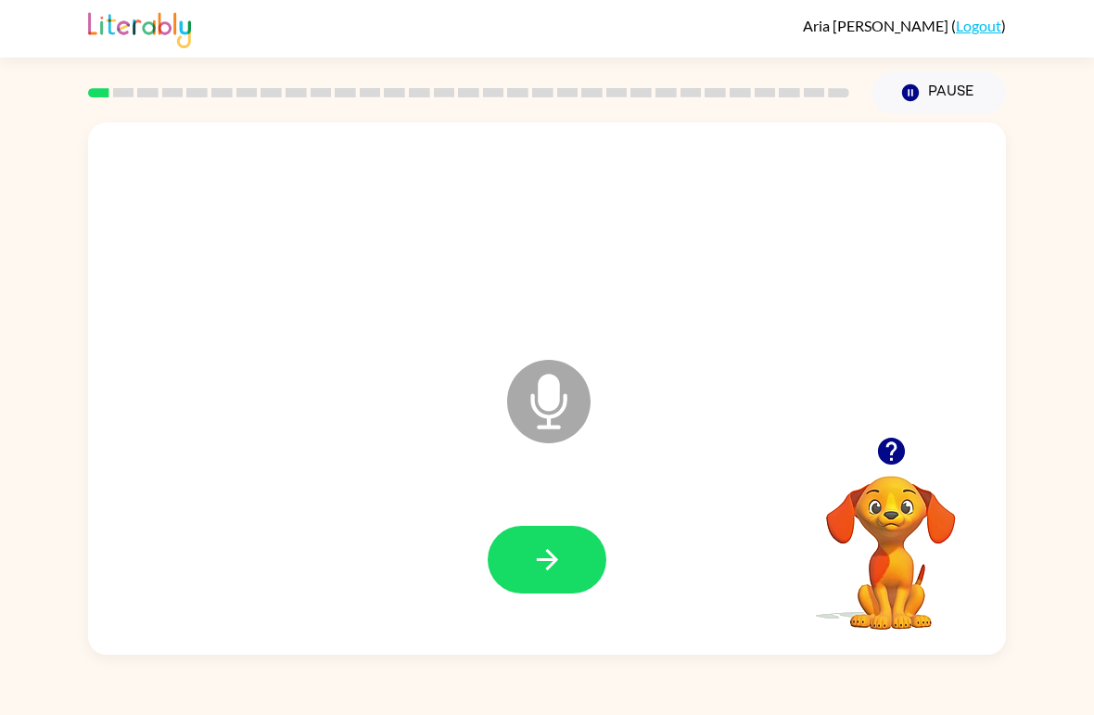
click at [564, 584] on button "button" at bounding box center [547, 560] width 119 height 68
click at [550, 565] on icon "button" at bounding box center [547, 559] width 32 height 32
click at [554, 568] on icon "button" at bounding box center [547, 559] width 32 height 32
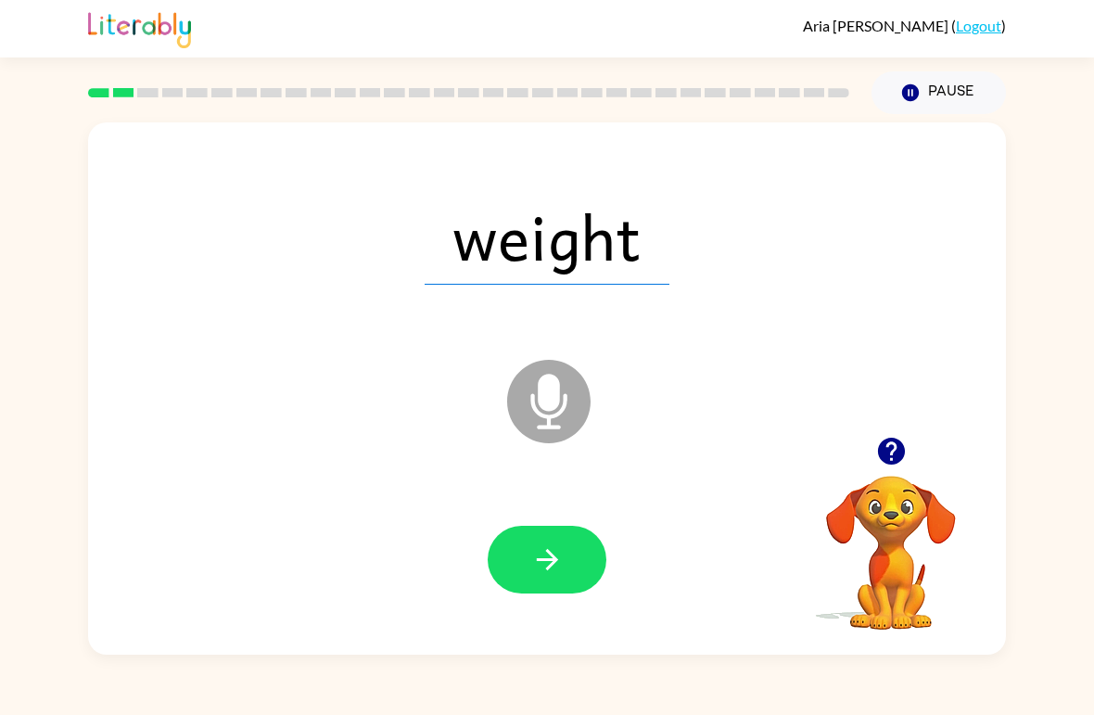
click at [561, 547] on icon "button" at bounding box center [547, 559] width 32 height 32
click at [546, 565] on icon "button" at bounding box center [547, 559] width 32 height 32
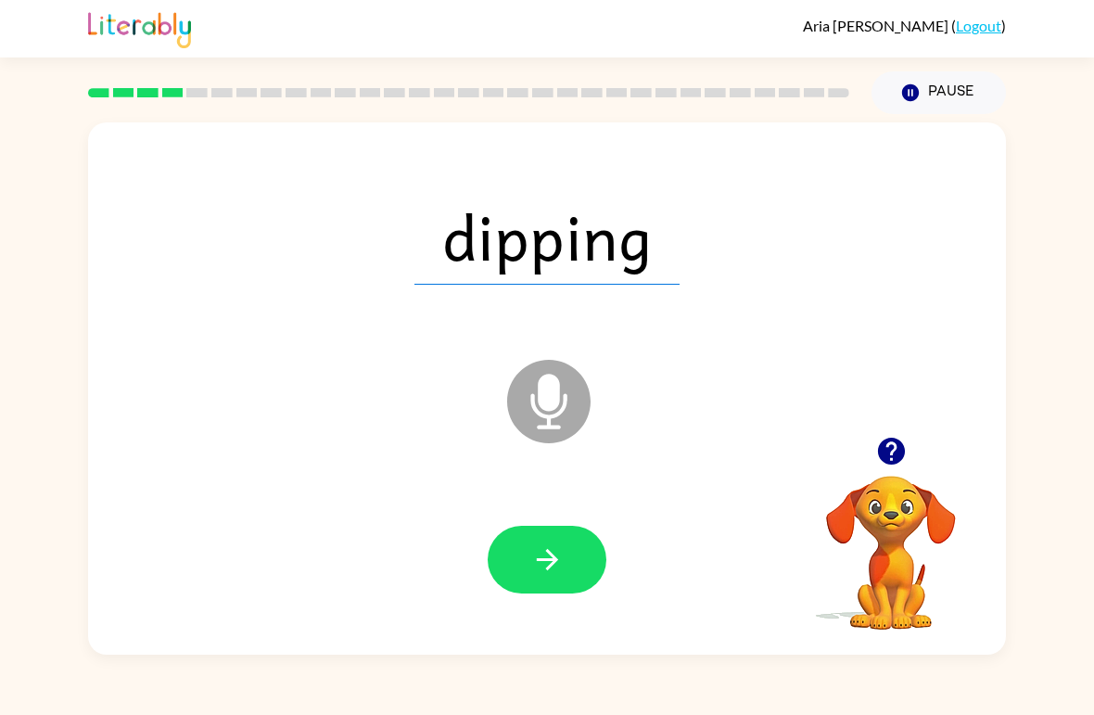
click at [550, 567] on icon "button" at bounding box center [546, 559] width 21 height 21
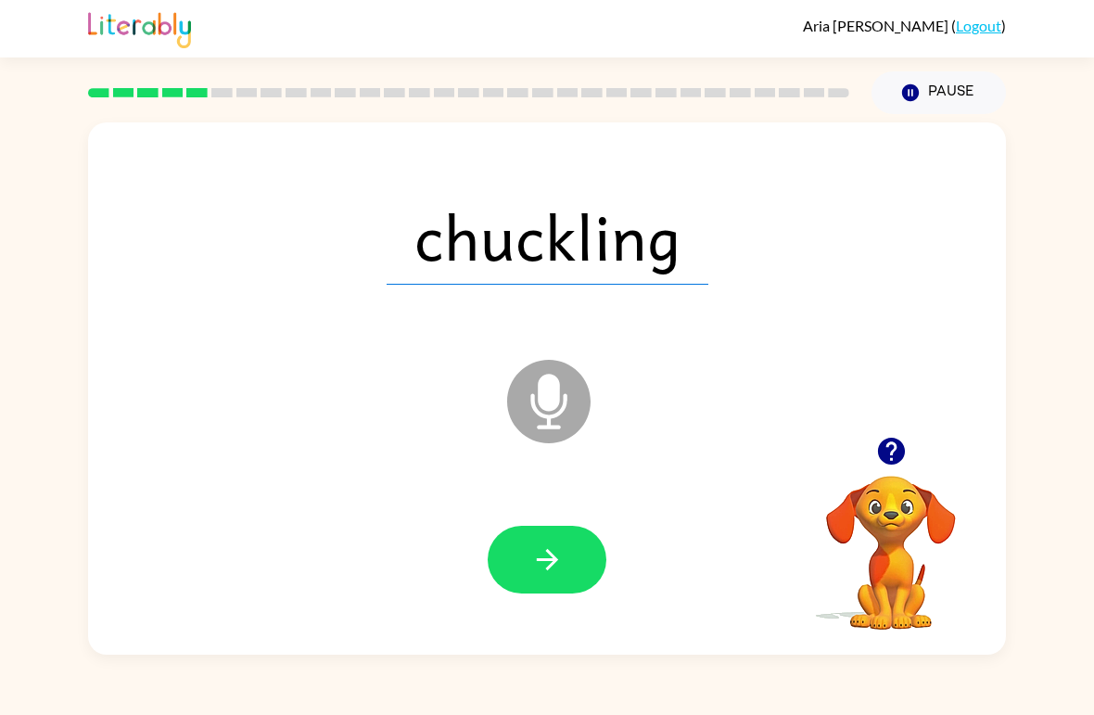
click at [556, 558] on icon "button" at bounding box center [547, 559] width 32 height 32
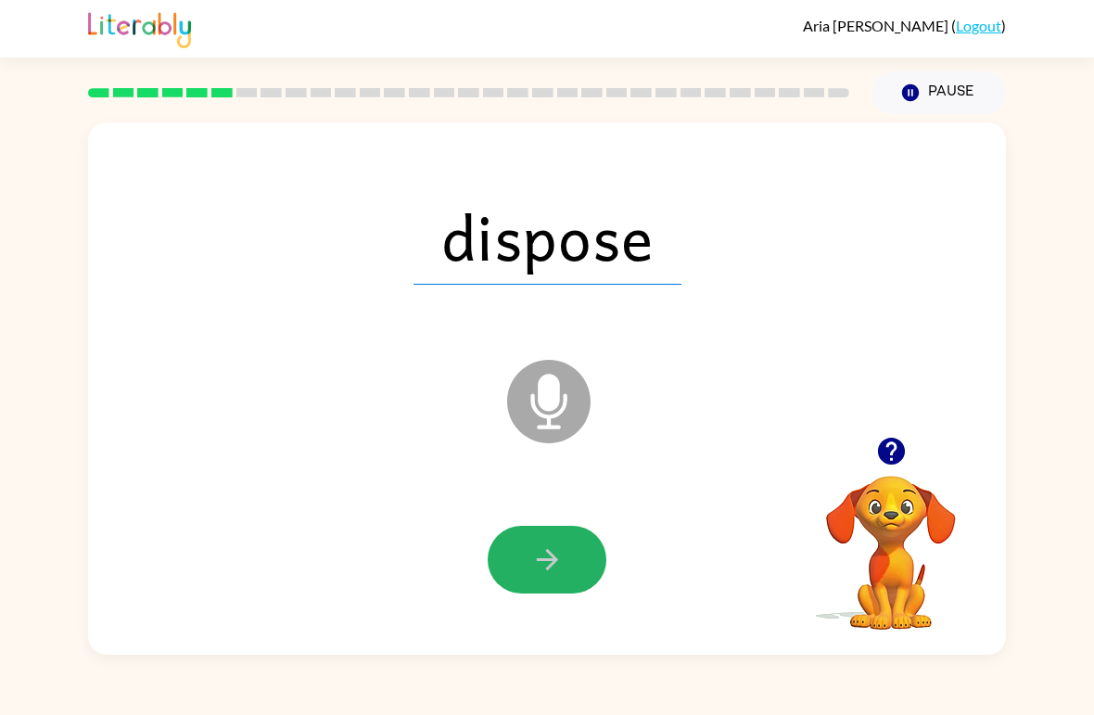
click at [573, 546] on button "button" at bounding box center [547, 560] width 119 height 68
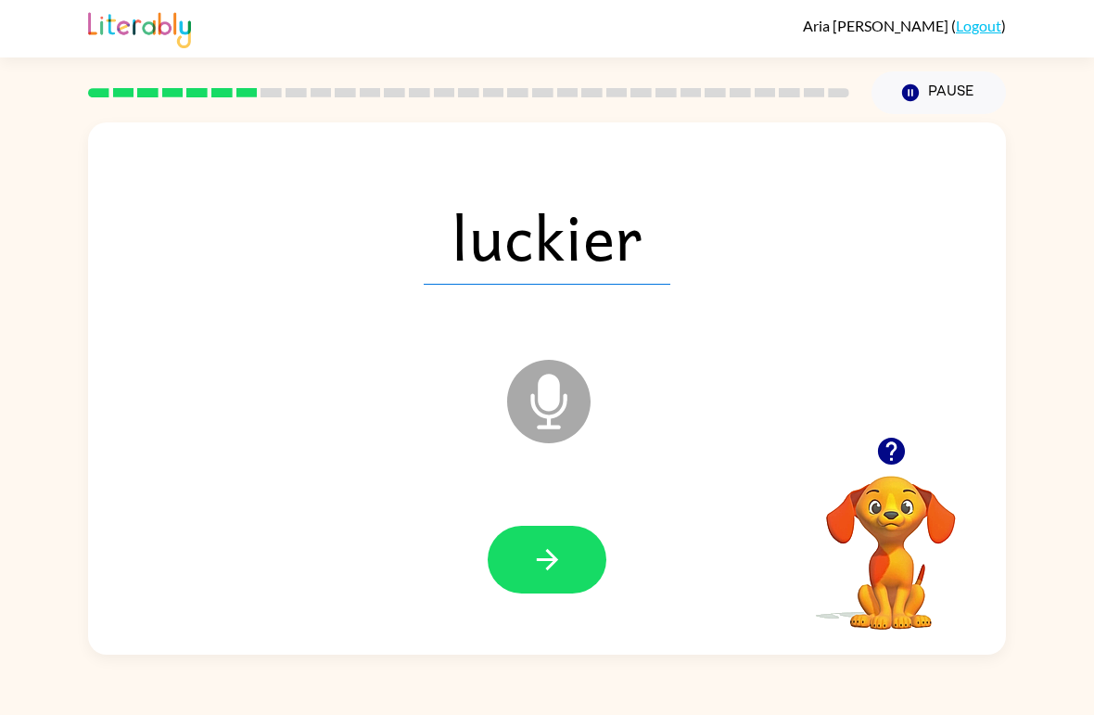
click at [547, 547] on icon "button" at bounding box center [547, 559] width 32 height 32
click at [563, 557] on icon "button" at bounding box center [547, 559] width 32 height 32
click at [559, 556] on icon "button" at bounding box center [547, 559] width 32 height 32
click at [558, 567] on icon "button" at bounding box center [547, 559] width 32 height 32
click at [560, 583] on button "button" at bounding box center [547, 560] width 119 height 68
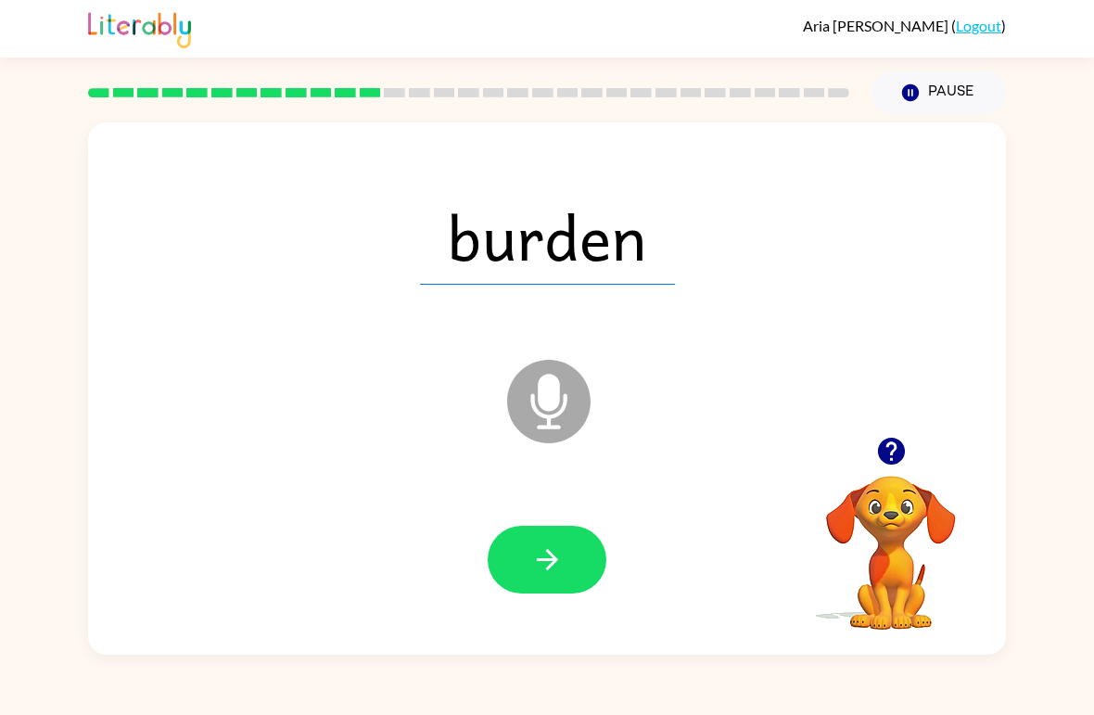
click at [557, 564] on icon "button" at bounding box center [547, 559] width 32 height 32
click at [569, 576] on button "button" at bounding box center [547, 560] width 119 height 68
click at [517, 561] on button "button" at bounding box center [547, 560] width 119 height 68
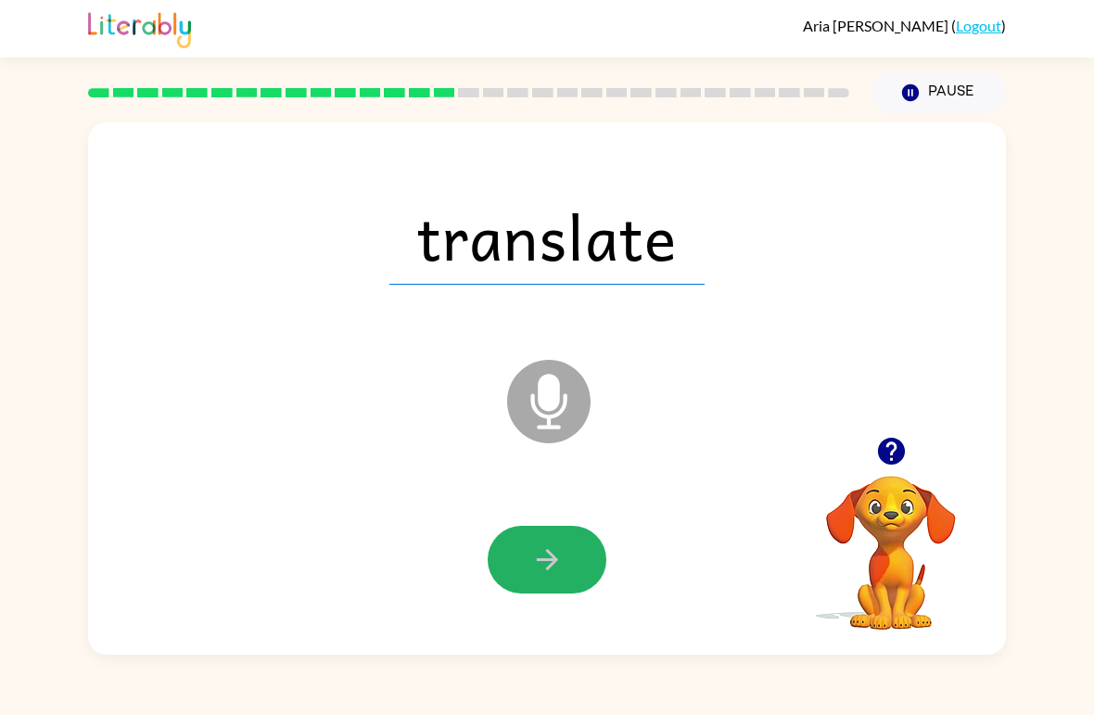
click at [529, 561] on button "button" at bounding box center [547, 560] width 119 height 68
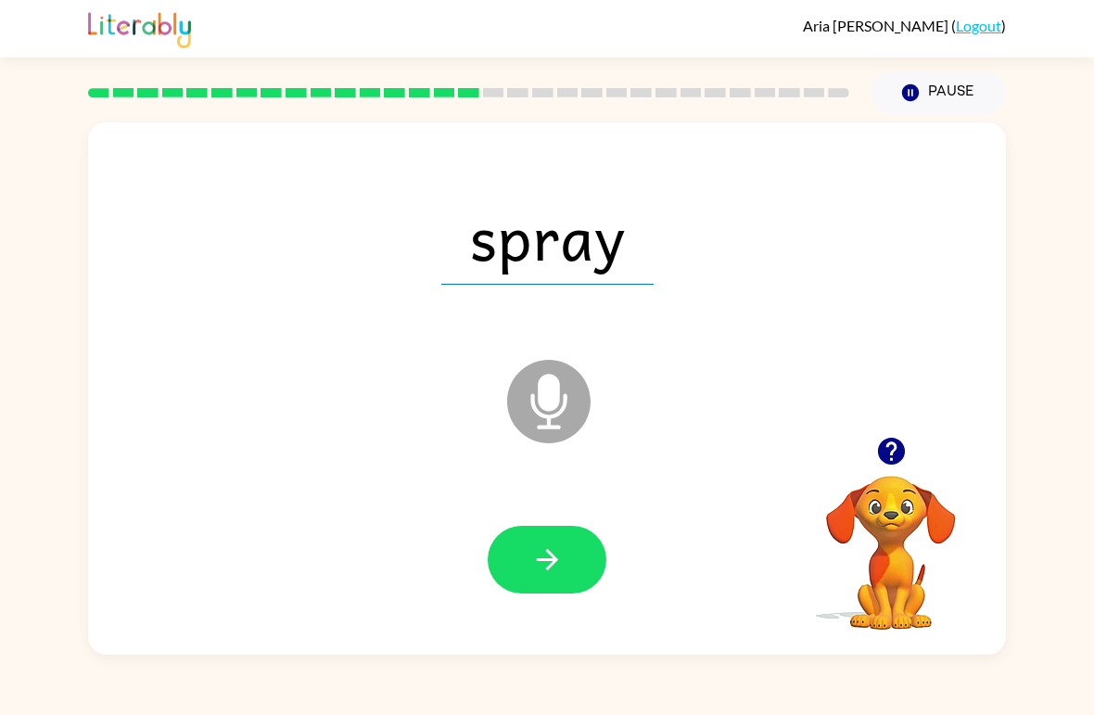
click at [529, 562] on button "button" at bounding box center [547, 560] width 119 height 68
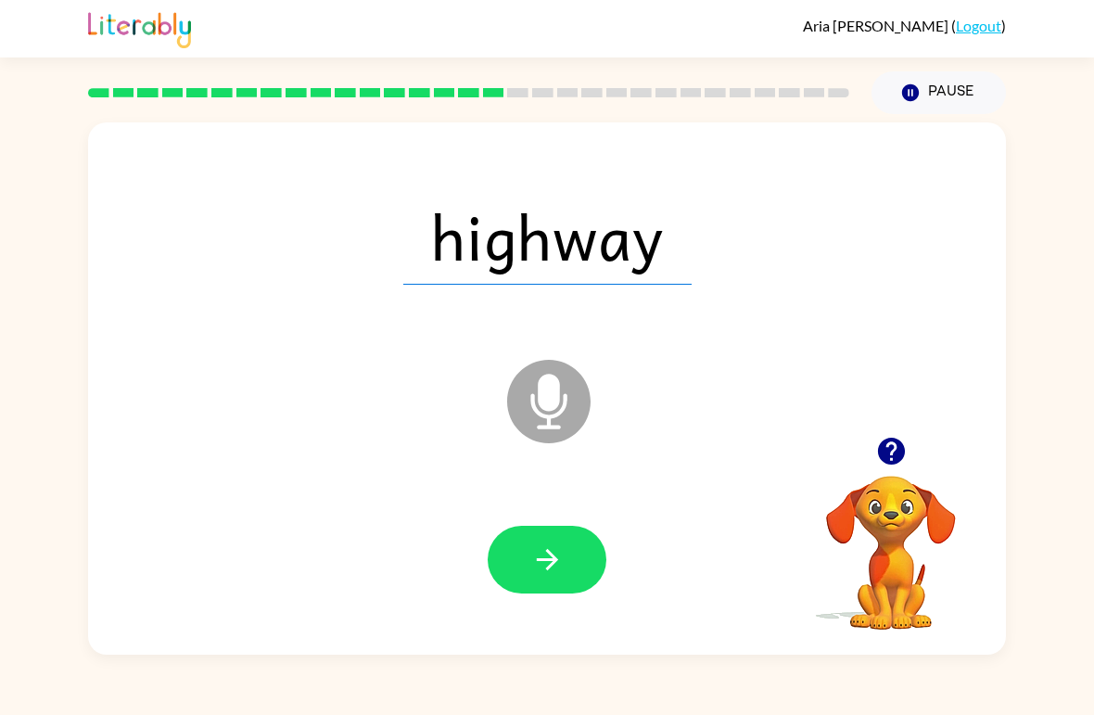
click at [562, 557] on icon "button" at bounding box center [547, 559] width 32 height 32
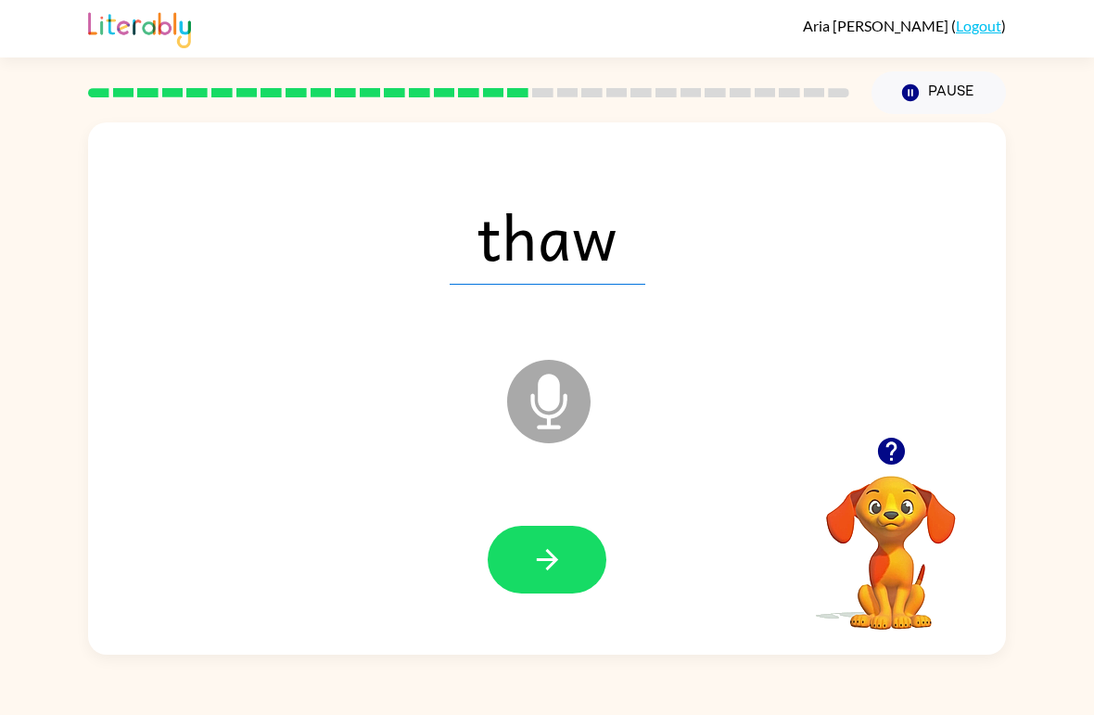
click at [557, 572] on icon "button" at bounding box center [547, 559] width 32 height 32
click at [545, 571] on icon "button" at bounding box center [547, 559] width 32 height 32
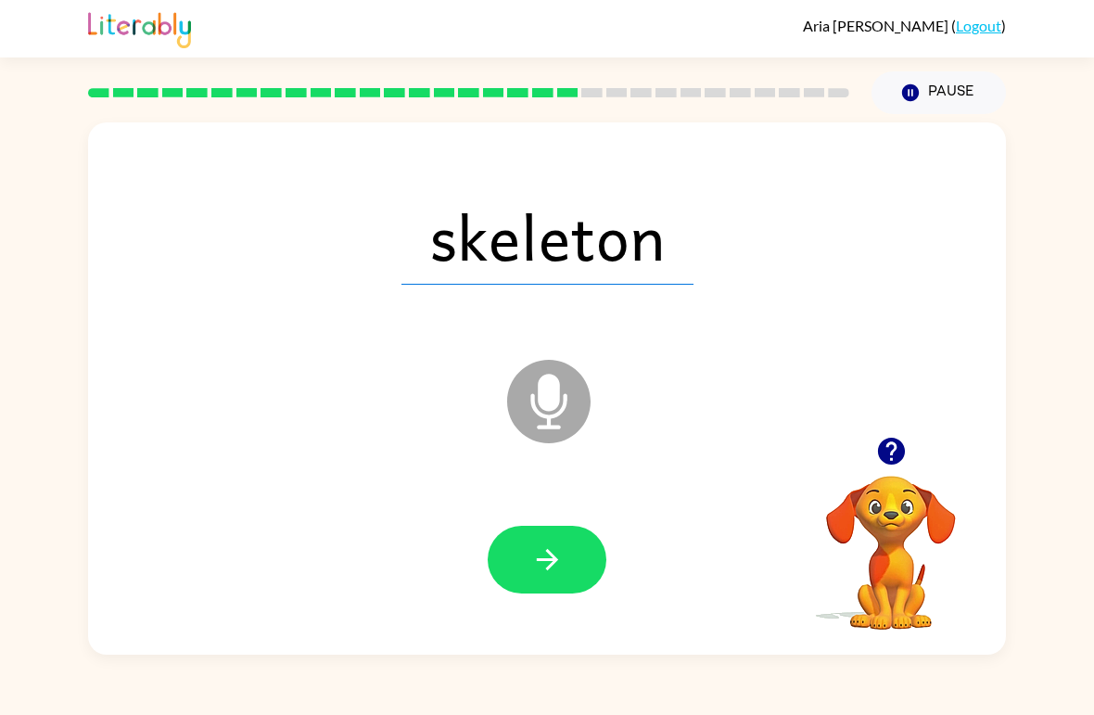
click at [556, 574] on icon "button" at bounding box center [547, 559] width 32 height 32
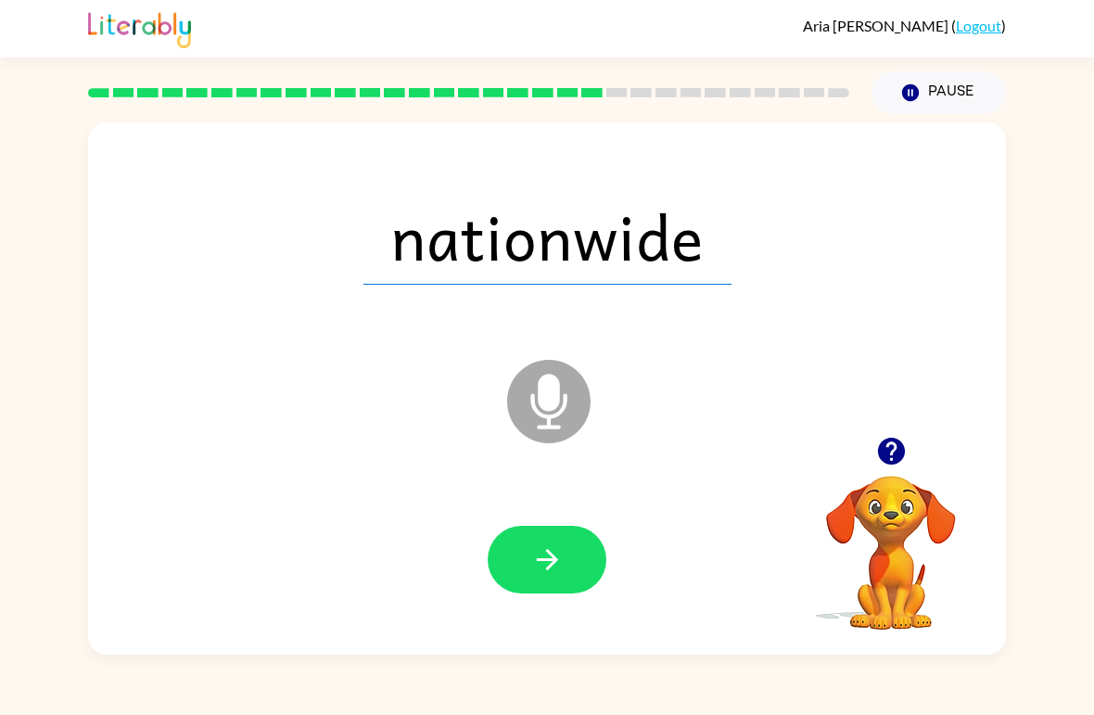
click at [568, 562] on button "button" at bounding box center [547, 560] width 119 height 68
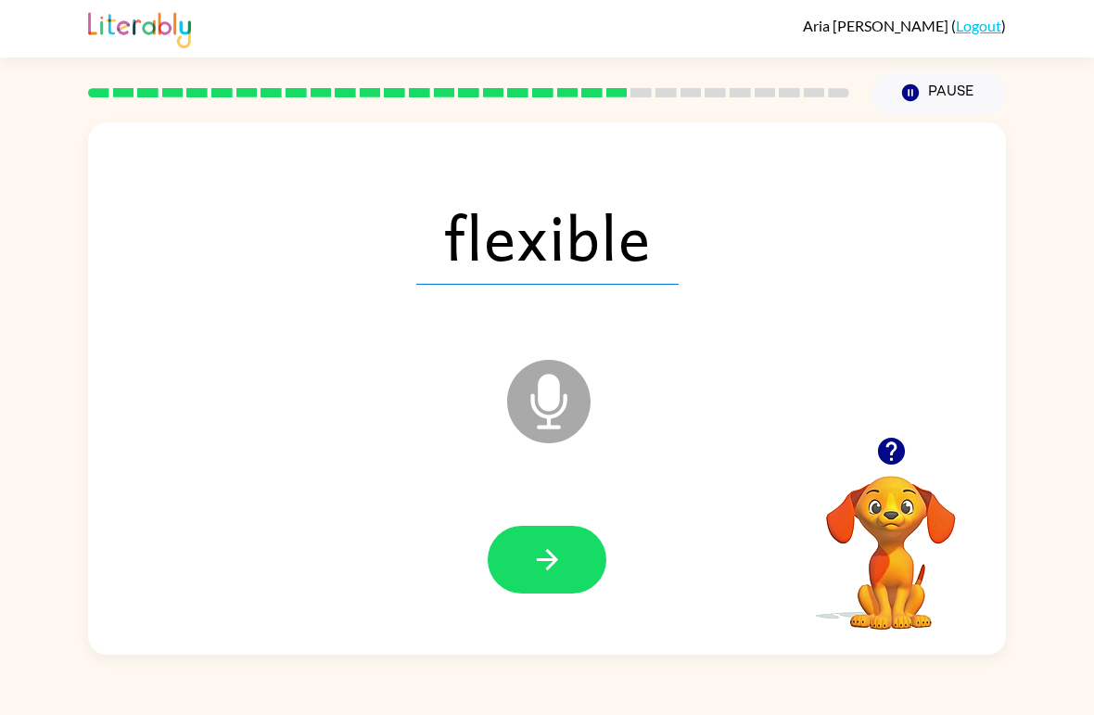
click at [563, 593] on button "button" at bounding box center [547, 560] width 119 height 68
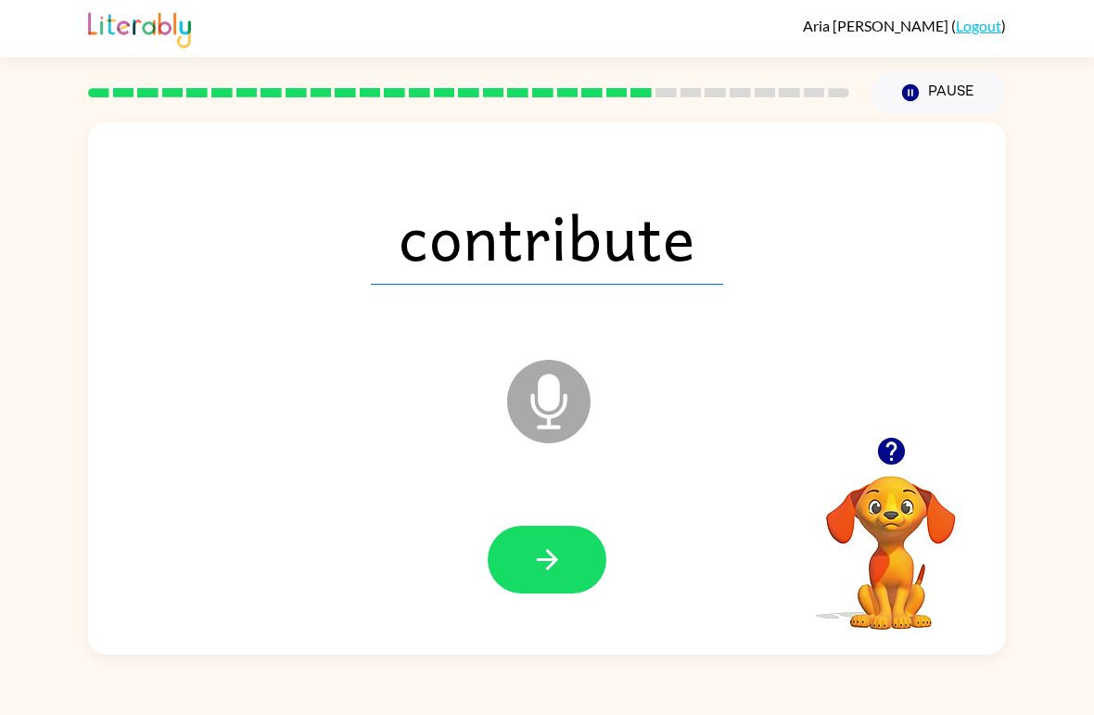
click at [543, 584] on button "button" at bounding box center [547, 560] width 119 height 68
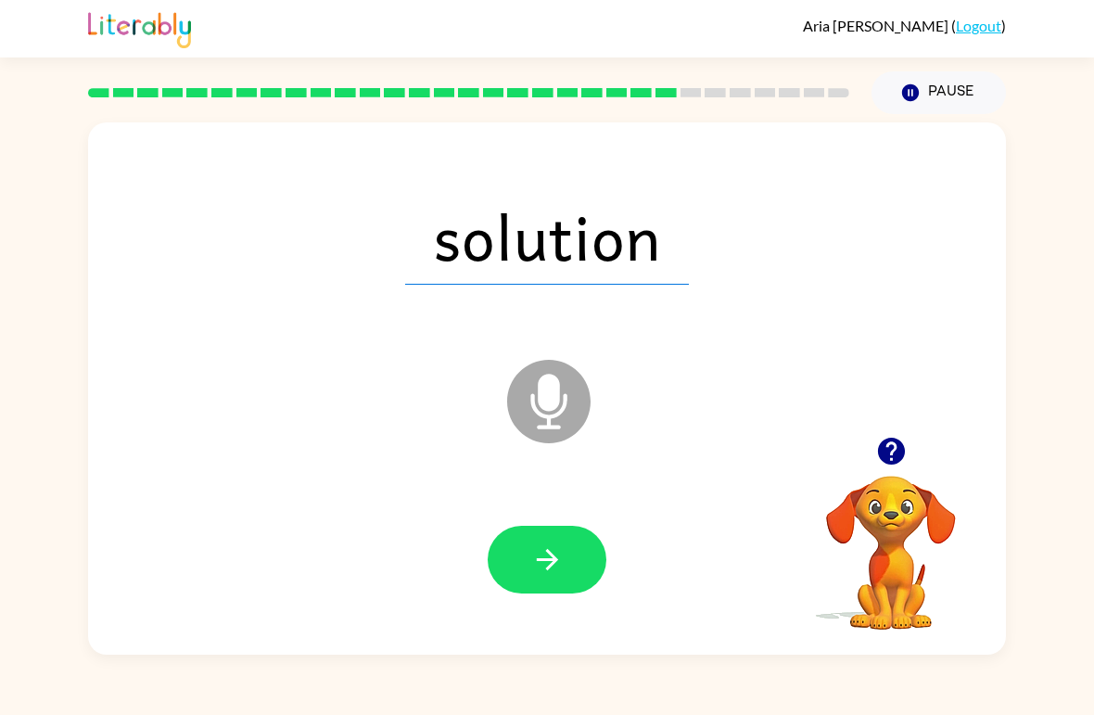
click at [548, 568] on icon "button" at bounding box center [546, 559] width 21 height 21
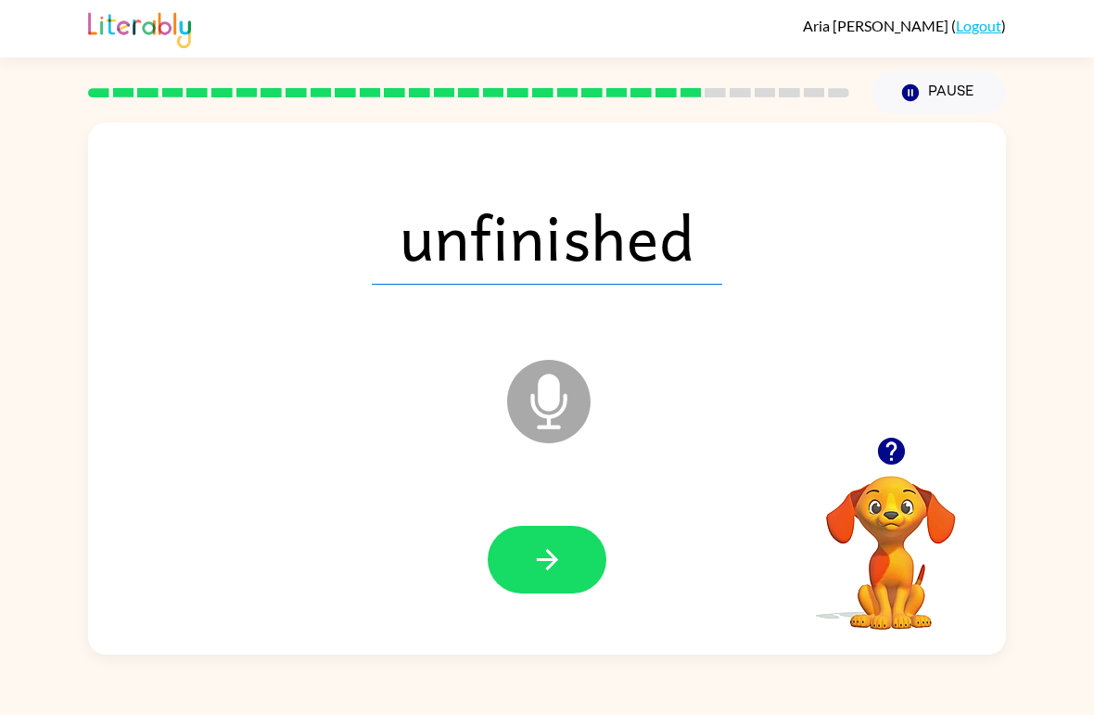
click at [552, 570] on icon "button" at bounding box center [547, 559] width 32 height 32
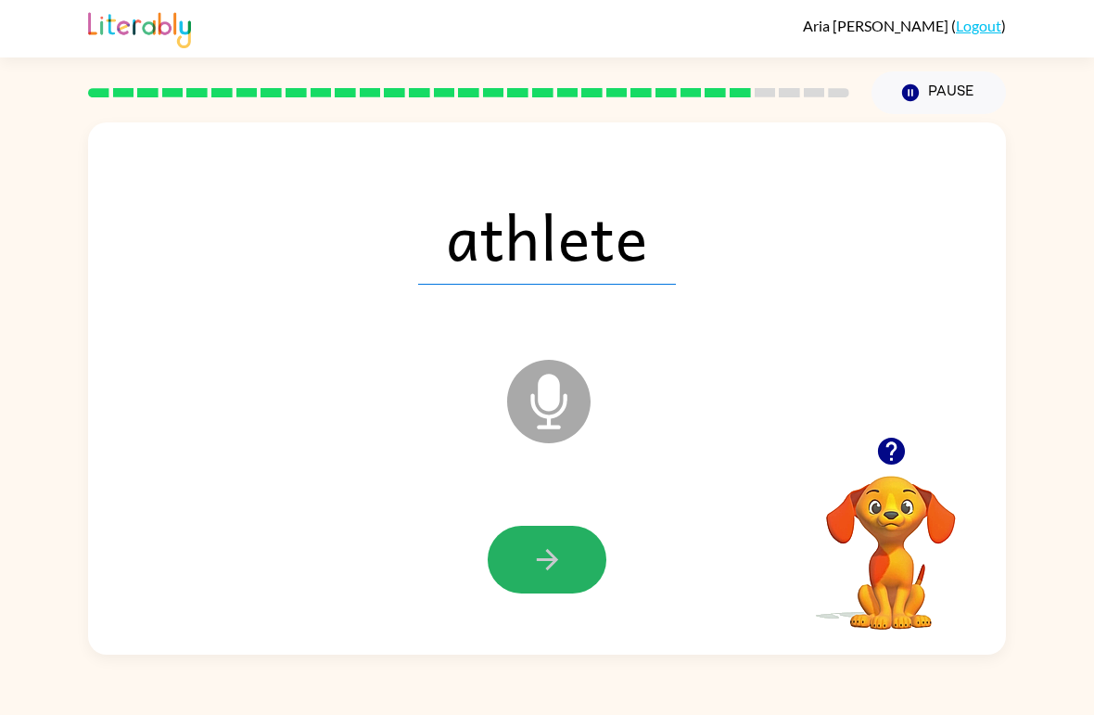
click at [547, 554] on icon "button" at bounding box center [547, 559] width 32 height 32
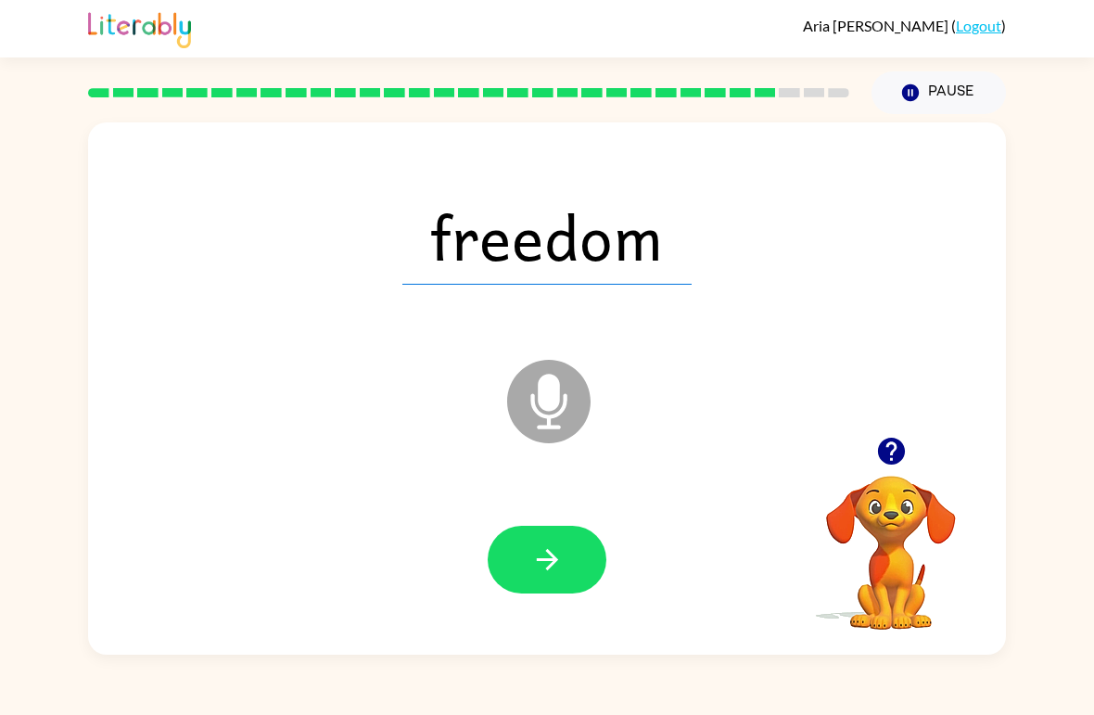
click at [534, 552] on icon "button" at bounding box center [547, 559] width 32 height 32
click at [566, 566] on button "button" at bounding box center [547, 560] width 119 height 68
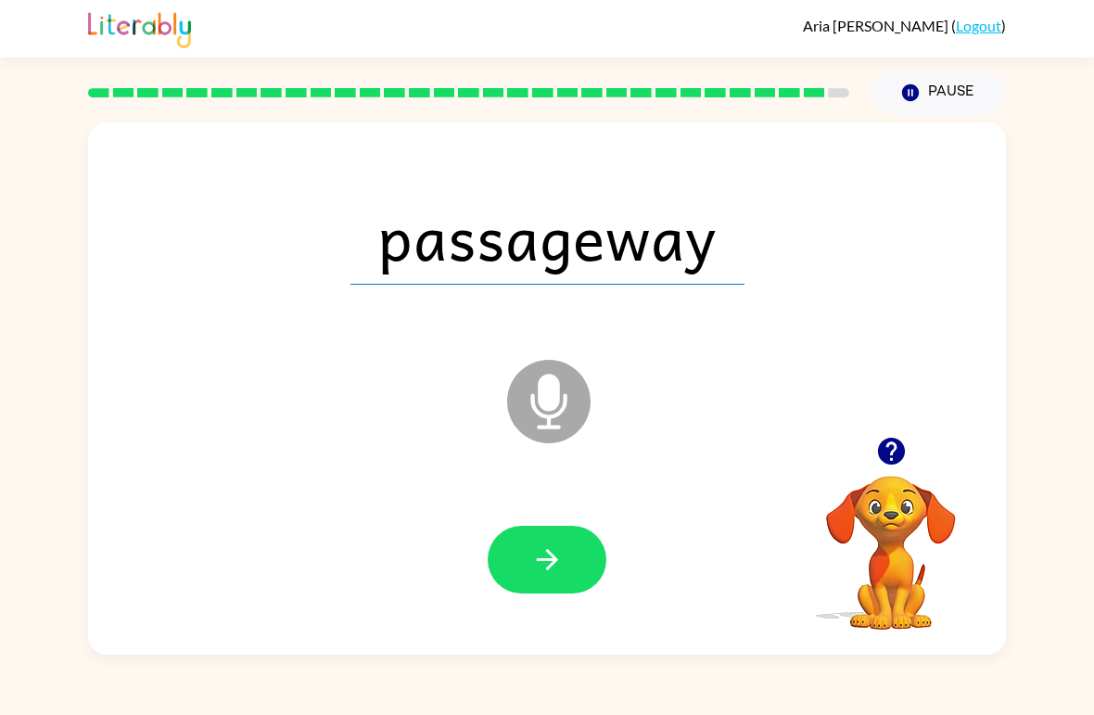
click at [563, 556] on icon "button" at bounding box center [547, 559] width 32 height 32
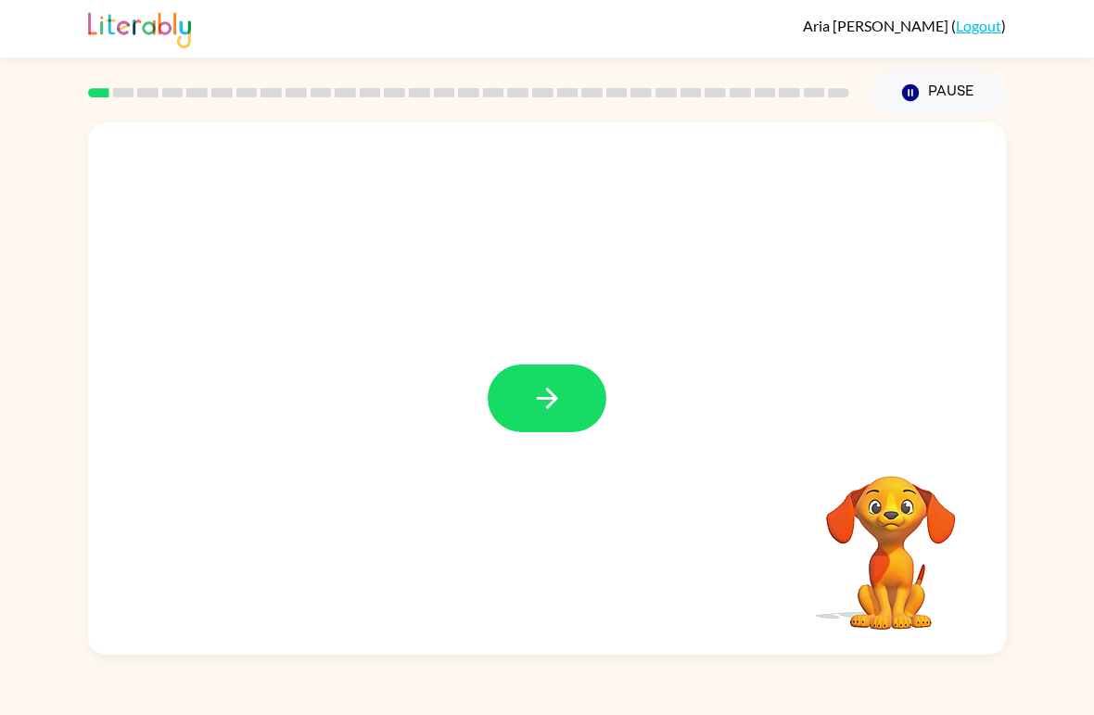
click at [549, 414] on icon "button" at bounding box center [547, 398] width 32 height 32
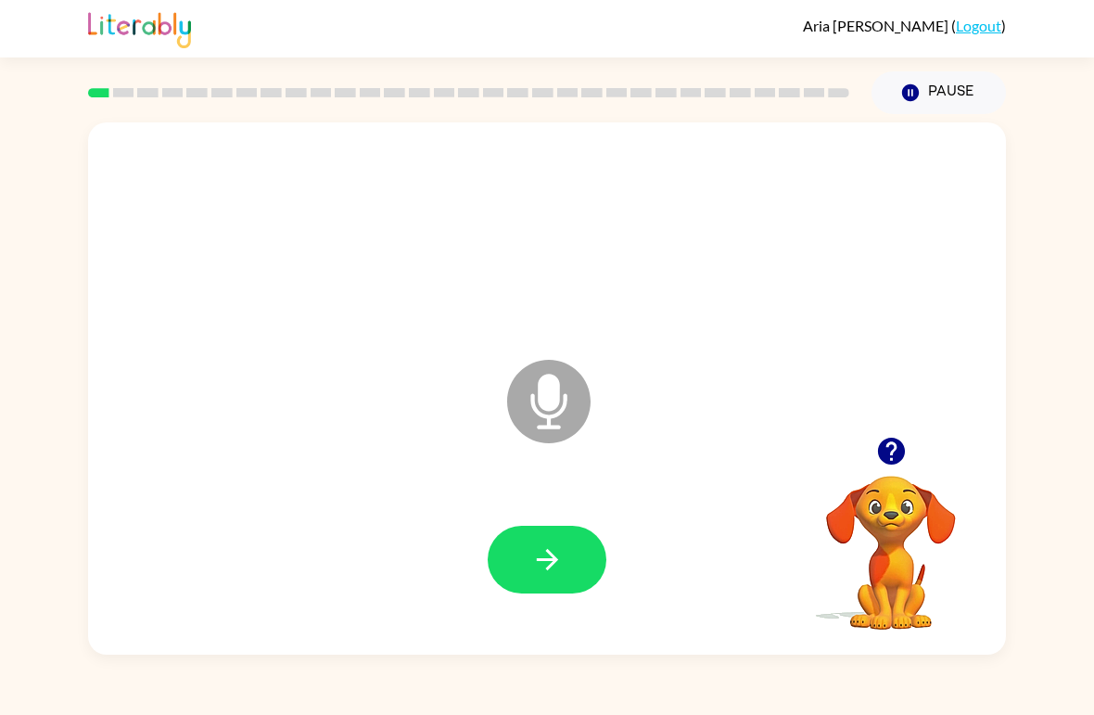
click at [566, 590] on button "button" at bounding box center [547, 560] width 119 height 68
click at [574, 556] on button "button" at bounding box center [547, 560] width 119 height 68
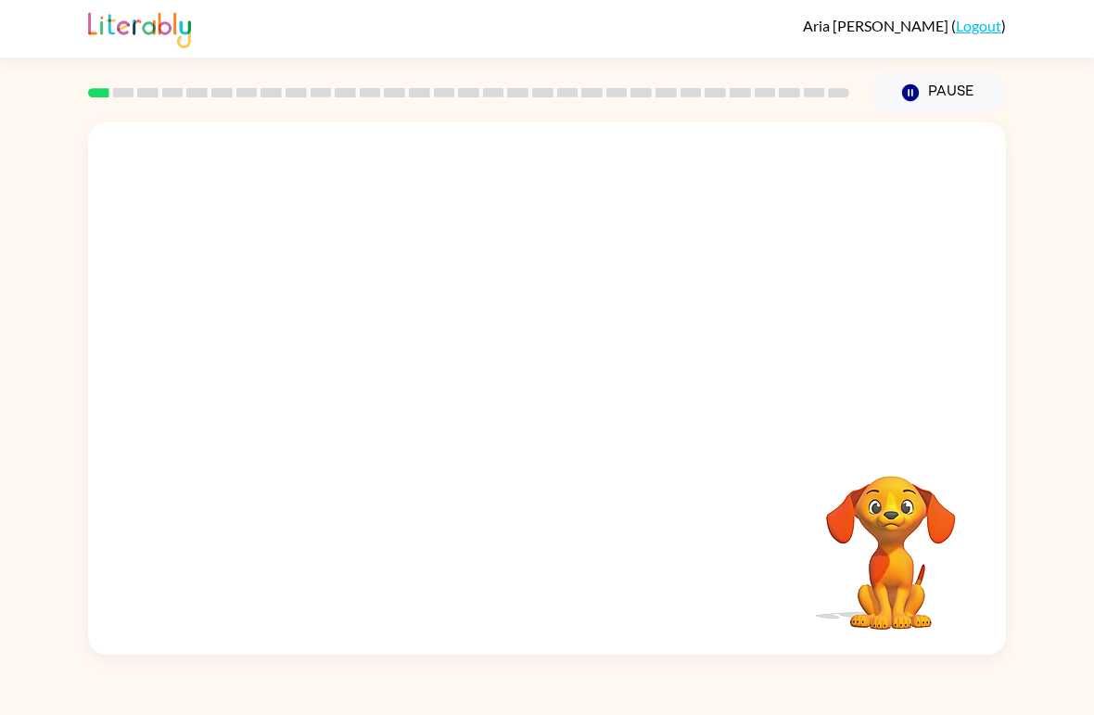
click at [800, 623] on video "Your browser must support playing .mp4 files to use Literably. Please try using…" at bounding box center [890, 539] width 185 height 185
click at [38, 463] on div "Your browser must support playing .mp4 files to use Literably. Please try using…" at bounding box center [547, 384] width 1094 height 541
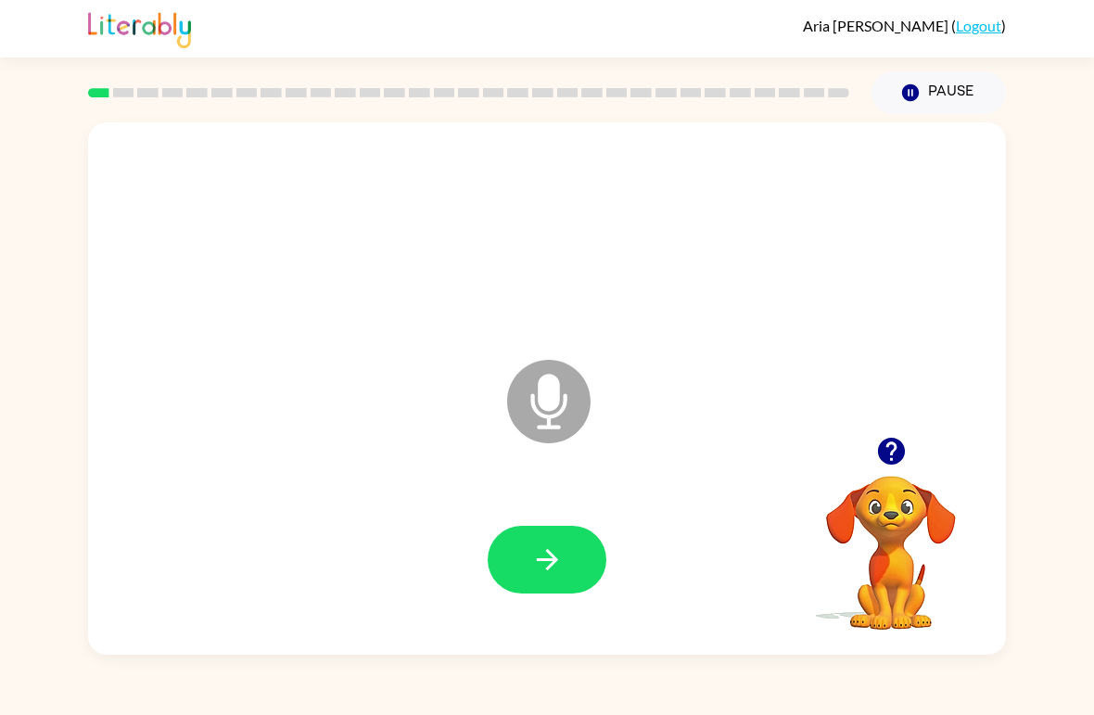
click at [580, 557] on button "button" at bounding box center [547, 560] width 119 height 68
click at [540, 582] on button "button" at bounding box center [547, 560] width 119 height 68
click at [545, 558] on icon "button" at bounding box center [547, 559] width 32 height 32
click at [564, 573] on button "button" at bounding box center [547, 560] width 119 height 68
click at [560, 533] on button "button" at bounding box center [547, 560] width 119 height 68
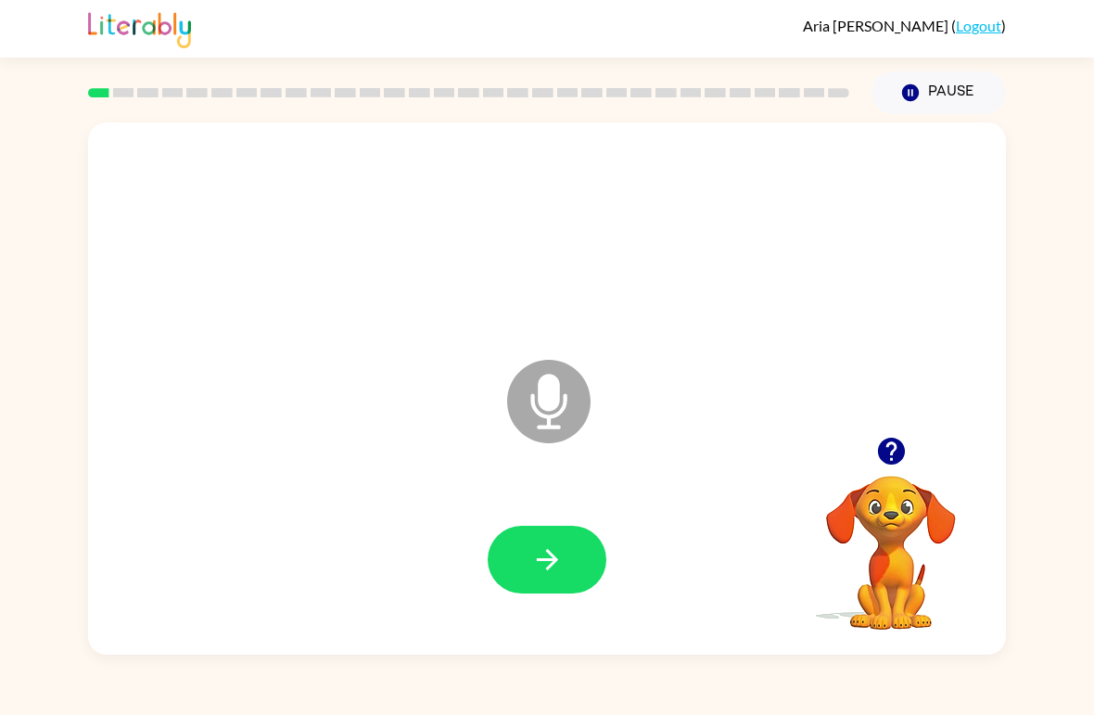
click at [541, 529] on button "button" at bounding box center [547, 560] width 119 height 68
click at [583, 558] on button "button" at bounding box center [547, 560] width 119 height 68
click at [539, 552] on icon "button" at bounding box center [547, 559] width 32 height 32
click at [548, 549] on icon "button" at bounding box center [547, 559] width 32 height 32
click at [882, 452] on icon "button" at bounding box center [890, 451] width 27 height 27
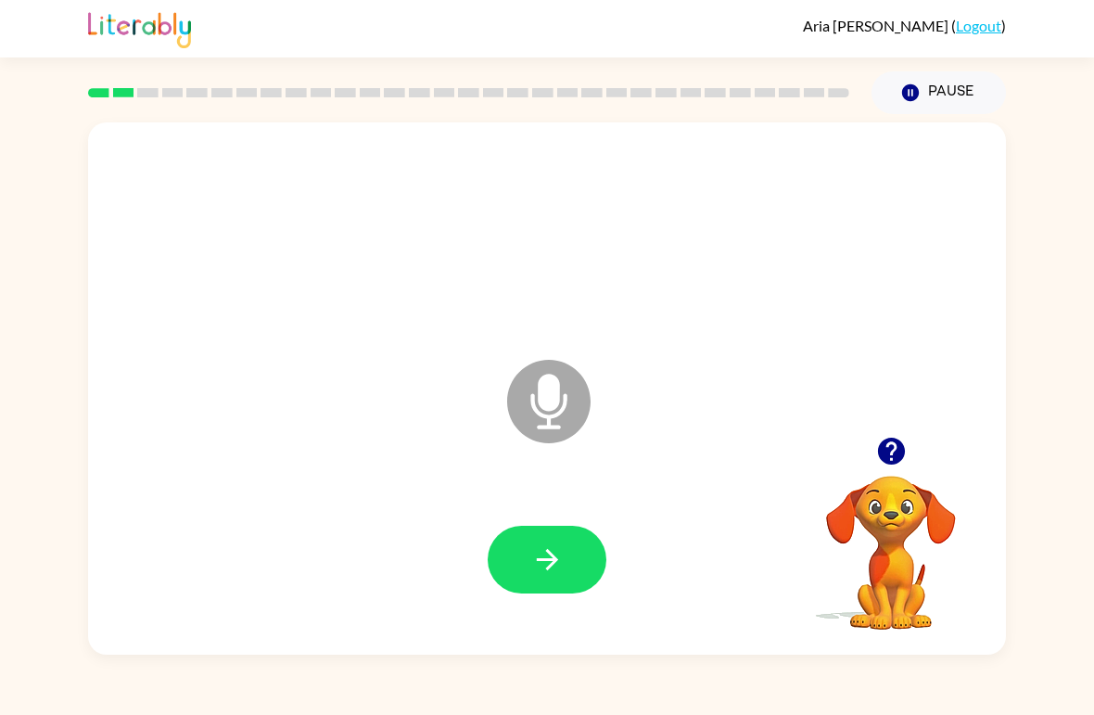
click at [568, 565] on button "button" at bounding box center [547, 560] width 119 height 68
click at [563, 553] on icon "button" at bounding box center [547, 559] width 32 height 32
click at [877, 443] on icon "button" at bounding box center [891, 451] width 32 height 32
click at [558, 554] on icon "button" at bounding box center [547, 559] width 32 height 32
click at [590, 535] on button "button" at bounding box center [547, 560] width 119 height 68
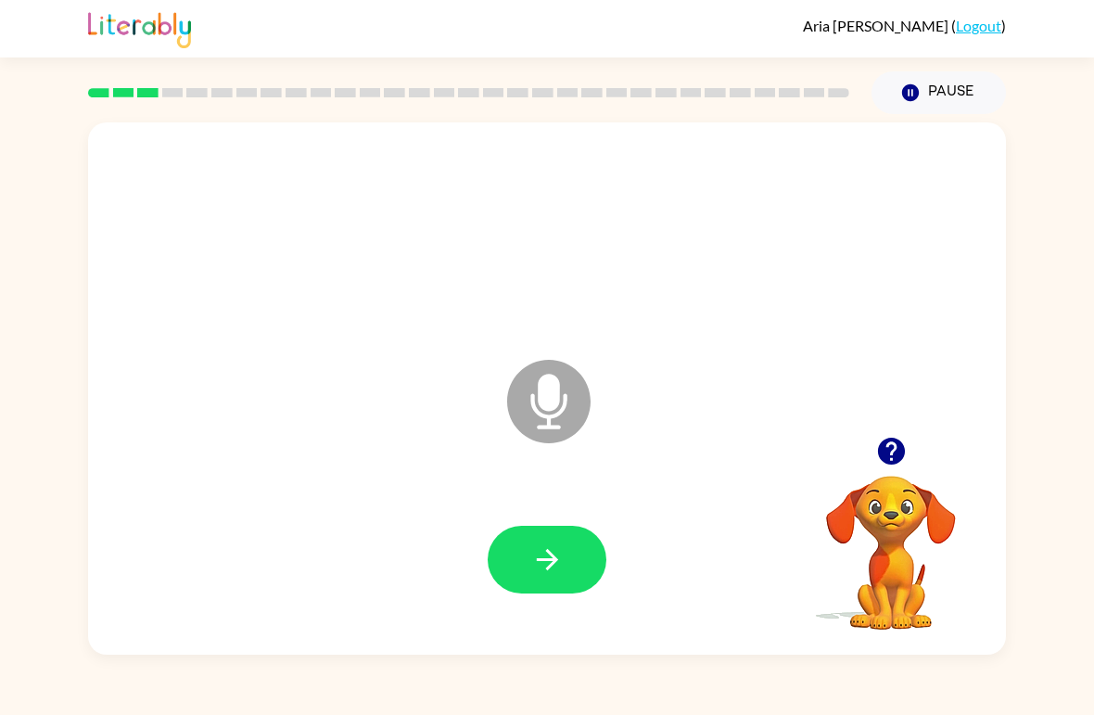
click at [561, 567] on icon "button" at bounding box center [547, 559] width 32 height 32
click at [516, 550] on button "button" at bounding box center [547, 560] width 119 height 68
click at [546, 593] on button "button" at bounding box center [547, 560] width 119 height 68
click at [556, 557] on icon "button" at bounding box center [547, 559] width 32 height 32
click at [538, 568] on icon "button" at bounding box center [547, 559] width 32 height 32
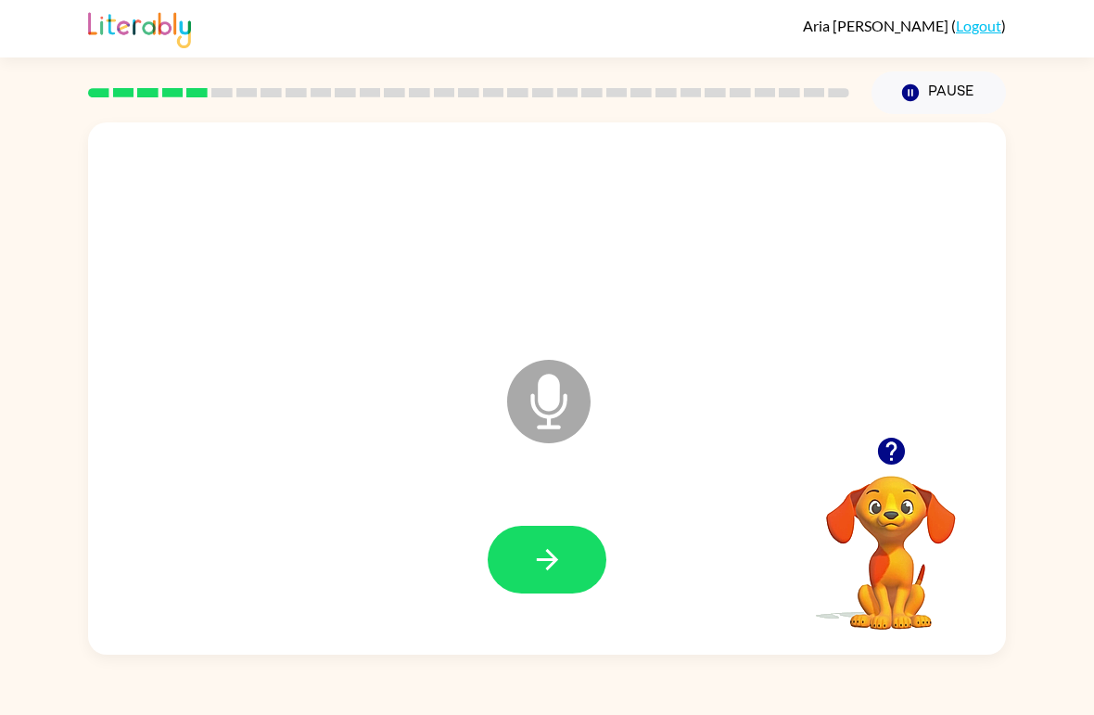
click at [557, 567] on icon "button" at bounding box center [547, 559] width 32 height 32
click at [583, 560] on button "button" at bounding box center [547, 560] width 119 height 68
click at [557, 560] on icon "button" at bounding box center [546, 559] width 21 height 21
click at [587, 580] on button "button" at bounding box center [547, 560] width 119 height 68
click at [554, 520] on div at bounding box center [547, 560] width 881 height 153
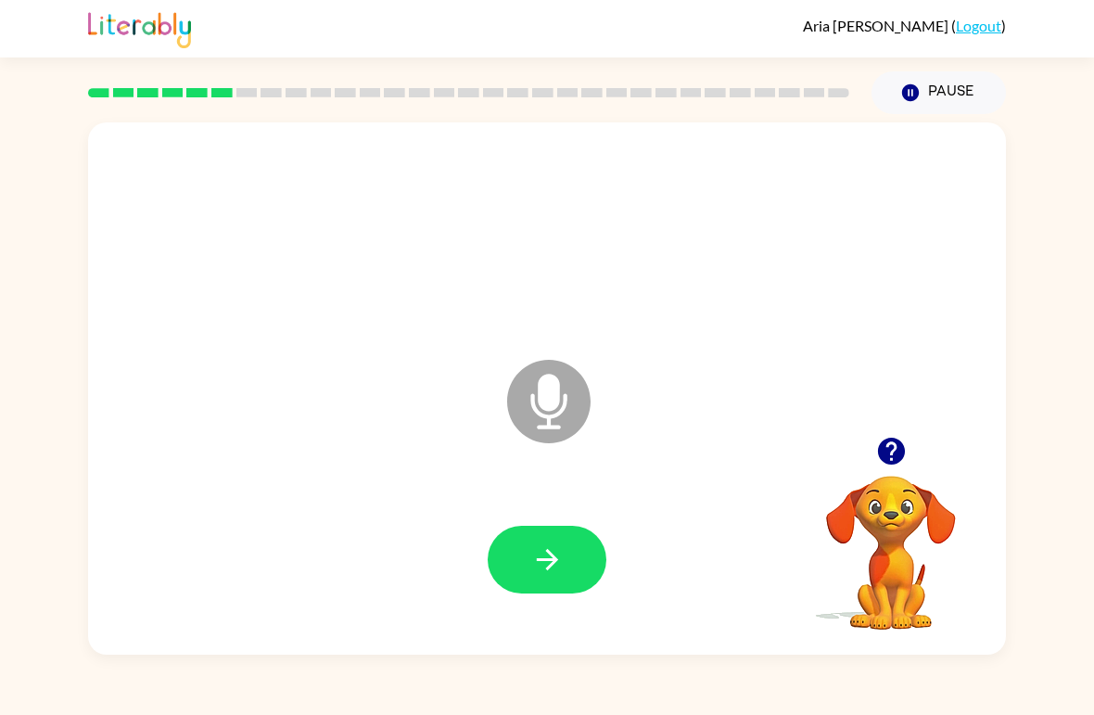
click at [545, 563] on icon "button" at bounding box center [547, 559] width 32 height 32
click at [509, 555] on button "button" at bounding box center [547, 560] width 119 height 68
click at [489, 565] on button "button" at bounding box center [547, 560] width 119 height 68
click at [576, 581] on button "button" at bounding box center [547, 560] width 119 height 68
click at [891, 454] on icon "button" at bounding box center [891, 451] width 32 height 32
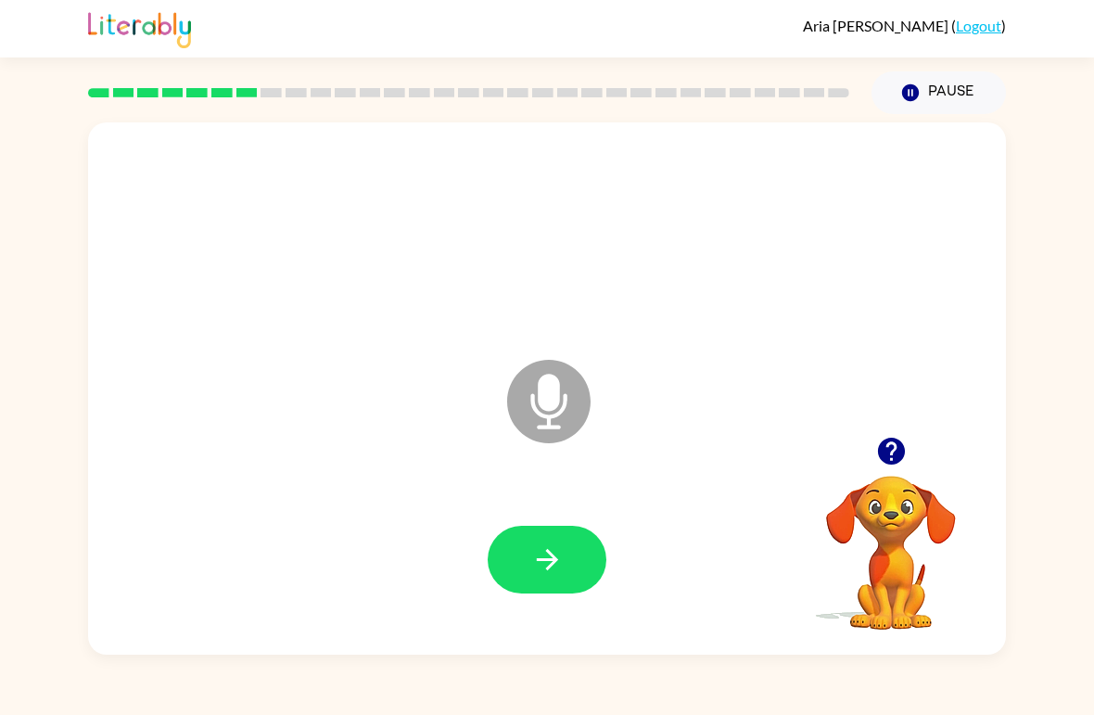
click at [562, 579] on button "button" at bounding box center [547, 560] width 119 height 68
click at [563, 537] on button "button" at bounding box center [547, 560] width 119 height 68
click at [554, 556] on icon "button" at bounding box center [546, 559] width 21 height 21
click at [568, 555] on button "button" at bounding box center [547, 560] width 119 height 68
click at [556, 514] on div at bounding box center [547, 560] width 881 height 153
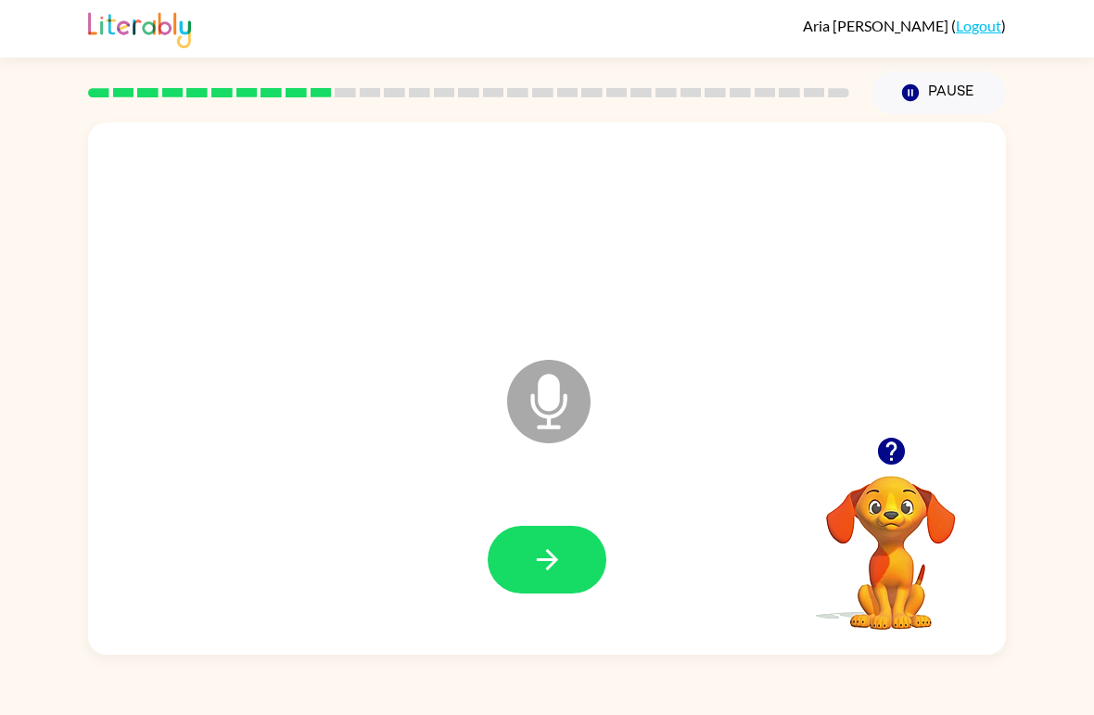
click at [542, 568] on icon "button" at bounding box center [547, 559] width 32 height 32
click at [554, 549] on icon "button" at bounding box center [547, 559] width 32 height 32
click at [583, 583] on button "button" at bounding box center [547, 560] width 119 height 68
click at [580, 589] on button "button" at bounding box center [547, 560] width 119 height 68
click at [544, 561] on icon "button" at bounding box center [546, 559] width 21 height 21
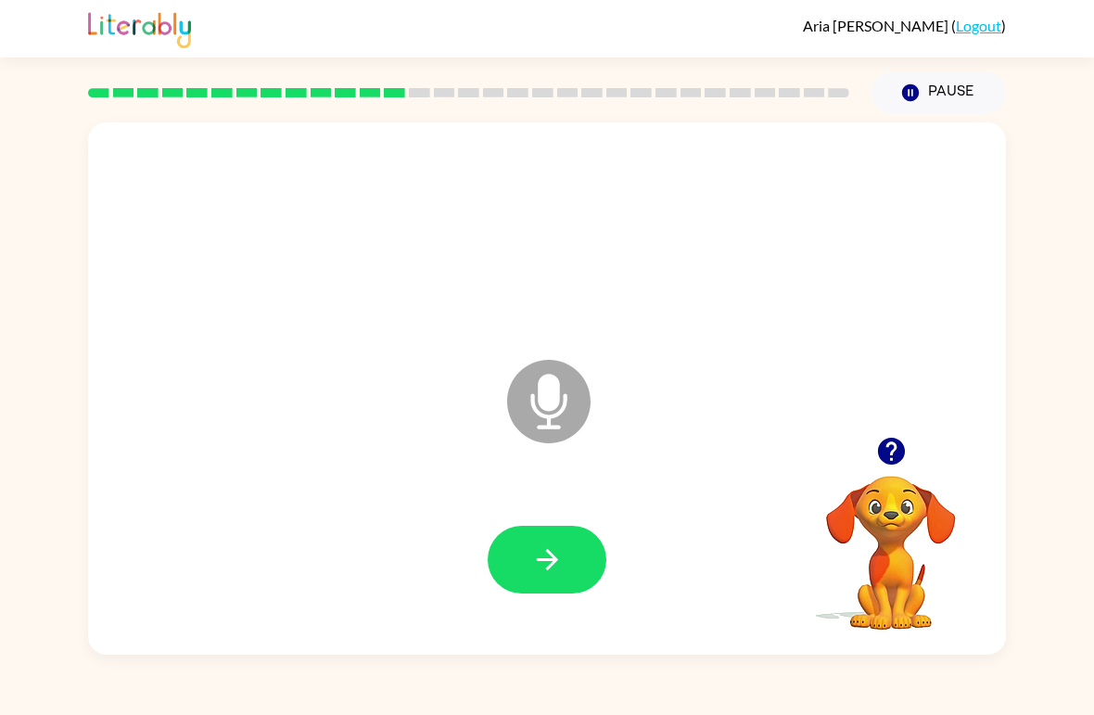
click at [562, 543] on button "button" at bounding box center [547, 560] width 119 height 68
click at [556, 586] on button "button" at bounding box center [547, 560] width 119 height 68
click at [581, 529] on button "button" at bounding box center [547, 560] width 119 height 68
click at [540, 556] on icon "button" at bounding box center [547, 559] width 32 height 32
click at [577, 580] on button "button" at bounding box center [547, 560] width 119 height 68
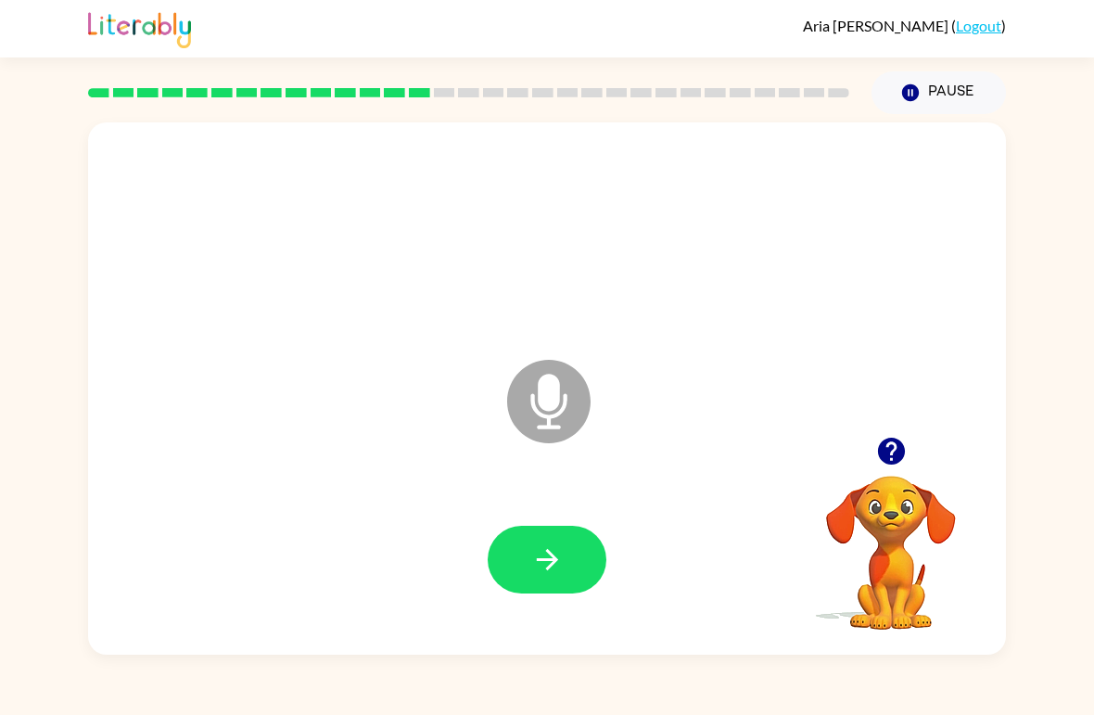
click at [555, 574] on icon "button" at bounding box center [547, 559] width 32 height 32
click at [566, 580] on button "button" at bounding box center [547, 560] width 119 height 68
click at [535, 552] on icon "button" at bounding box center [547, 559] width 32 height 32
click at [577, 577] on button "button" at bounding box center [547, 560] width 119 height 68
click at [551, 585] on button "button" at bounding box center [547, 560] width 119 height 68
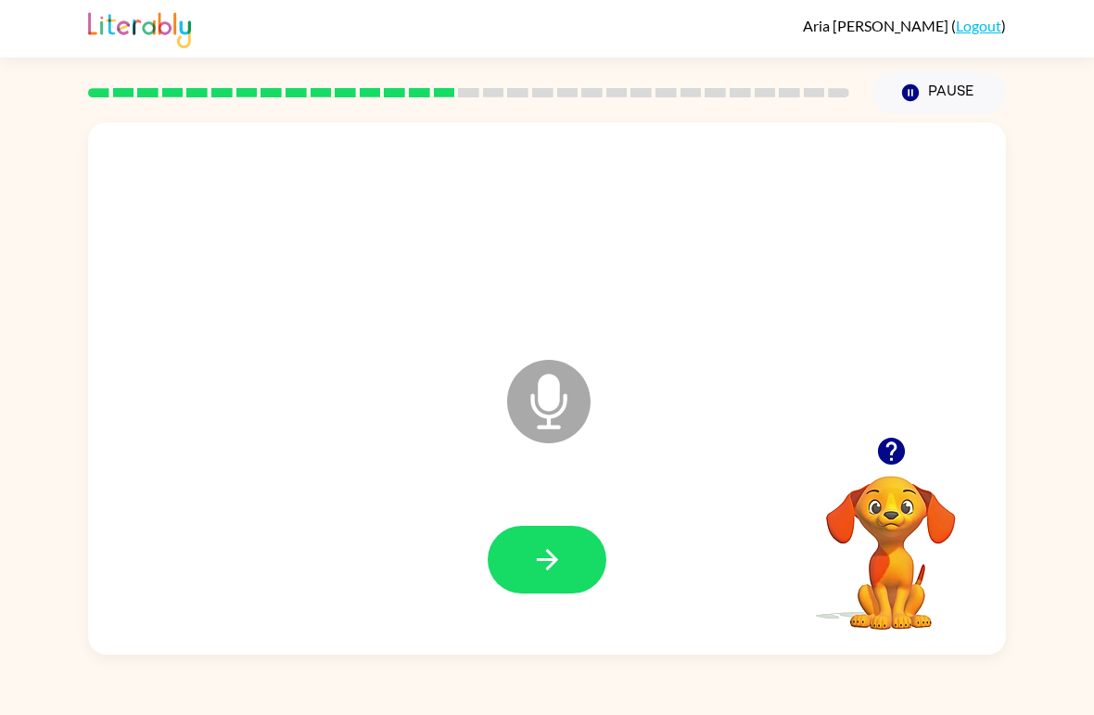
click at [541, 575] on icon "button" at bounding box center [547, 559] width 32 height 32
click at [580, 563] on button "button" at bounding box center [547, 560] width 119 height 68
click at [884, 460] on icon "button" at bounding box center [890, 451] width 27 height 27
click at [893, 460] on icon "button" at bounding box center [890, 451] width 27 height 27
click at [563, 560] on icon "button" at bounding box center [547, 559] width 32 height 32
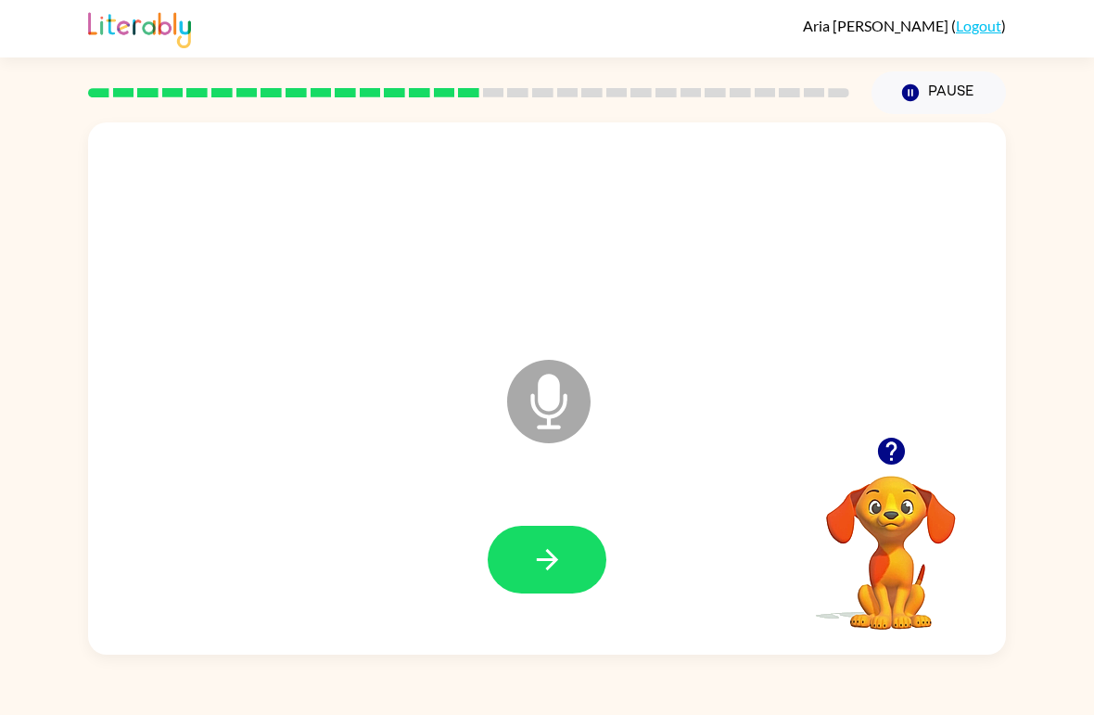
click at [512, 576] on button "button" at bounding box center [547, 560] width 119 height 68
click at [900, 469] on button "button" at bounding box center [891, 450] width 47 height 47
click at [572, 579] on button "button" at bounding box center [547, 560] width 119 height 68
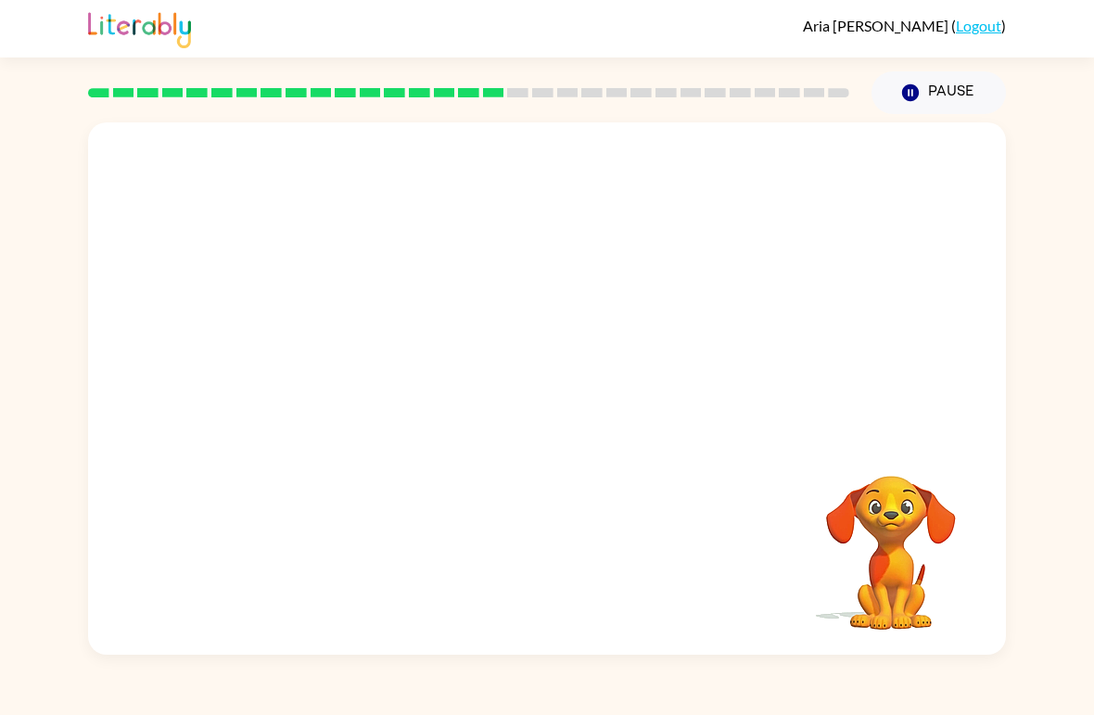
click at [562, 688] on div "[PERSON_NAME] ( Logout ) Pause Pause Your browser must support playing .mp4 fil…" at bounding box center [547, 357] width 1094 height 715
click at [614, 633] on div at bounding box center [547, 560] width 881 height 153
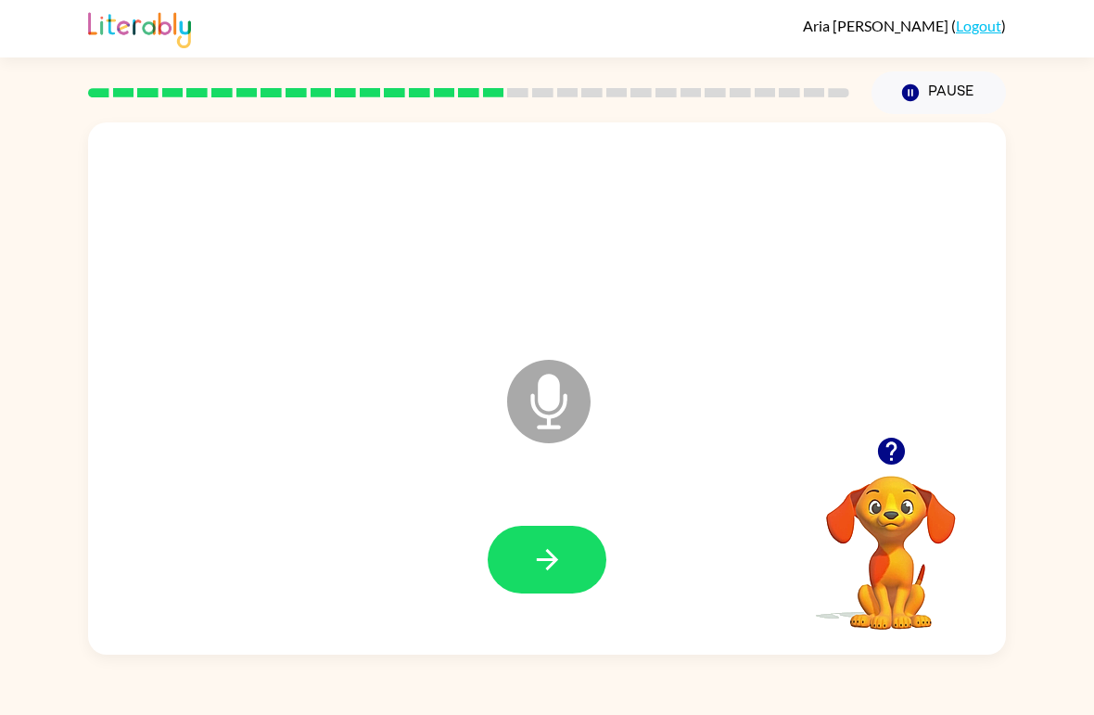
click at [554, 579] on button "button" at bounding box center [547, 560] width 119 height 68
click at [565, 565] on button "button" at bounding box center [547, 560] width 119 height 68
click at [573, 558] on button "button" at bounding box center [547, 560] width 119 height 68
click at [566, 550] on button "button" at bounding box center [547, 560] width 119 height 68
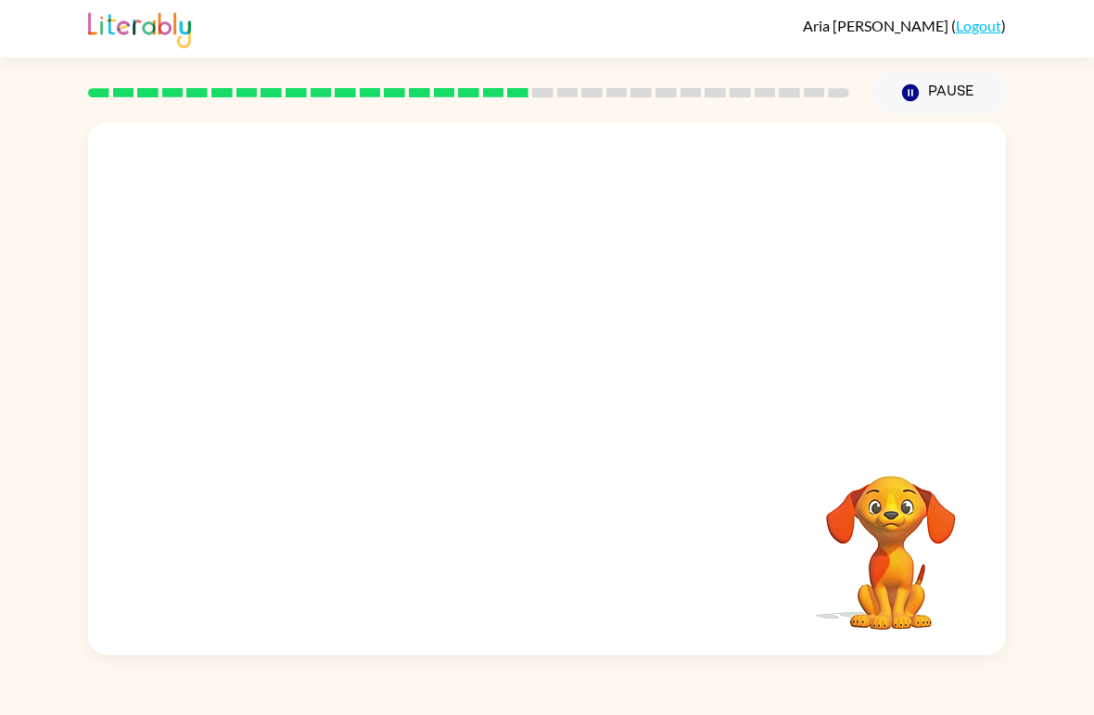
click at [778, 708] on div "[PERSON_NAME] ( Logout ) Pause Pause Your browser must support playing .mp4 fil…" at bounding box center [547, 357] width 1094 height 715
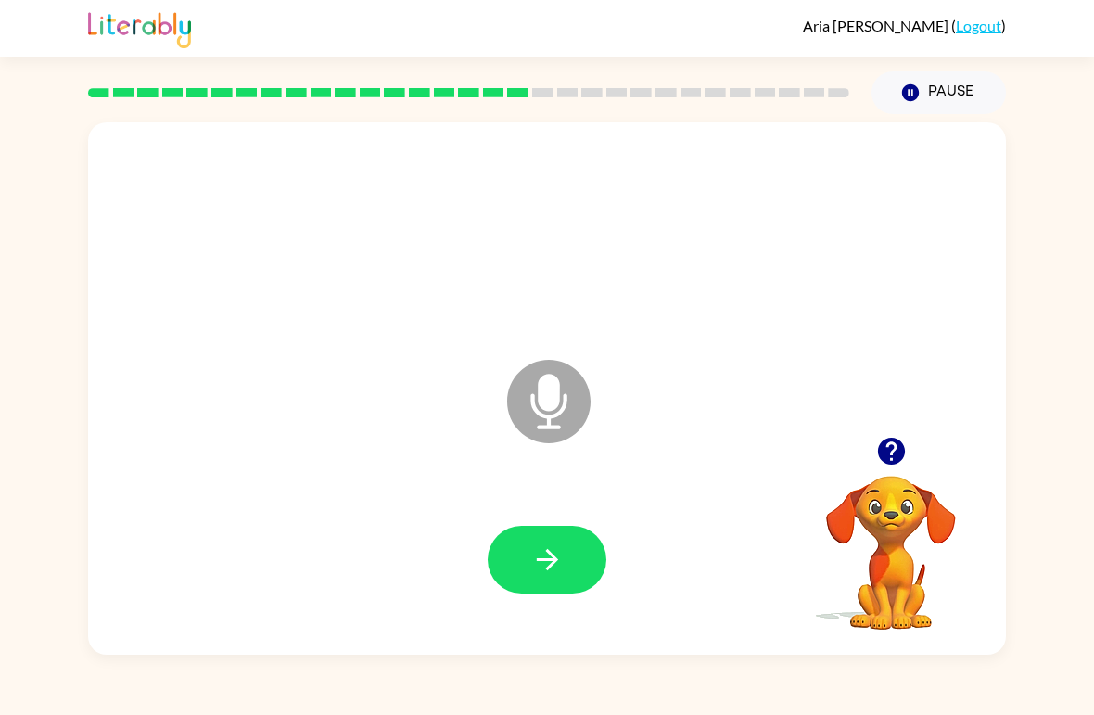
click at [560, 580] on button "button" at bounding box center [547, 560] width 119 height 68
click at [551, 552] on icon "button" at bounding box center [547, 559] width 32 height 32
click at [546, 543] on button "button" at bounding box center [547, 560] width 119 height 68
click at [544, 576] on icon "button" at bounding box center [547, 559] width 32 height 32
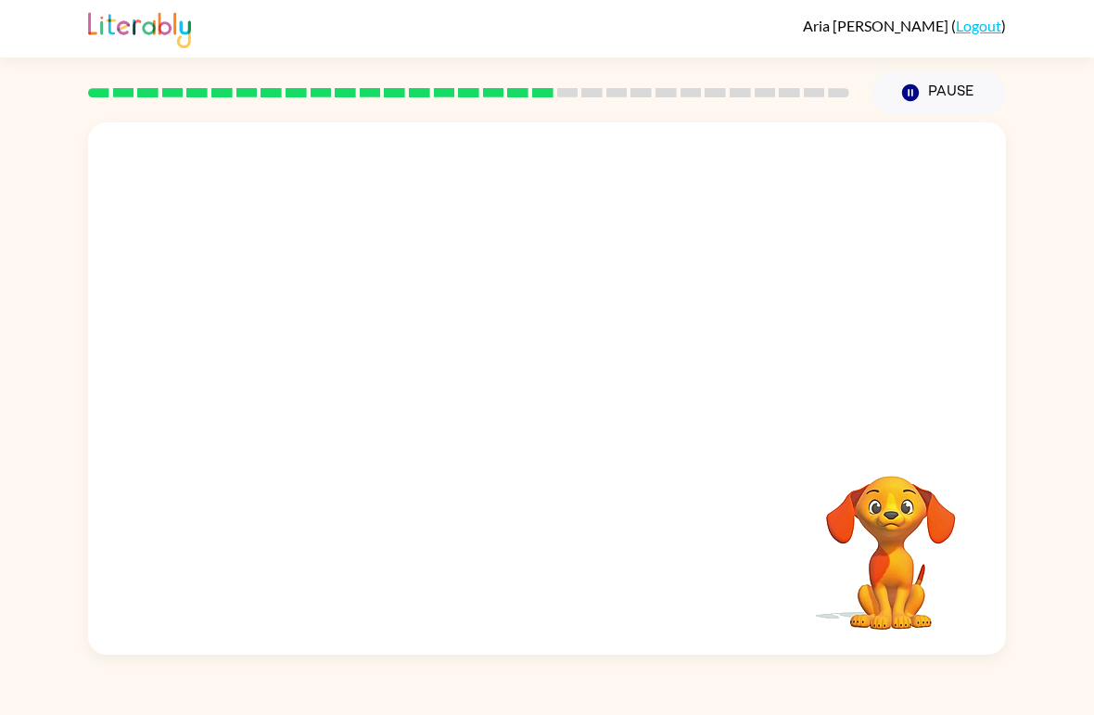
click at [1090, 533] on div "Your browser must support playing .mp4 files to use Literably. Please try using…" at bounding box center [547, 384] width 1094 height 541
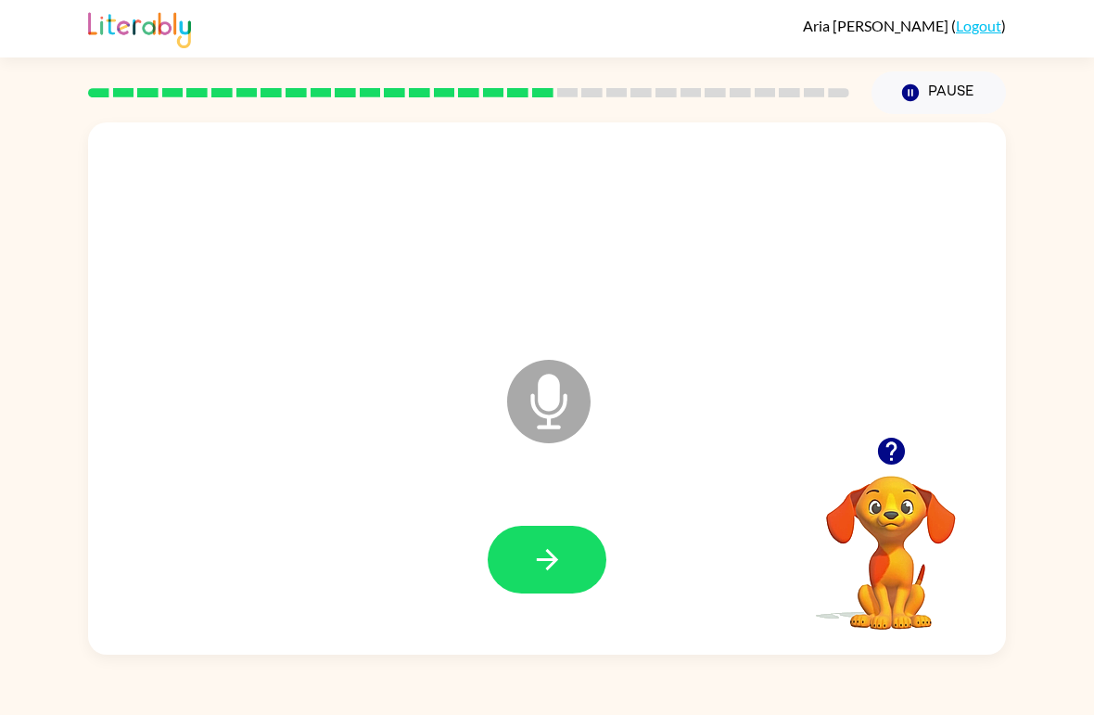
click at [900, 453] on icon "button" at bounding box center [890, 451] width 27 height 27
click at [592, 561] on button "button" at bounding box center [547, 560] width 119 height 68
click at [513, 593] on button "button" at bounding box center [547, 560] width 119 height 68
click at [560, 560] on icon "button" at bounding box center [547, 559] width 32 height 32
click at [536, 545] on icon "button" at bounding box center [547, 559] width 32 height 32
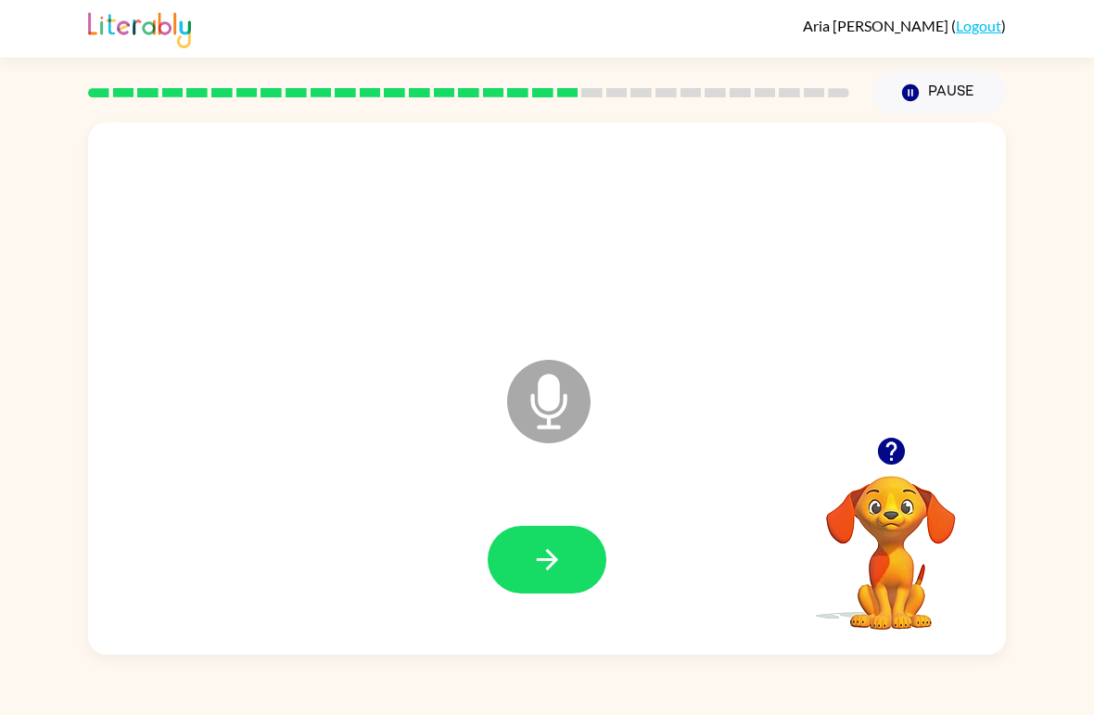
click at [580, 551] on button "button" at bounding box center [547, 560] width 119 height 68
click at [594, 555] on button "button" at bounding box center [547, 560] width 119 height 68
click at [1002, 104] on button "Pause Pause" at bounding box center [939, 92] width 134 height 43
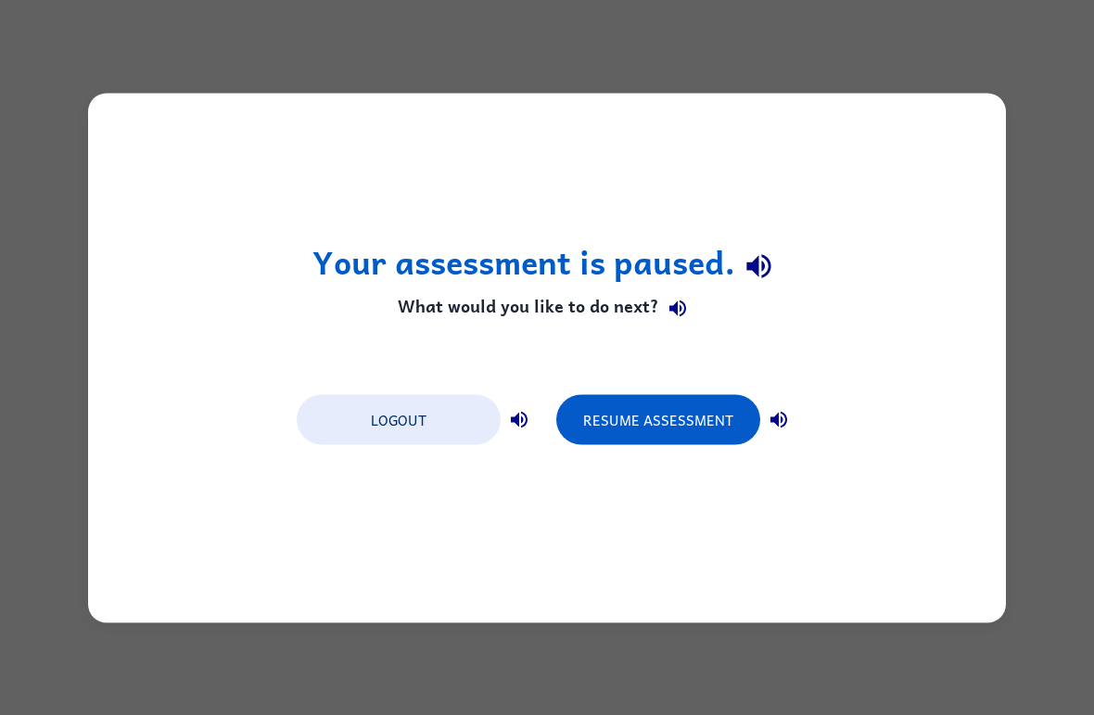
click at [652, 412] on button "Resume Assessment" at bounding box center [658, 419] width 204 height 50
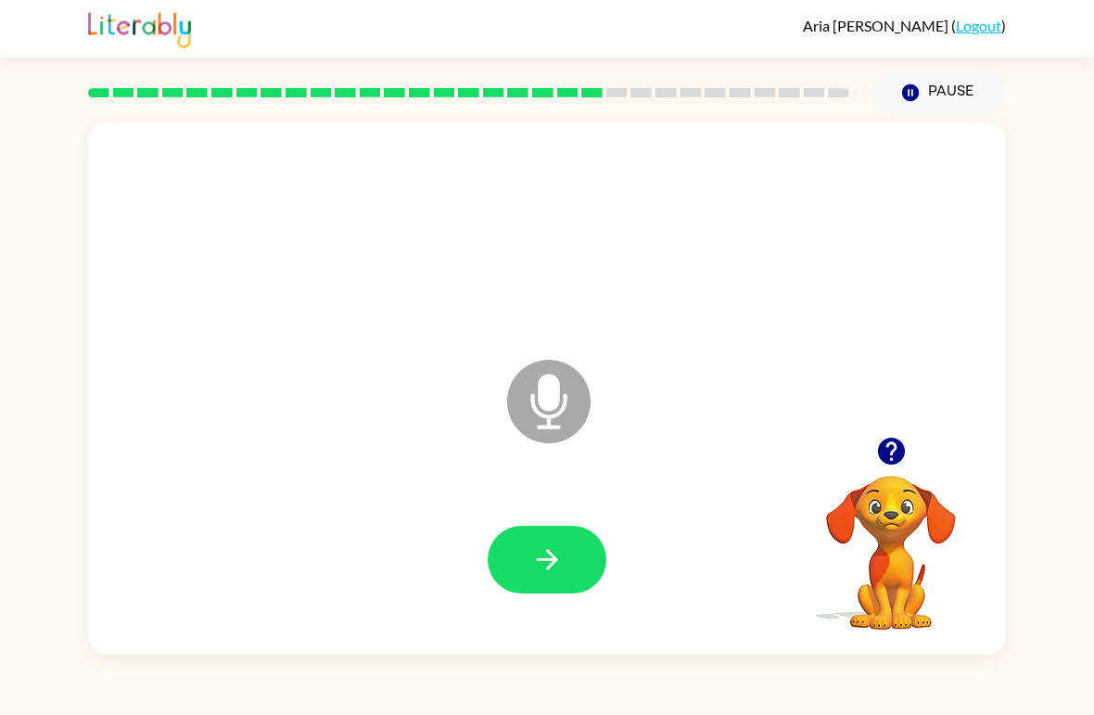
click at [578, 556] on button "button" at bounding box center [547, 560] width 119 height 68
click at [542, 555] on icon "button" at bounding box center [547, 559] width 32 height 32
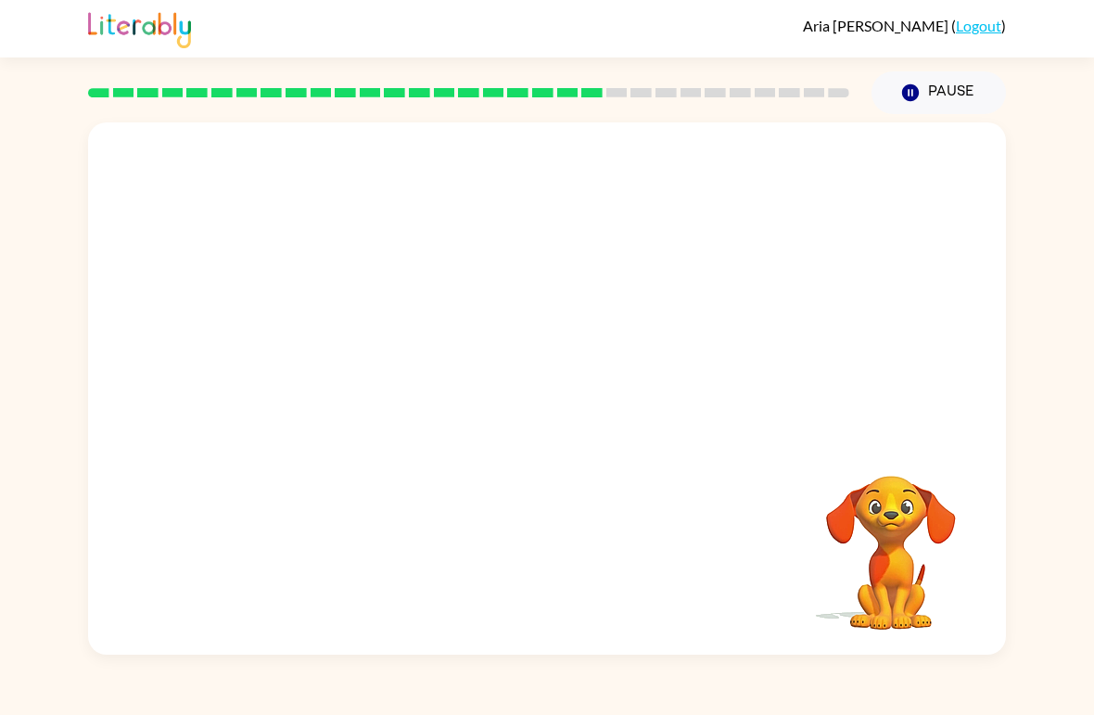
click at [1065, 714] on div "[PERSON_NAME] ( Logout ) Pause Pause Your browser must support playing .mp4 fil…" at bounding box center [547, 357] width 1094 height 715
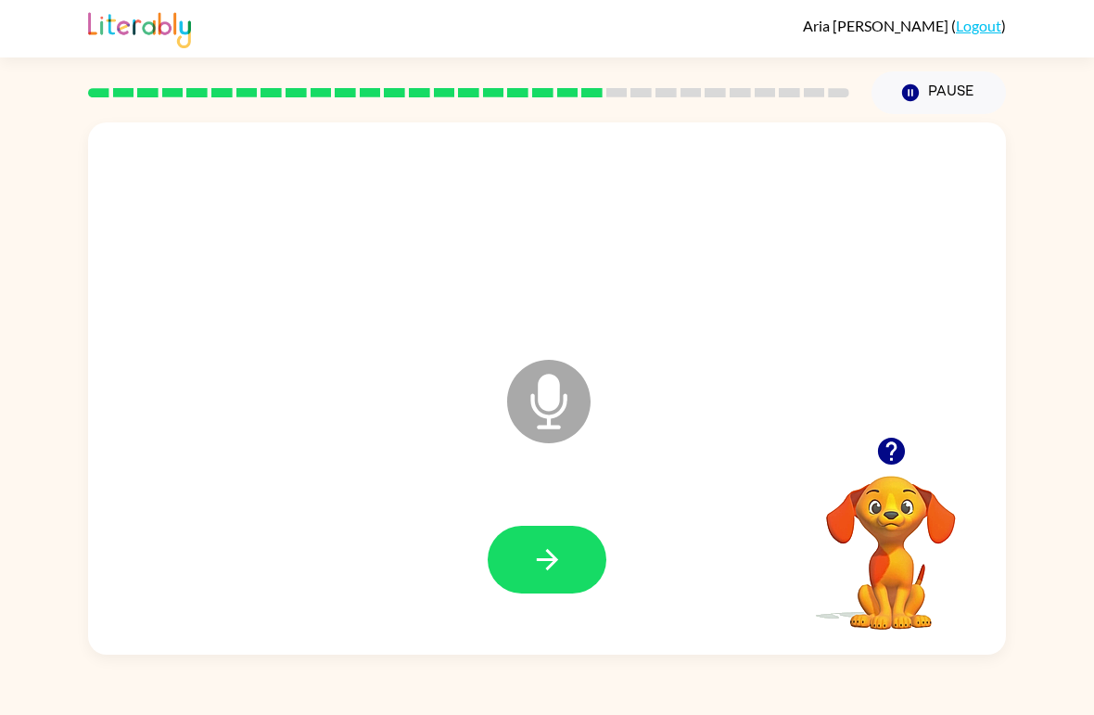
click at [549, 547] on icon "button" at bounding box center [547, 559] width 32 height 32
click at [536, 569] on icon "button" at bounding box center [547, 559] width 32 height 32
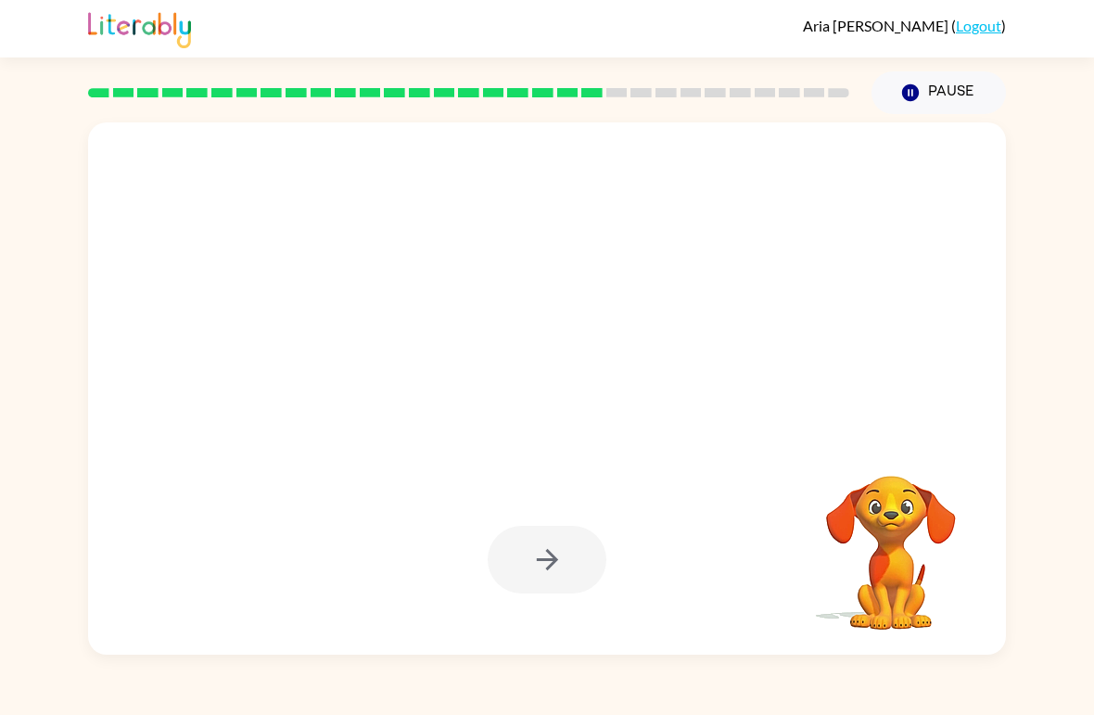
click at [1091, 0] on div "[PERSON_NAME] ( Logout )" at bounding box center [547, 28] width 1094 height 57
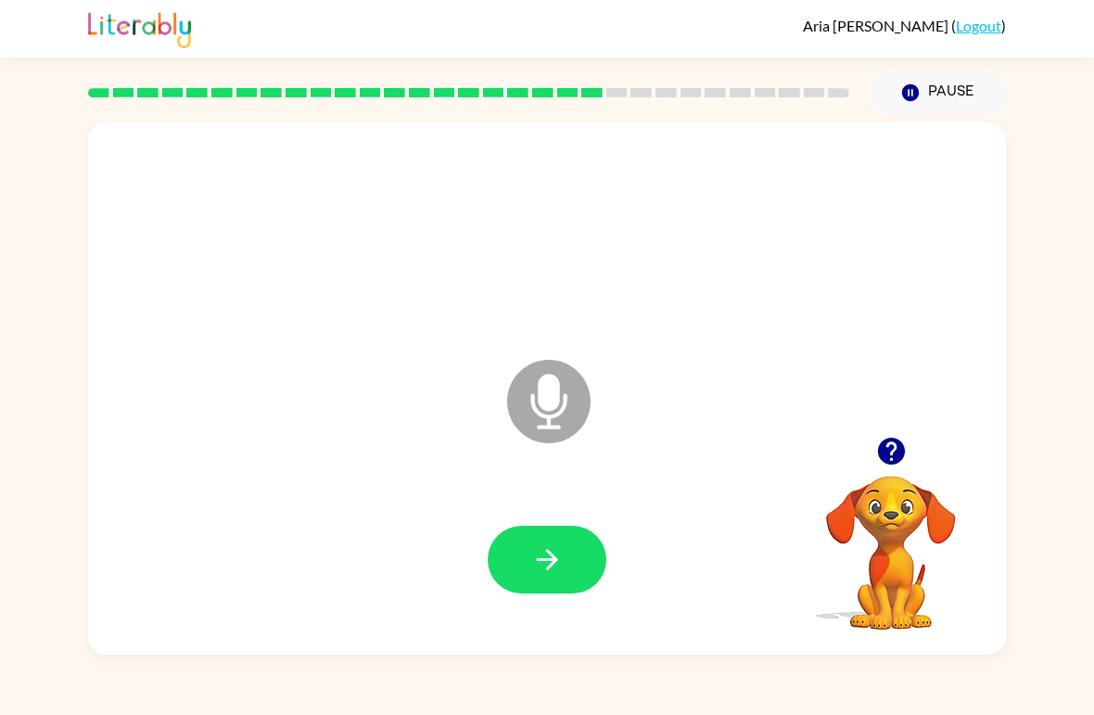
click at [556, 561] on icon "button" at bounding box center [546, 559] width 21 height 21
click at [531, 550] on icon "button" at bounding box center [547, 559] width 32 height 32
click at [567, 565] on button "button" at bounding box center [547, 560] width 119 height 68
click at [552, 578] on button "button" at bounding box center [547, 560] width 119 height 68
click at [547, 555] on icon "button" at bounding box center [547, 559] width 32 height 32
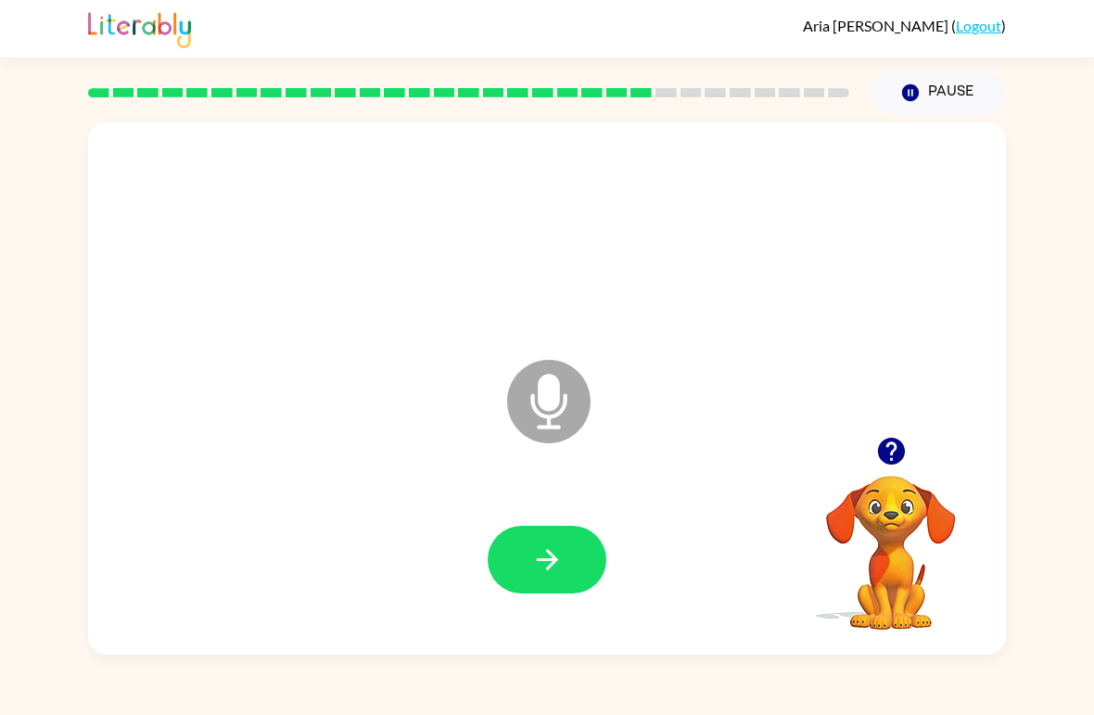
click at [590, 561] on button "button" at bounding box center [547, 560] width 119 height 68
click at [538, 565] on icon "button" at bounding box center [547, 559] width 32 height 32
click at [600, 520] on div at bounding box center [547, 560] width 881 height 153
click at [554, 542] on button "button" at bounding box center [547, 560] width 119 height 68
click at [529, 533] on button "button" at bounding box center [547, 560] width 119 height 68
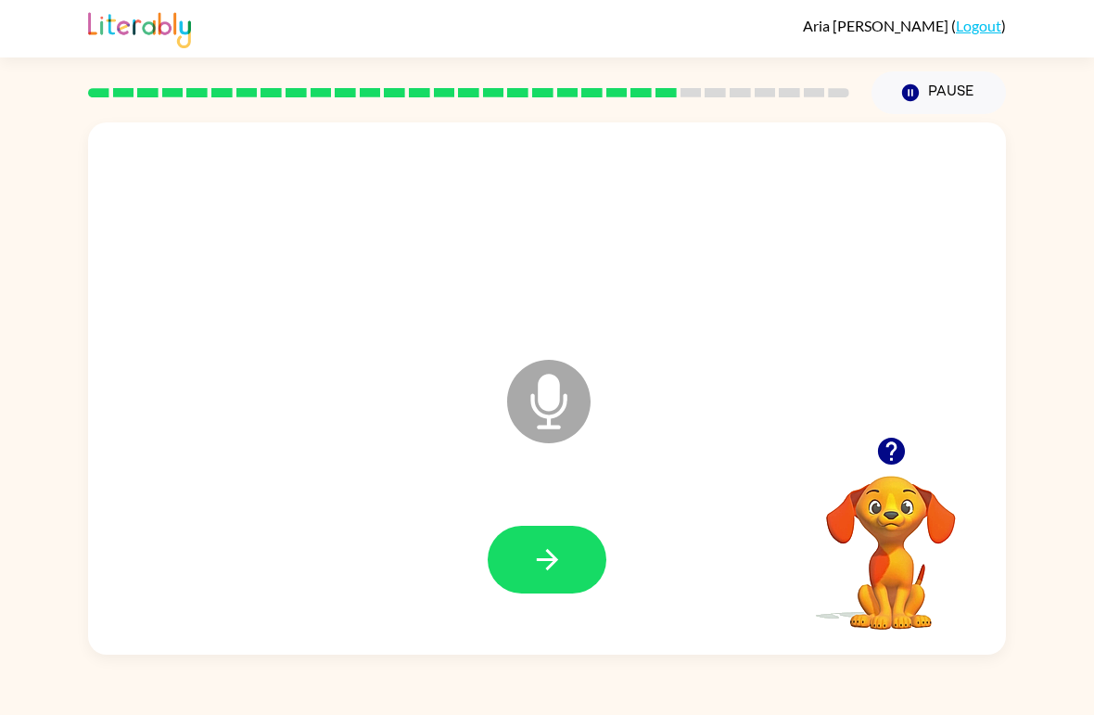
click at [566, 546] on button "button" at bounding box center [547, 560] width 119 height 68
click at [558, 558] on icon "button" at bounding box center [547, 559] width 32 height 32
click at [567, 564] on button "button" at bounding box center [547, 560] width 119 height 68
click at [567, 540] on button "button" at bounding box center [547, 560] width 119 height 68
click at [583, 538] on button "button" at bounding box center [547, 560] width 119 height 68
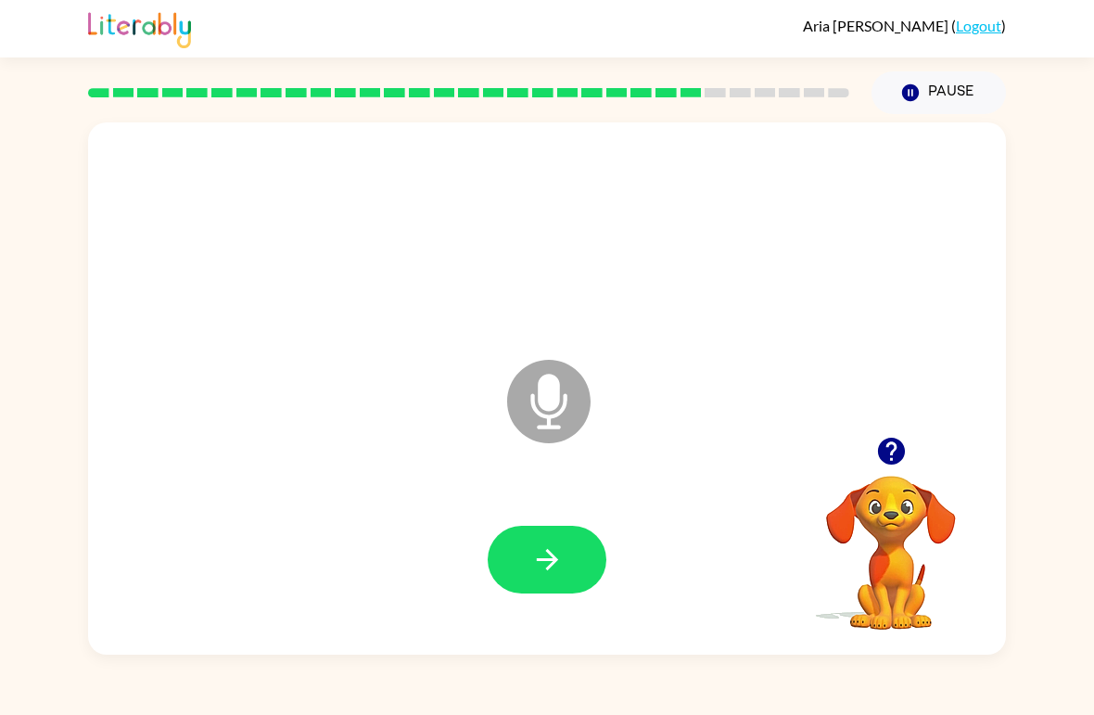
click at [571, 542] on button "button" at bounding box center [547, 560] width 119 height 68
click at [539, 561] on icon "button" at bounding box center [546, 559] width 21 height 21
click at [551, 565] on icon "button" at bounding box center [546, 559] width 21 height 21
click at [505, 477] on icon "Microphone The Microphone is here when it is your turn to talk" at bounding box center [642, 424] width 278 height 139
click at [524, 567] on button "button" at bounding box center [547, 560] width 119 height 68
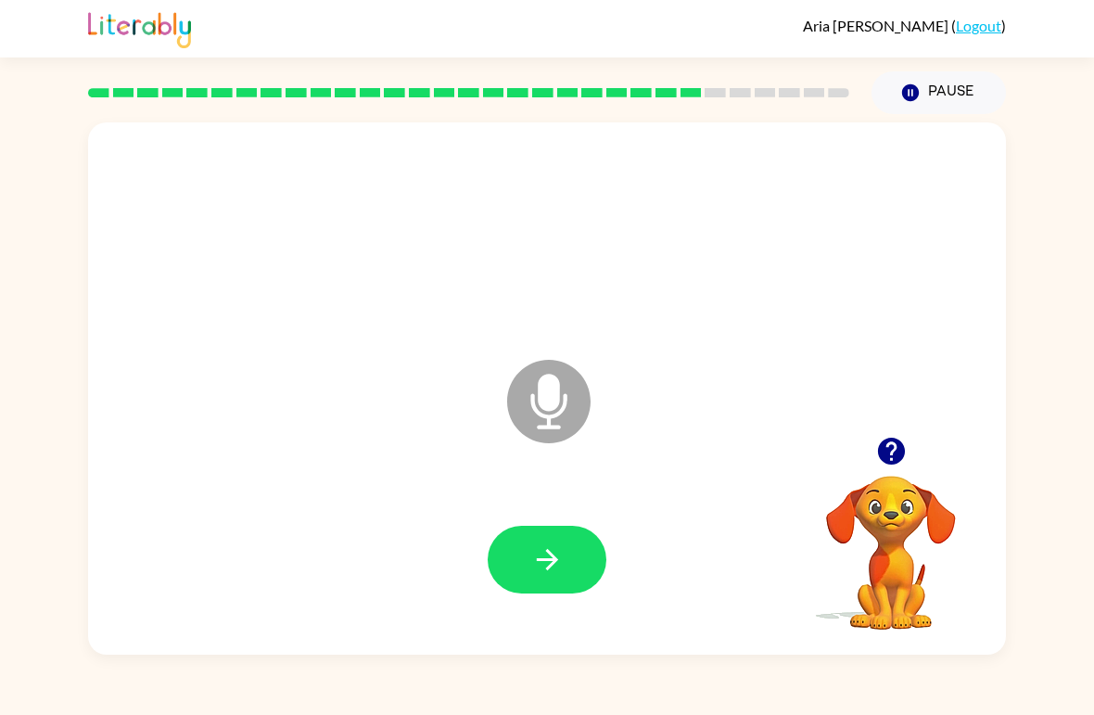
click at [538, 580] on button "button" at bounding box center [547, 560] width 119 height 68
click at [882, 456] on icon "button" at bounding box center [890, 451] width 27 height 27
click at [563, 572] on icon "button" at bounding box center [547, 559] width 32 height 32
click at [569, 572] on button "button" at bounding box center [547, 560] width 119 height 68
click at [526, 563] on button "button" at bounding box center [547, 560] width 119 height 68
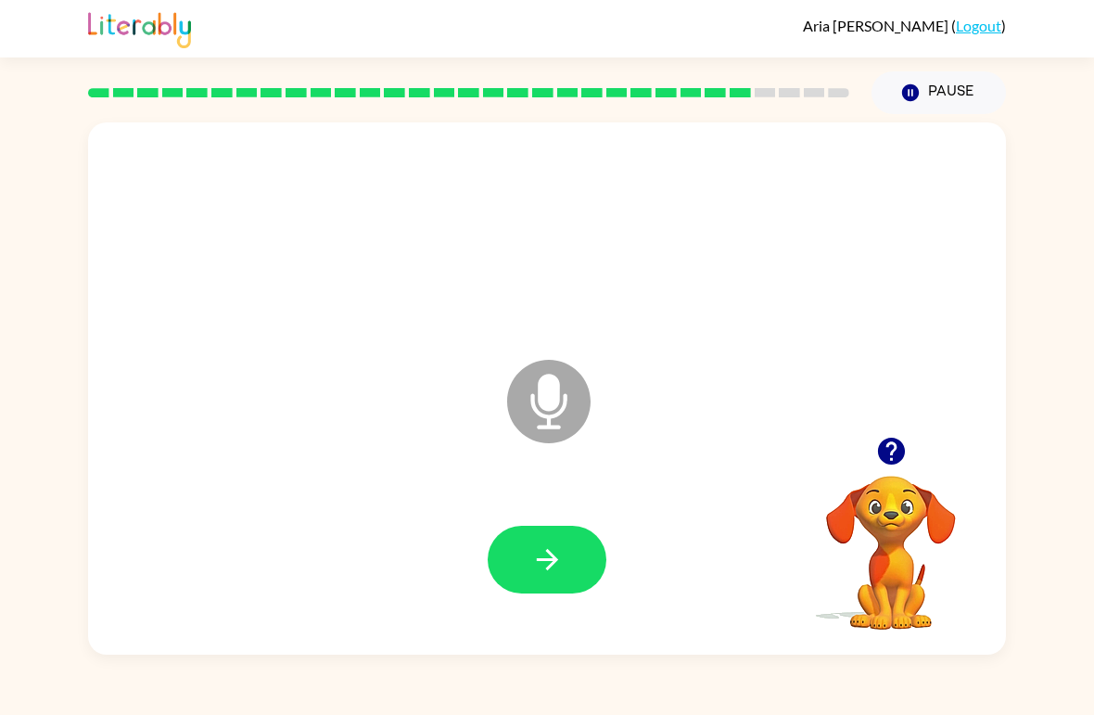
click at [542, 572] on icon "button" at bounding box center [547, 559] width 32 height 32
click at [536, 593] on button "button" at bounding box center [547, 560] width 119 height 68
click at [571, 558] on button "button" at bounding box center [547, 560] width 119 height 68
click at [550, 573] on icon "button" at bounding box center [547, 559] width 32 height 32
click at [555, 573] on icon "button" at bounding box center [547, 559] width 32 height 32
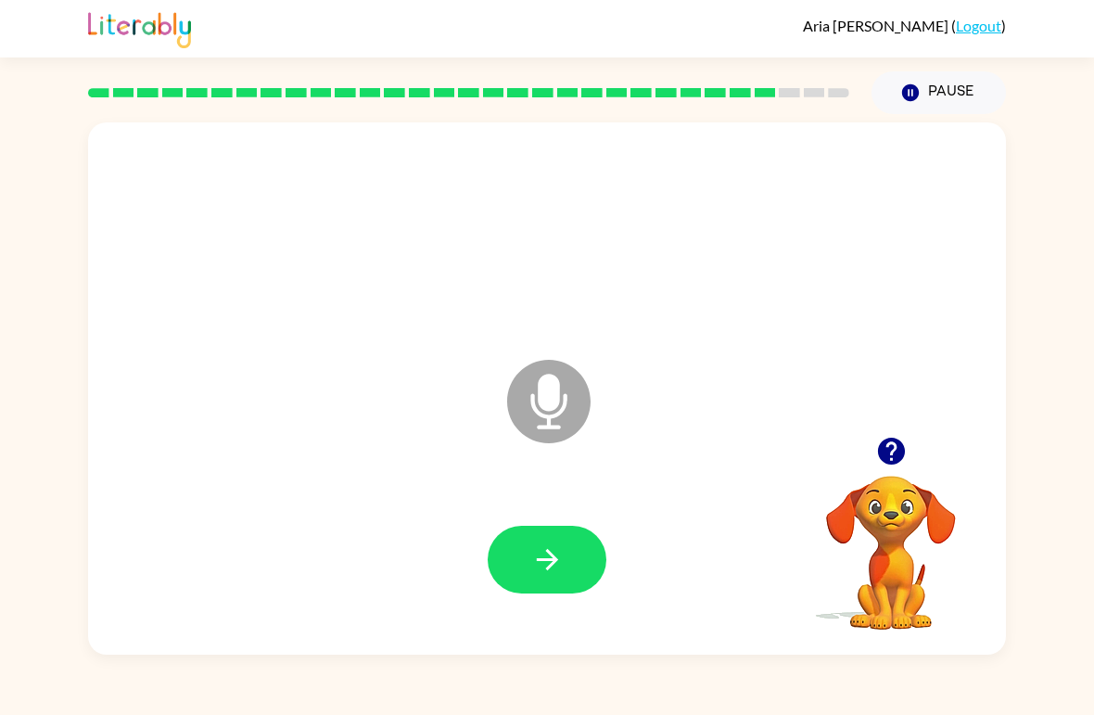
click at [556, 560] on icon "button" at bounding box center [546, 559] width 21 height 21
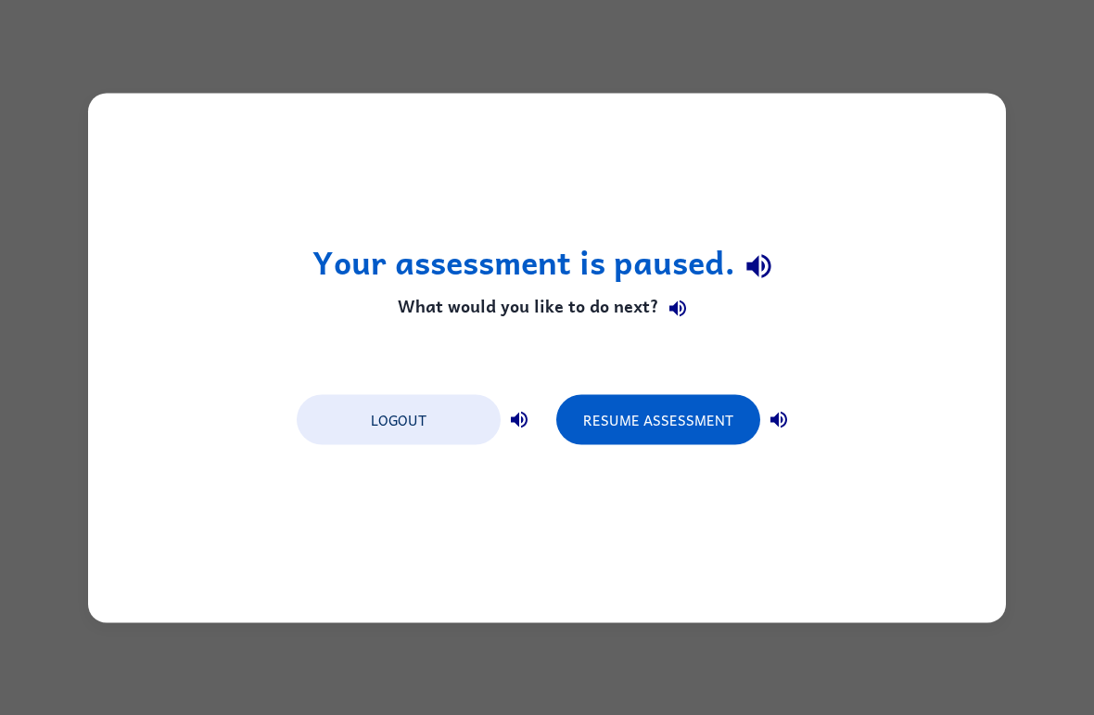
click at [677, 414] on button "Resume Assessment" at bounding box center [658, 419] width 204 height 50
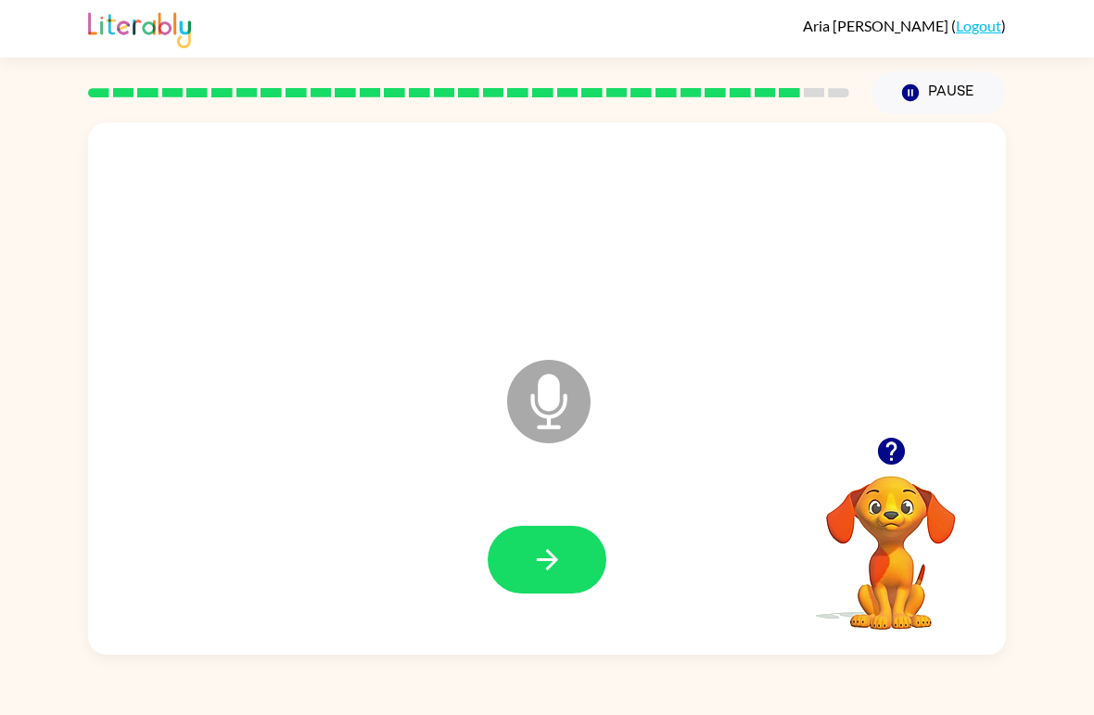
click at [555, 563] on icon "button" at bounding box center [546, 559] width 21 height 21
click at [552, 569] on icon "button" at bounding box center [547, 559] width 32 height 32
click at [560, 563] on icon "button" at bounding box center [547, 559] width 32 height 32
click at [558, 564] on icon "button" at bounding box center [547, 559] width 32 height 32
click at [566, 588] on button "button" at bounding box center [547, 560] width 119 height 68
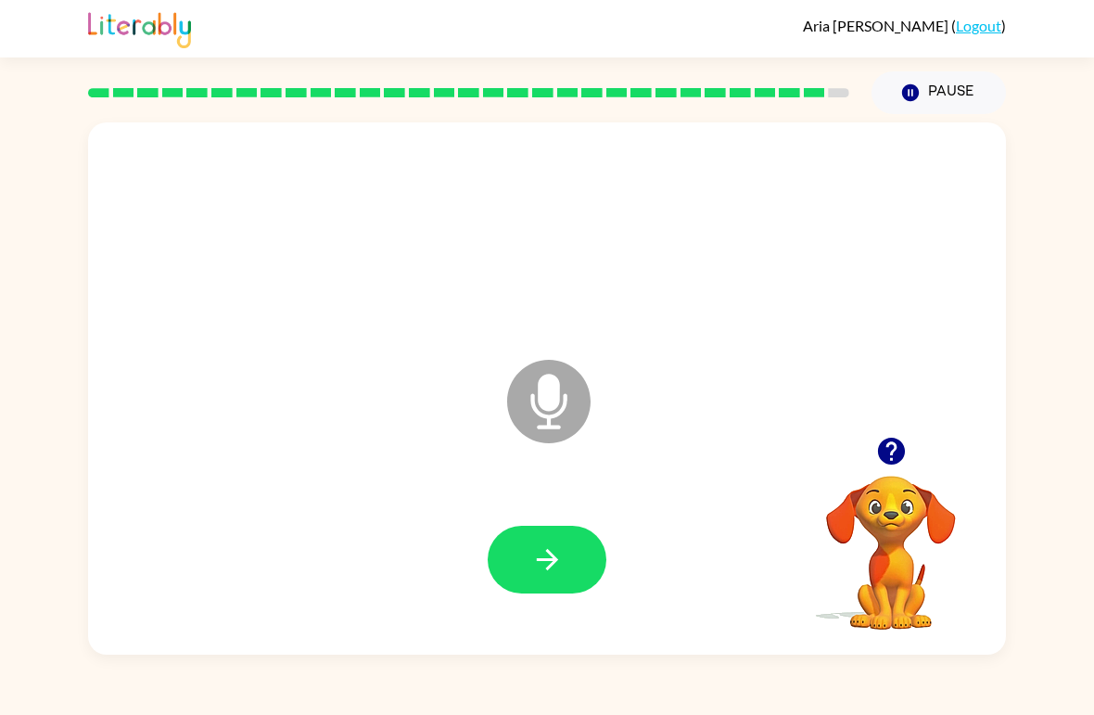
click at [538, 581] on button "button" at bounding box center [547, 560] width 119 height 68
click at [565, 576] on button "button" at bounding box center [547, 560] width 119 height 68
click at [538, 550] on icon "button" at bounding box center [547, 559] width 32 height 32
click at [544, 576] on icon "button" at bounding box center [547, 559] width 32 height 32
